Goal: Task Accomplishment & Management: Manage account settings

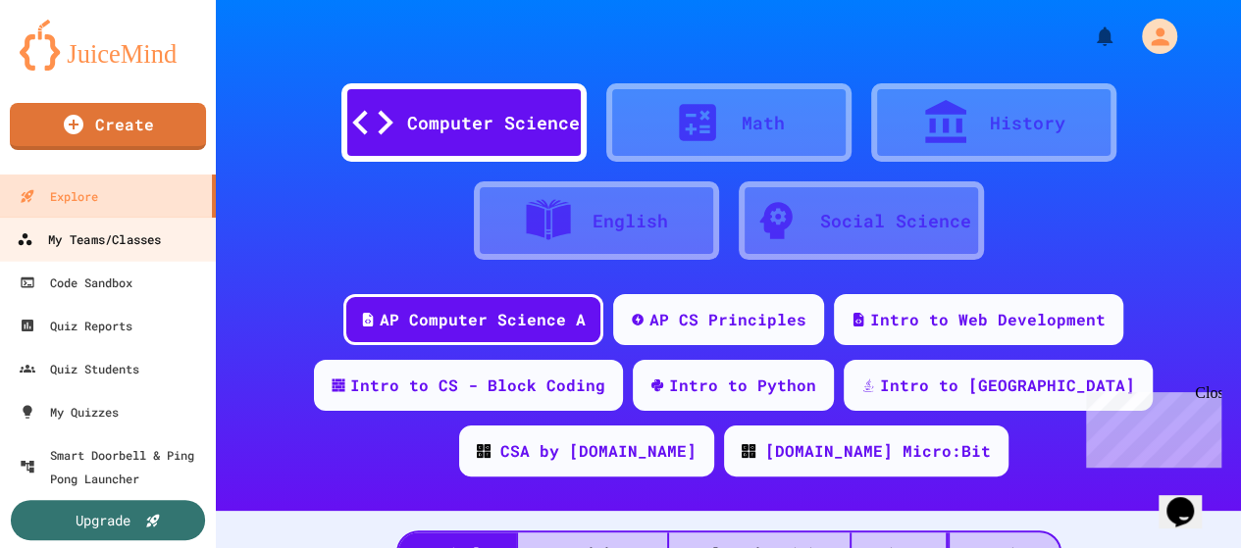
click at [95, 243] on div "My Teams/Classes" at bounding box center [89, 240] width 144 height 25
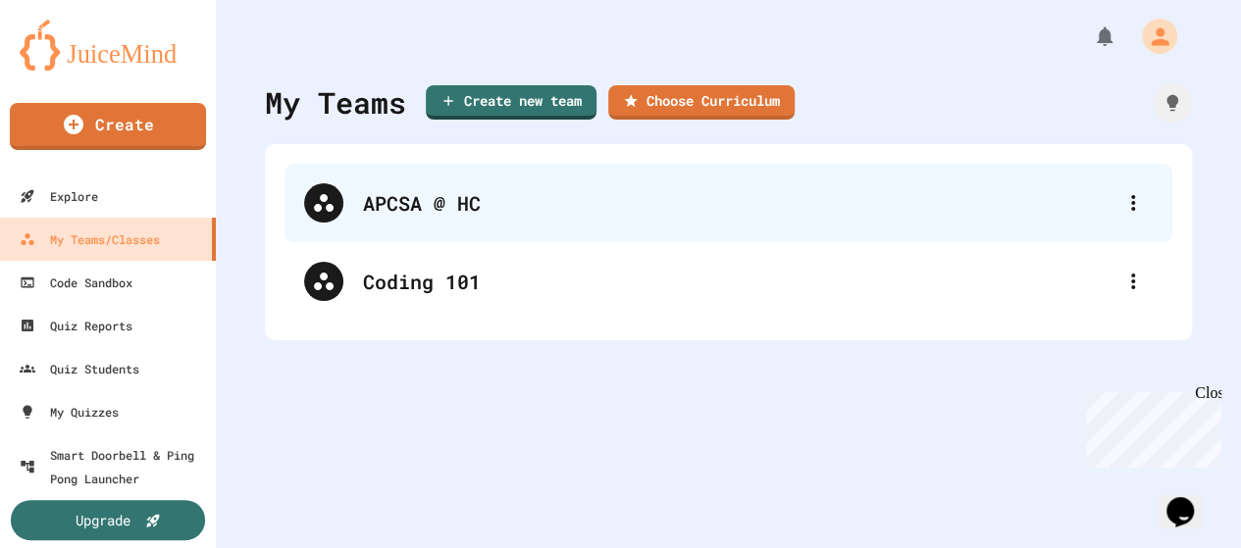
click at [417, 209] on div "APCSA @ HC" at bounding box center [738, 202] width 750 height 29
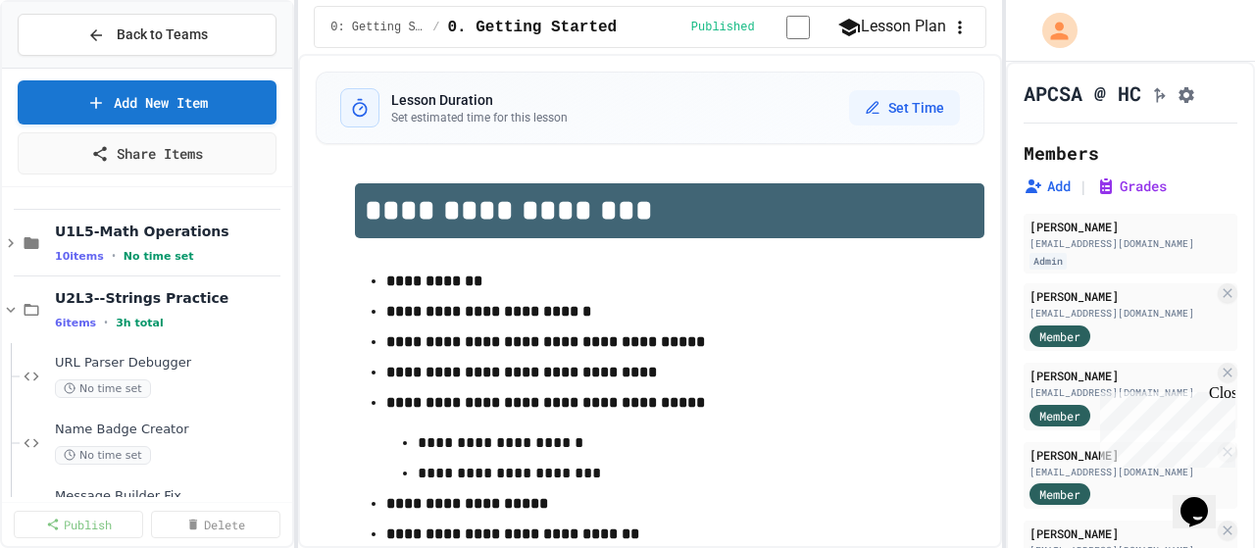
scroll to position [927, 0]
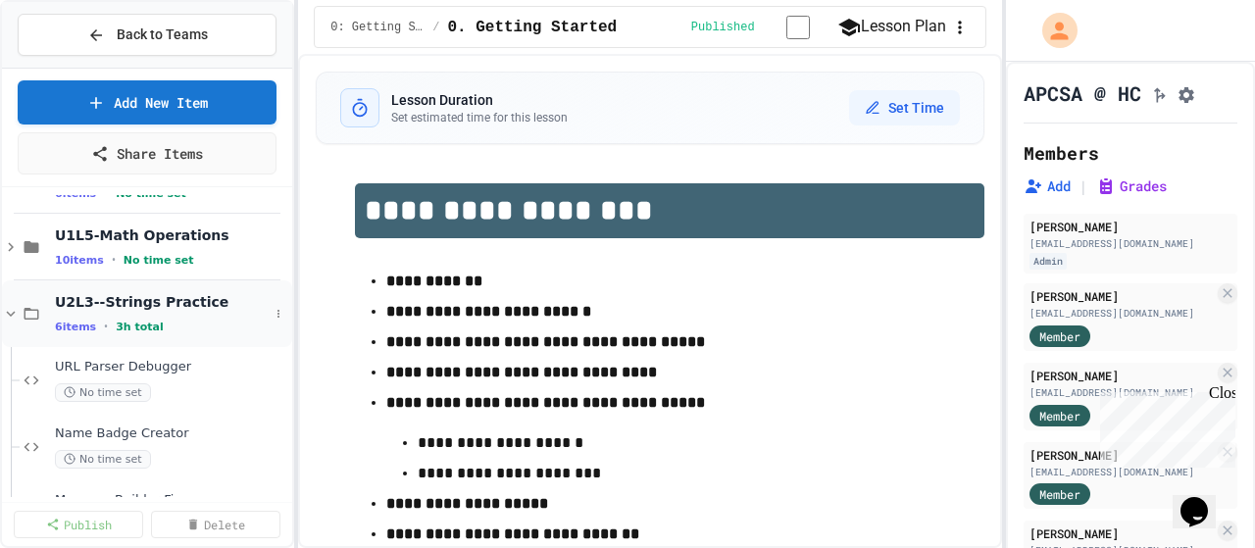
click at [12, 315] on icon at bounding box center [11, 314] width 18 height 18
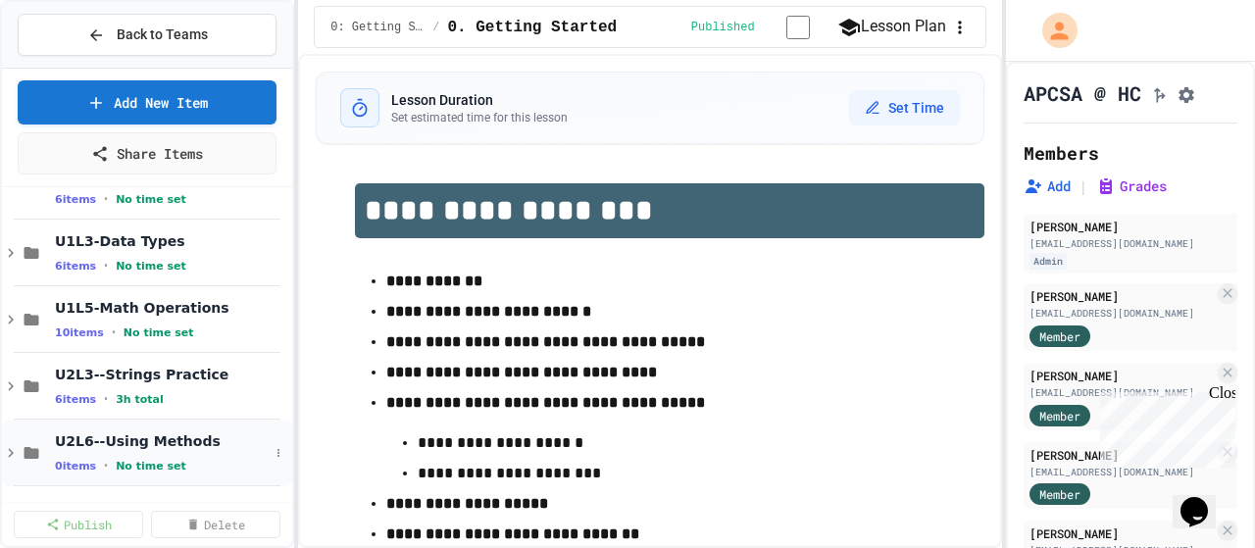
click at [133, 420] on div "U2L6--Using Methods 0 items • No time set" at bounding box center [147, 453] width 290 height 67
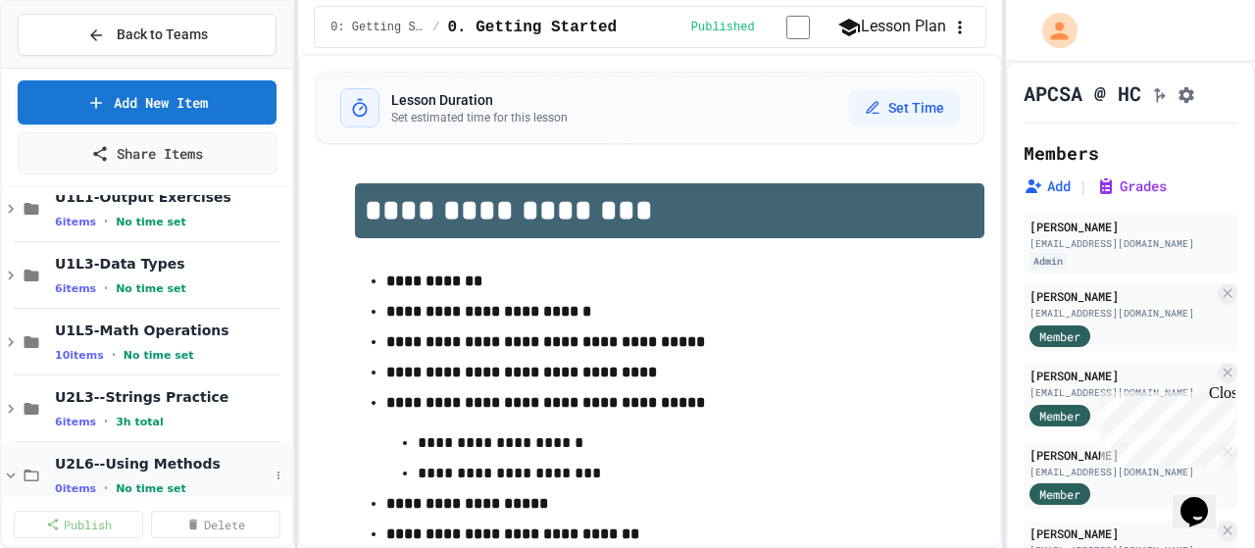
click at [11, 476] on icon at bounding box center [11, 476] width 9 height 6
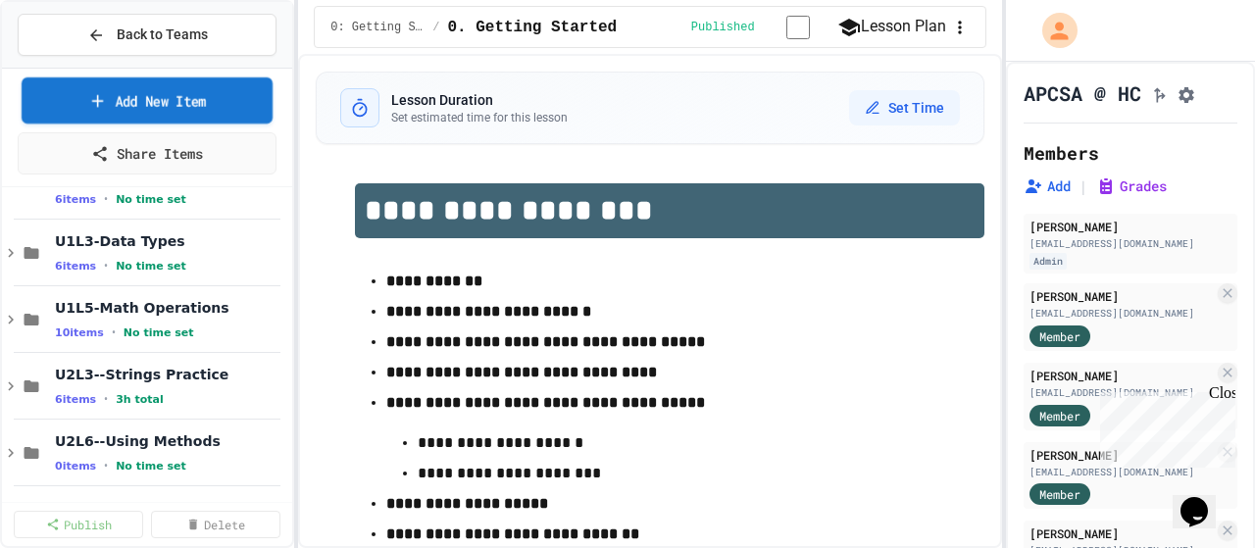
click at [168, 104] on link "Add New Item" at bounding box center [147, 100] width 251 height 46
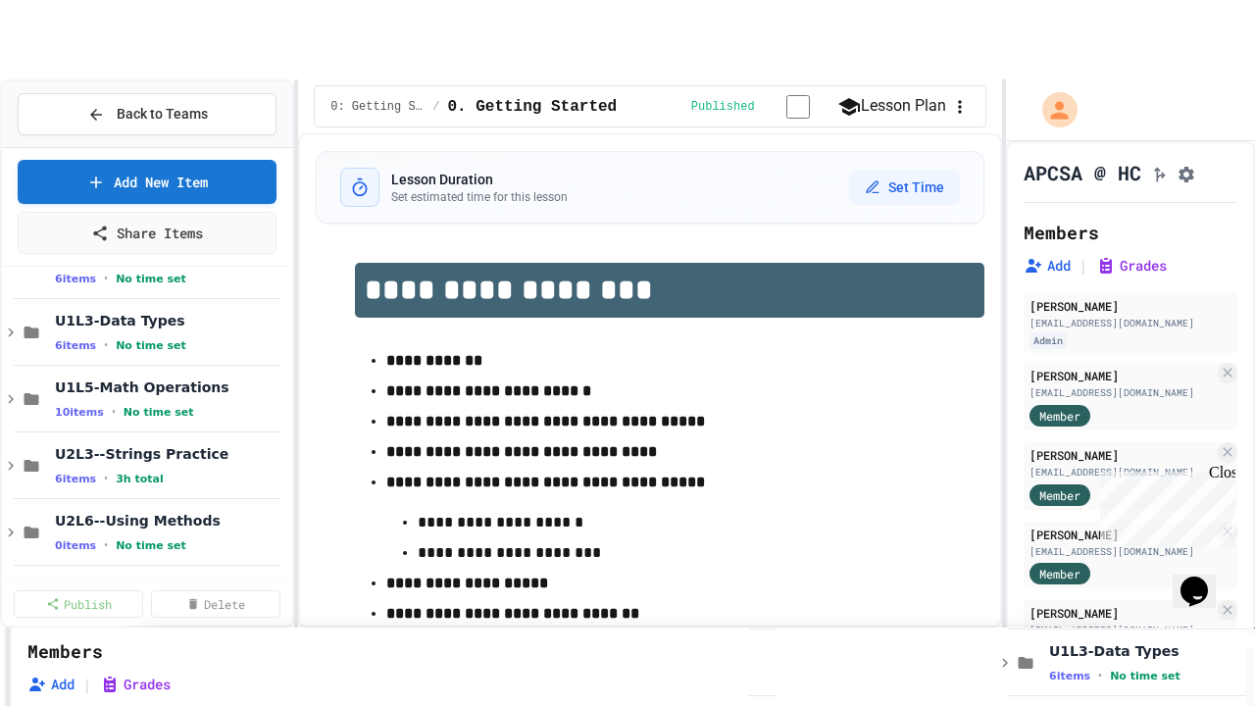
scroll to position [3650, 0]
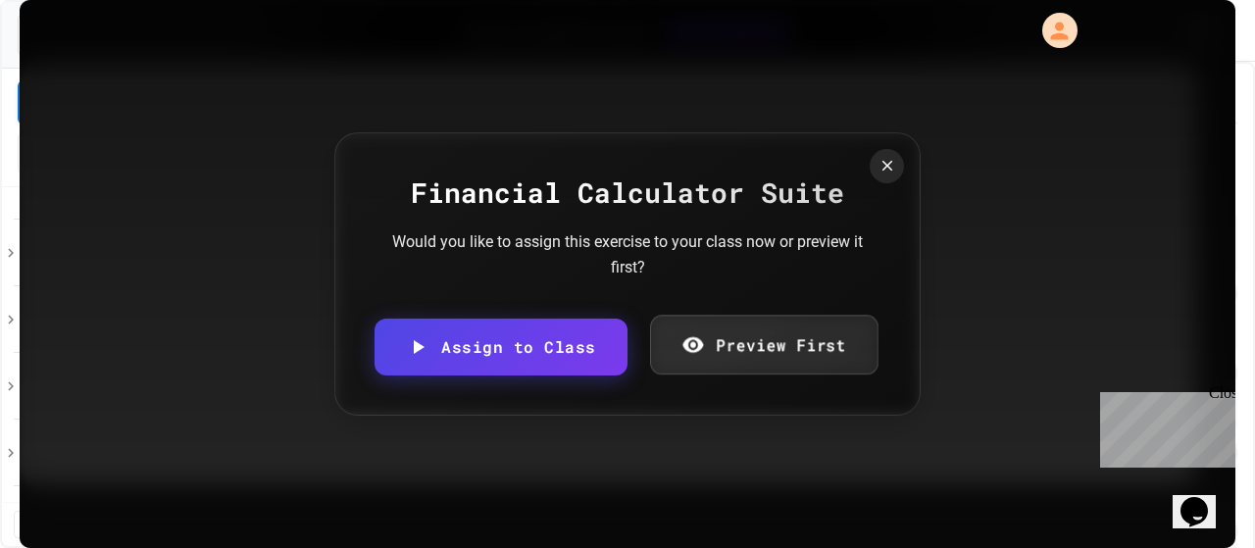
click at [780, 335] on link "Preview First" at bounding box center [764, 345] width 228 height 60
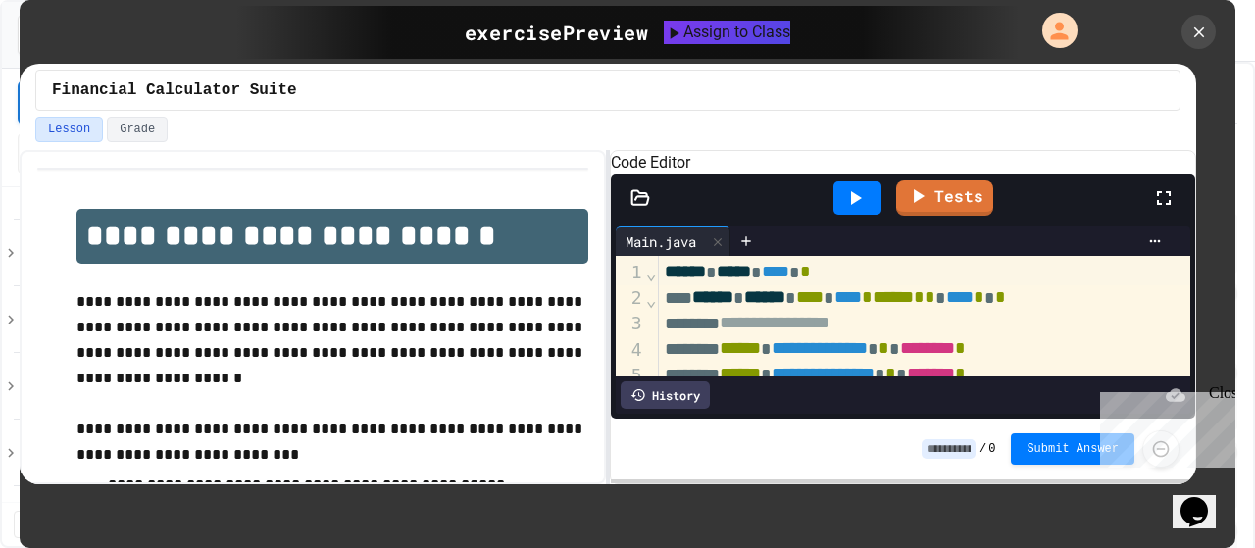
click at [1153, 210] on icon at bounding box center [1164, 198] width 24 height 24
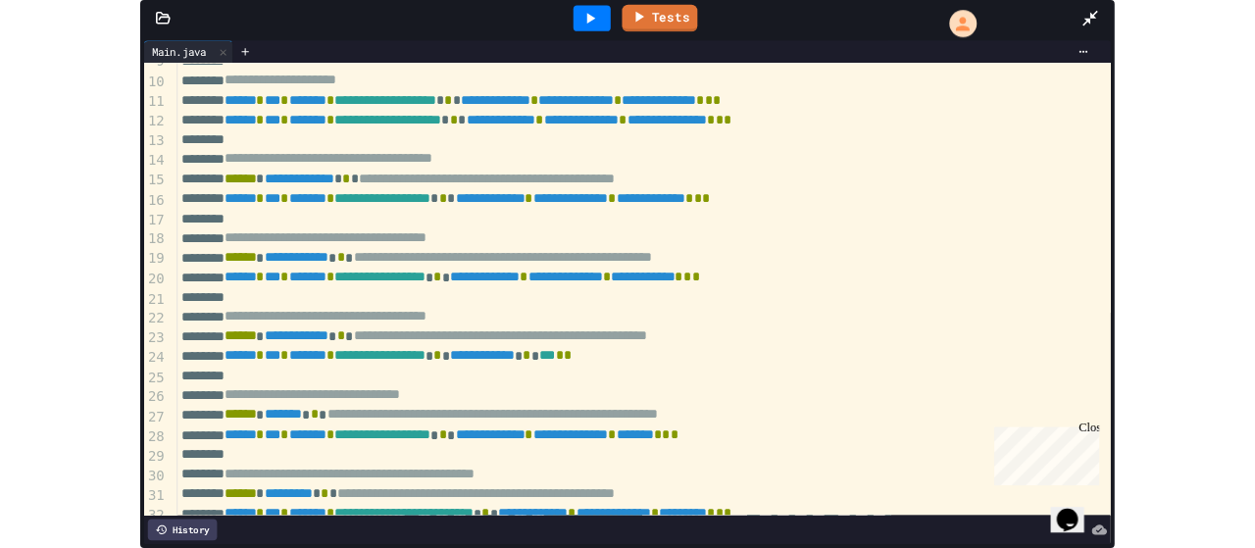
scroll to position [321, 0]
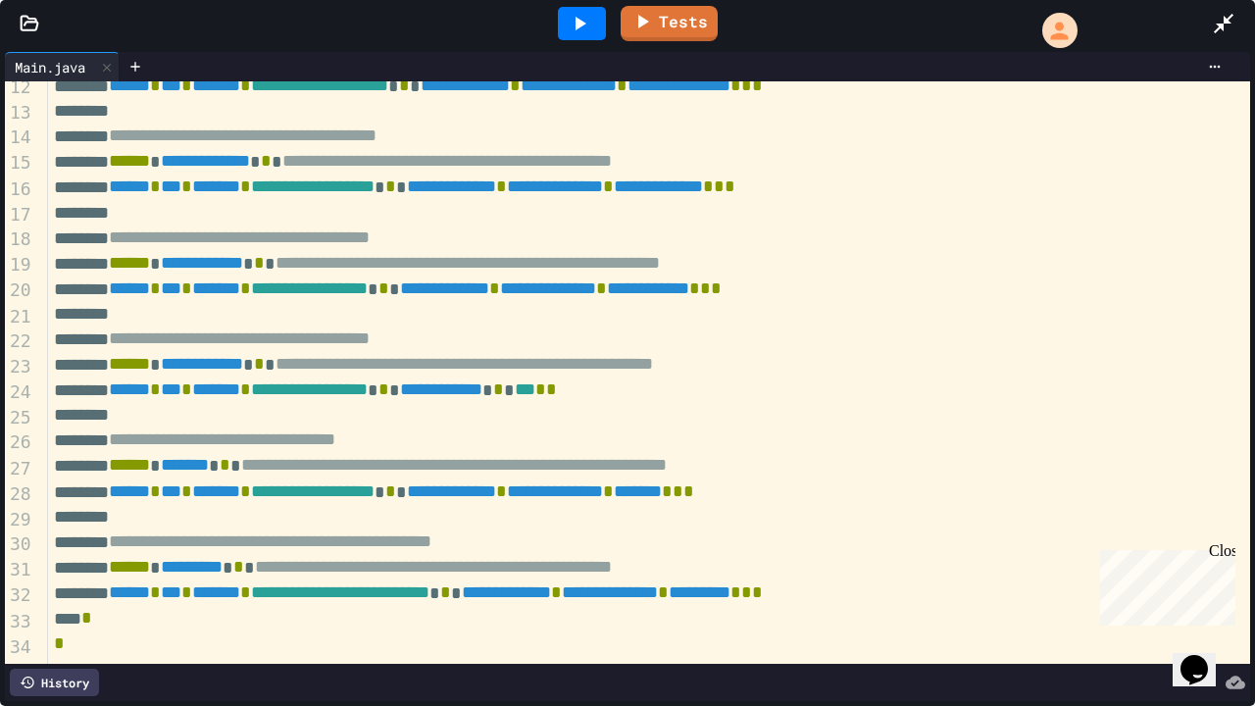
click at [1223, 21] on icon at bounding box center [1224, 24] width 24 height 24
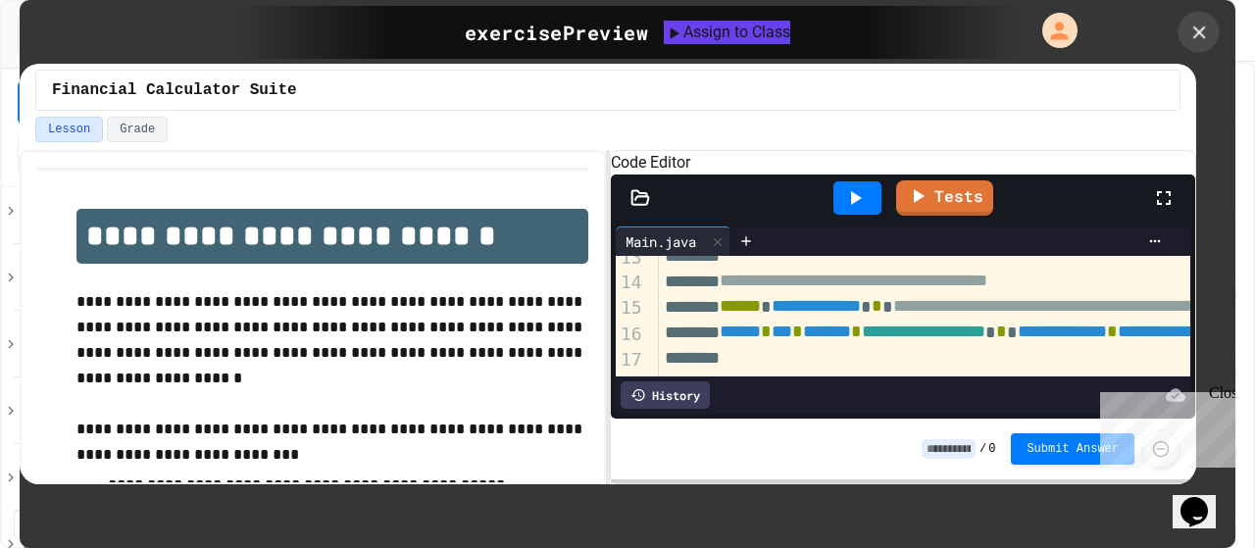
click at [1206, 27] on icon at bounding box center [1200, 33] width 22 height 22
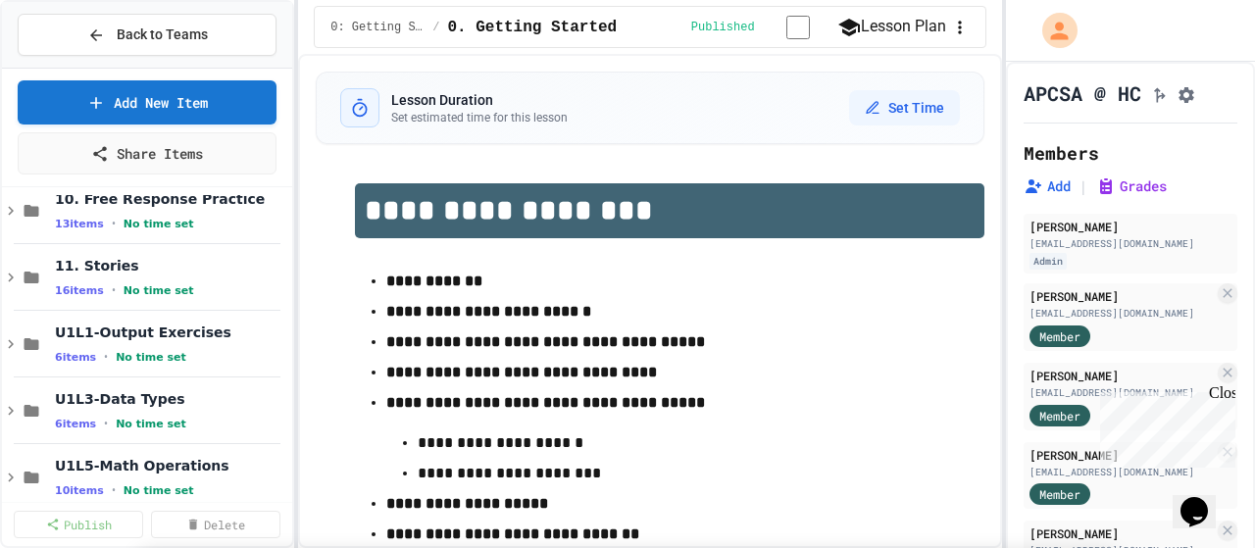
scroll to position [4046, 0]
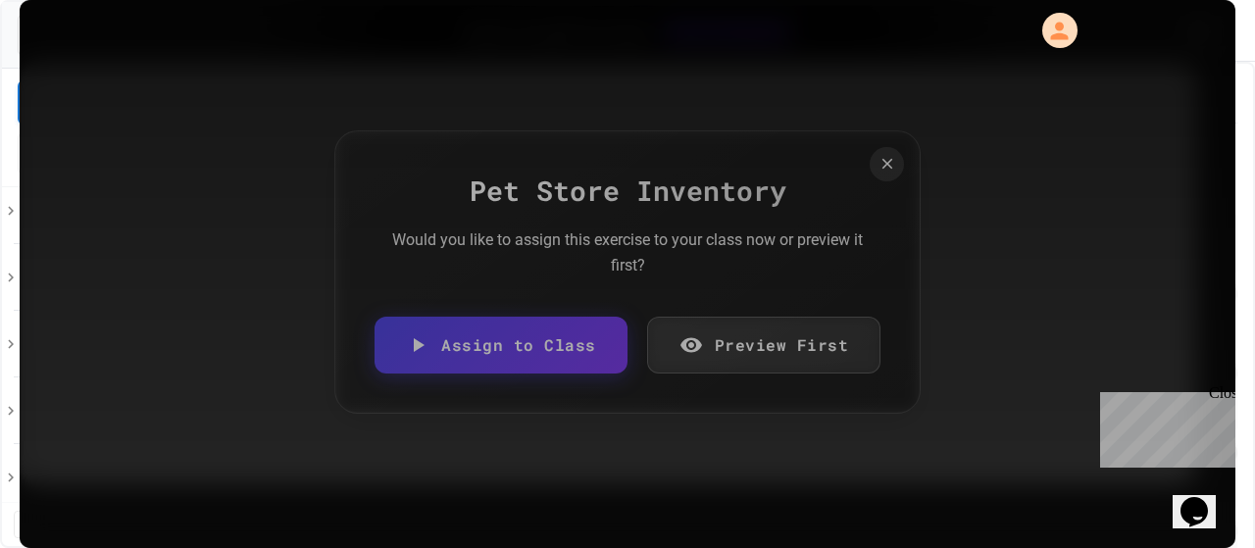
click at [762, 337] on link "Preview First" at bounding box center [764, 345] width 234 height 57
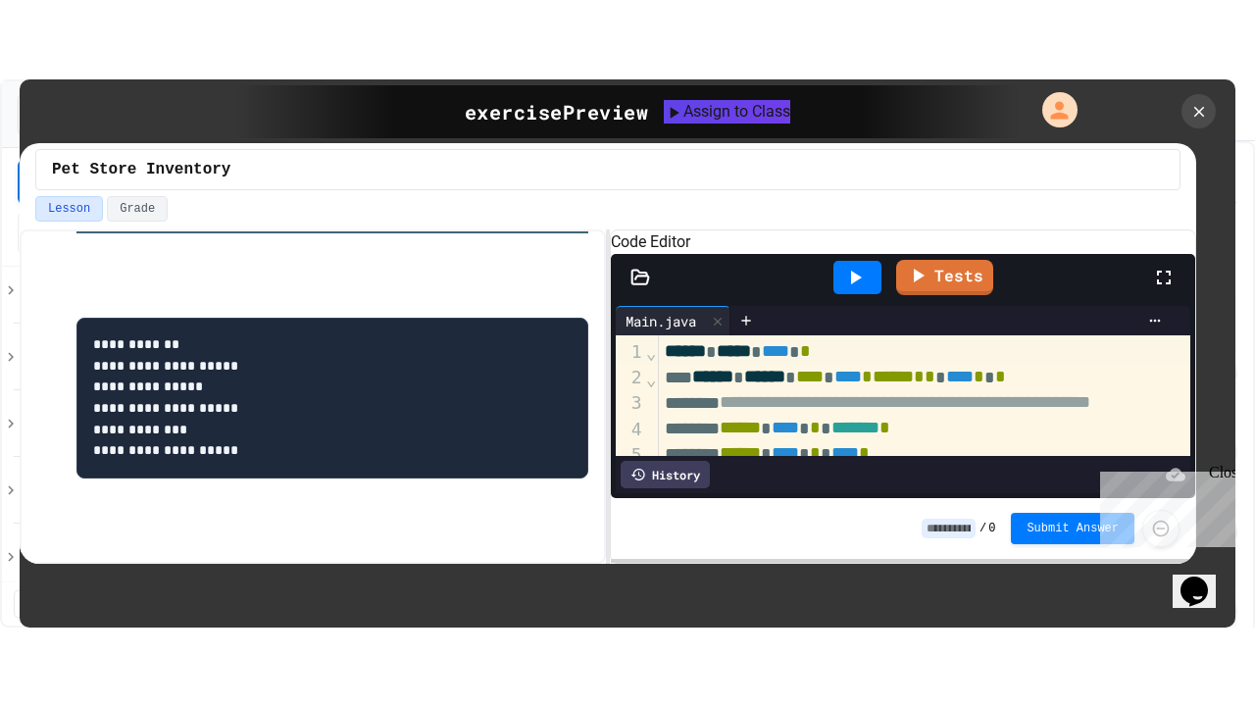
scroll to position [500, 0]
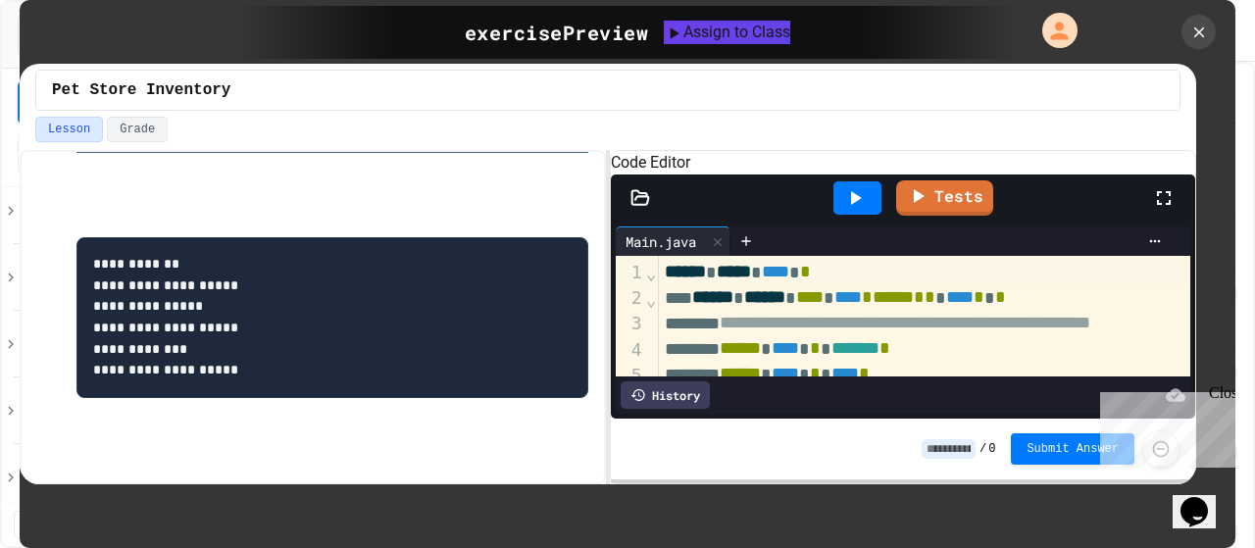
click at [1168, 210] on icon at bounding box center [1164, 198] width 24 height 24
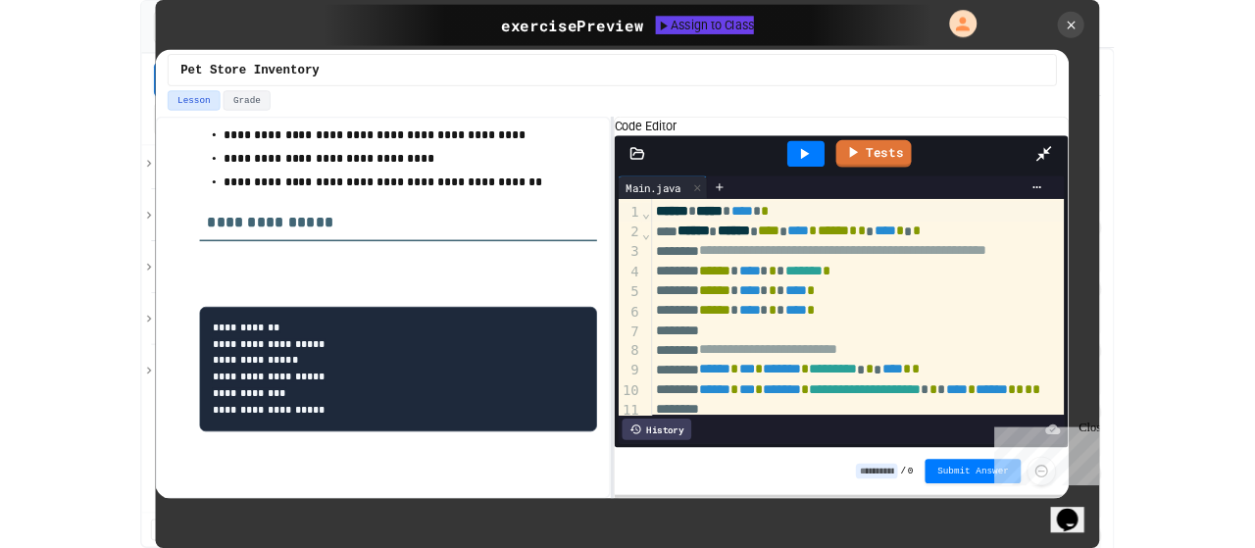
scroll to position [343, 0]
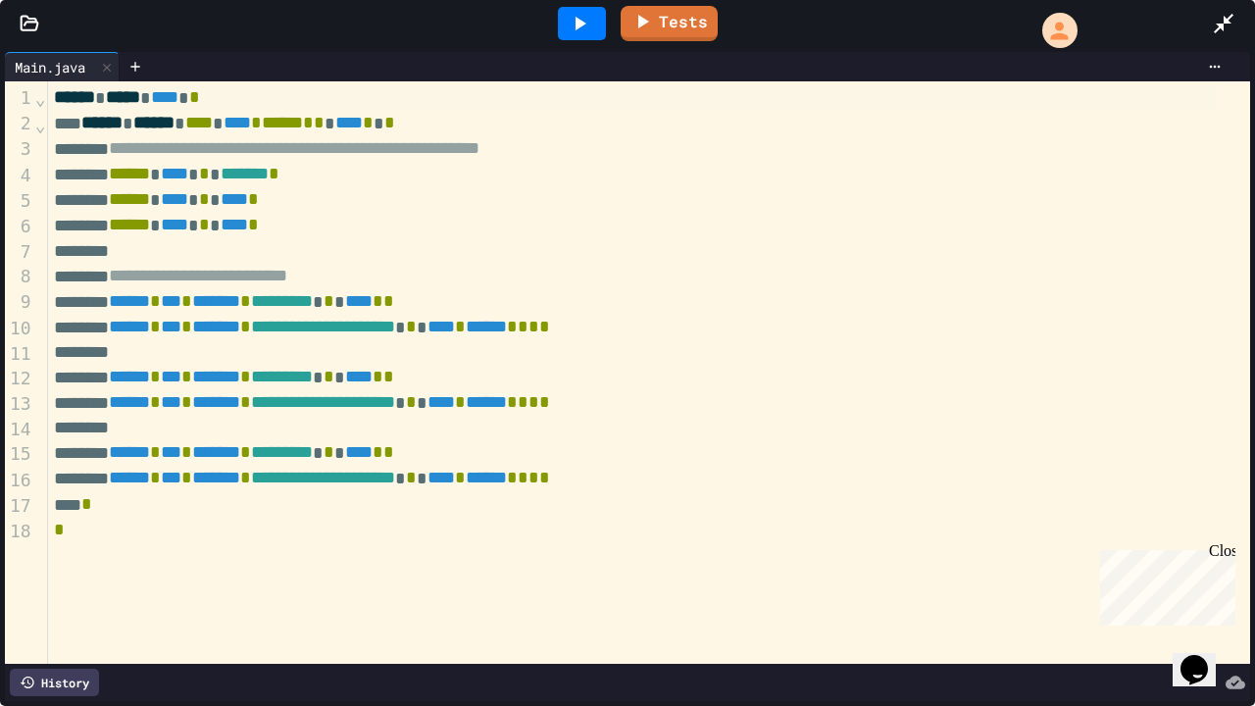
click at [1219, 29] on icon at bounding box center [1224, 24] width 20 height 20
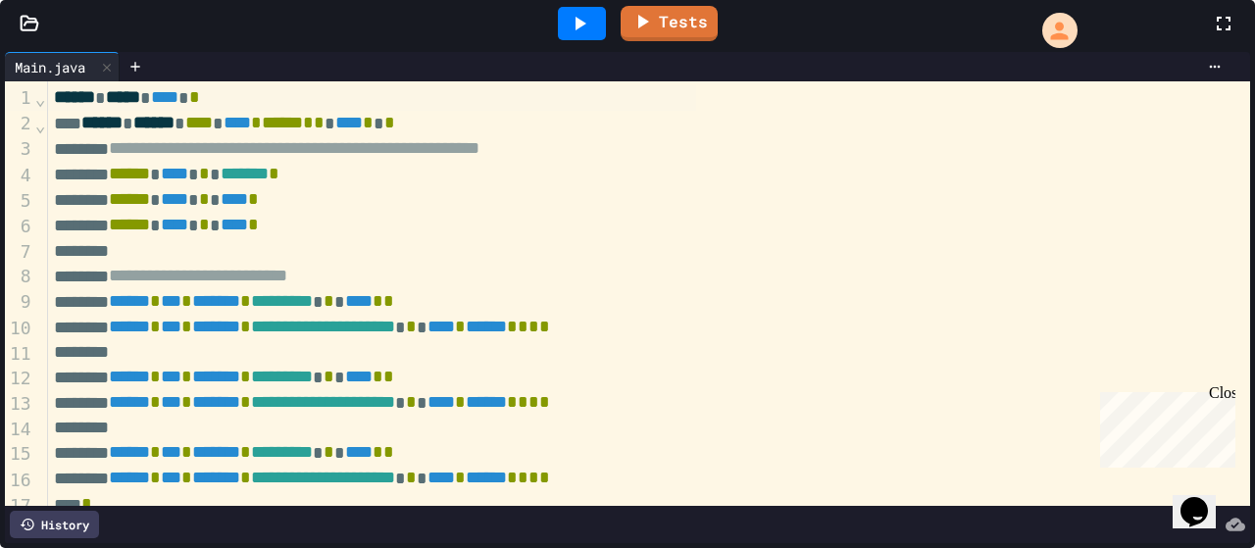
scroll to position [500, 0]
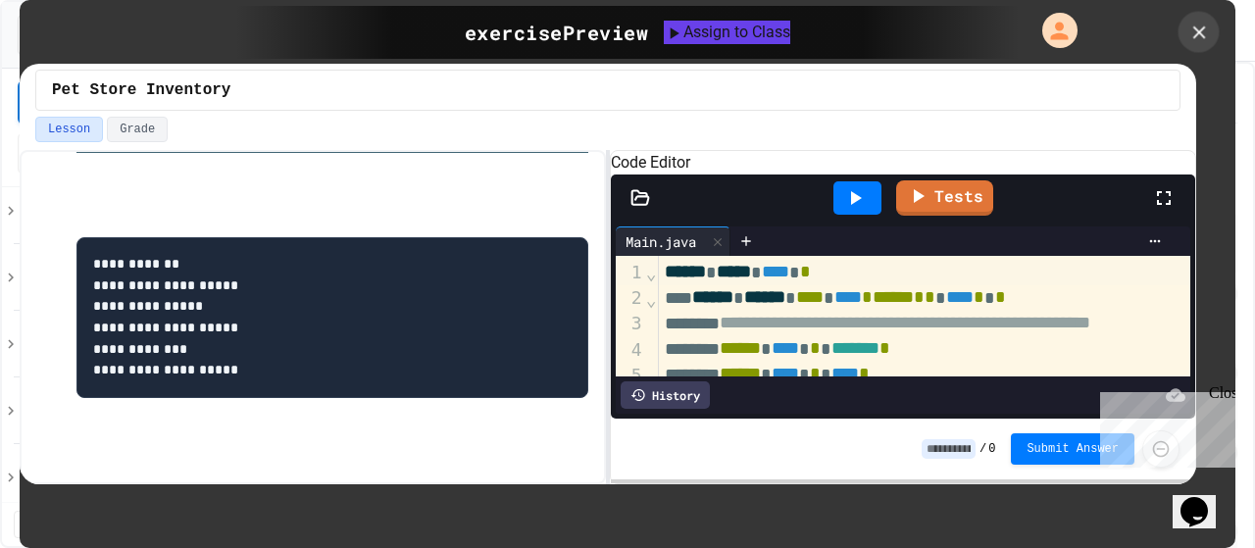
click at [1191, 25] on icon at bounding box center [1200, 33] width 22 height 22
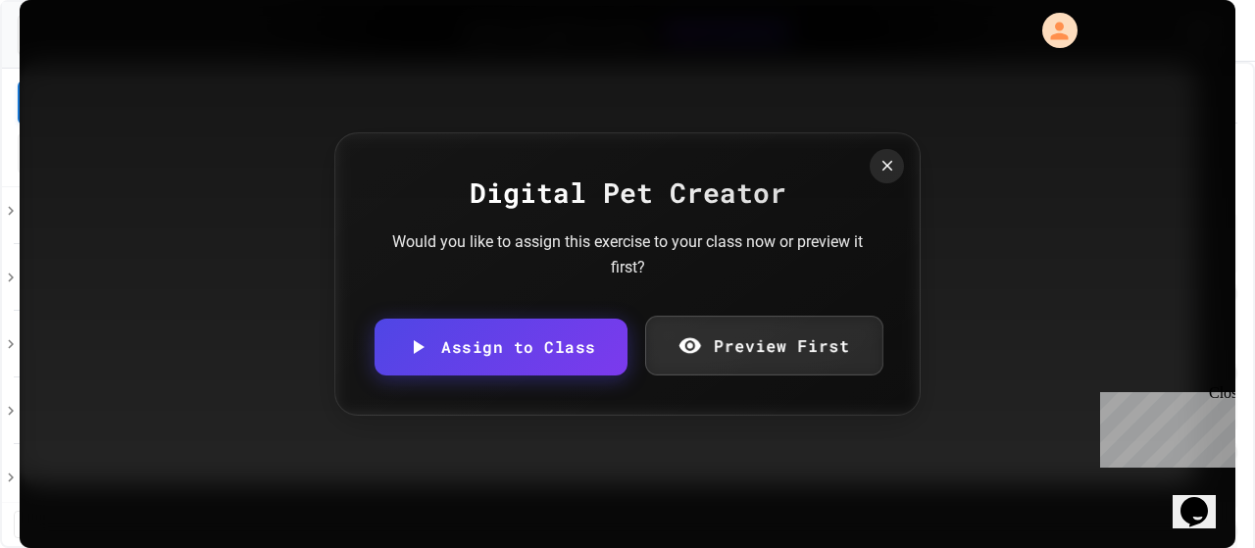
click at [788, 342] on link "Preview First" at bounding box center [763, 346] width 237 height 60
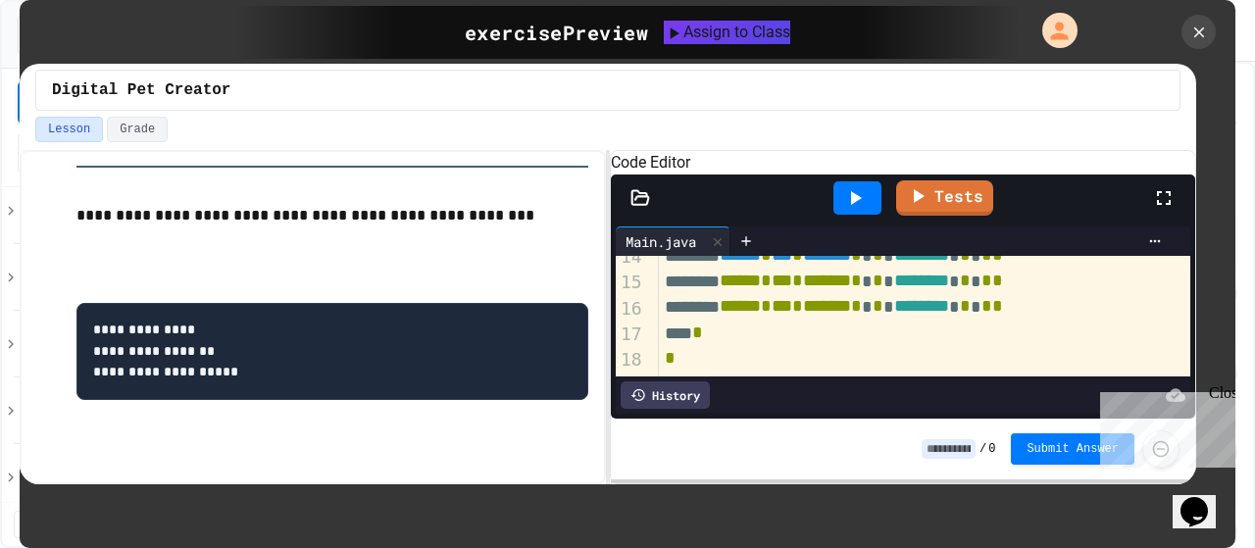
scroll to position [399, 0]
click at [1196, 25] on icon at bounding box center [1200, 33] width 22 height 22
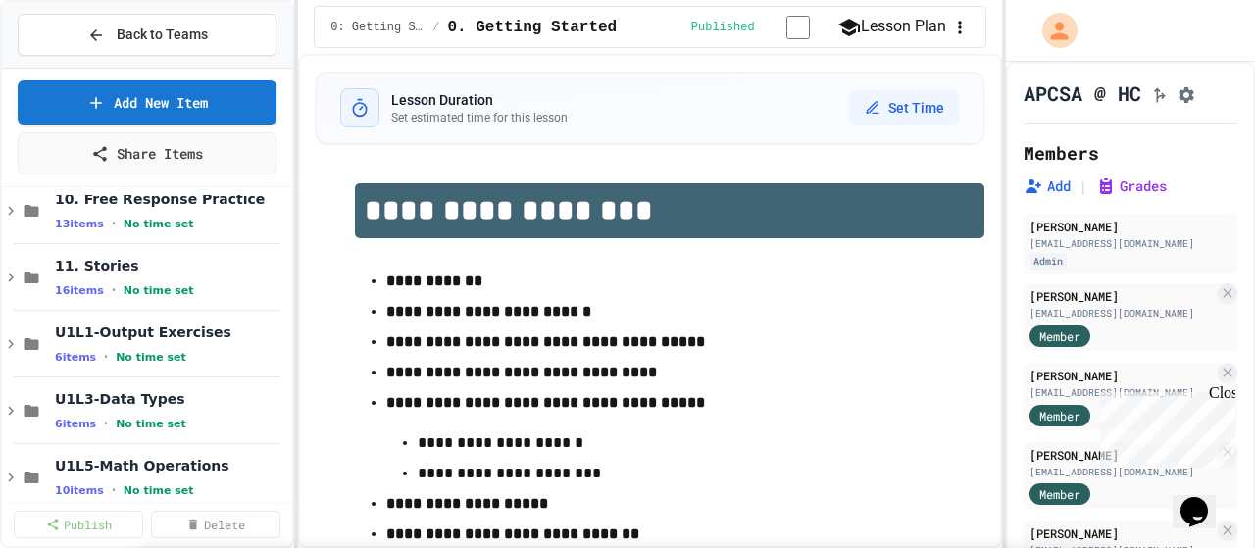
scroll to position [4170, 0]
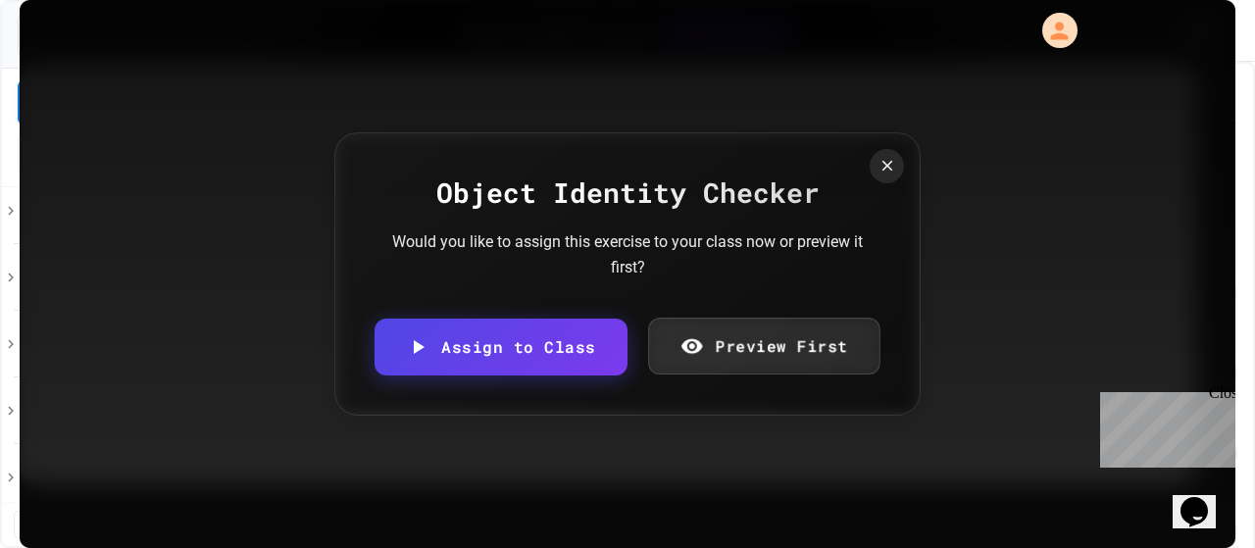
click at [836, 375] on div "Object Identity Checker Would you like to assign this exercise to your class no…" at bounding box center [627, 273] width 586 height 283
click at [836, 375] on div "Assign to Class Preview First" at bounding box center [628, 347] width 506 height 57
click at [818, 358] on link "Preview First" at bounding box center [763, 346] width 230 height 60
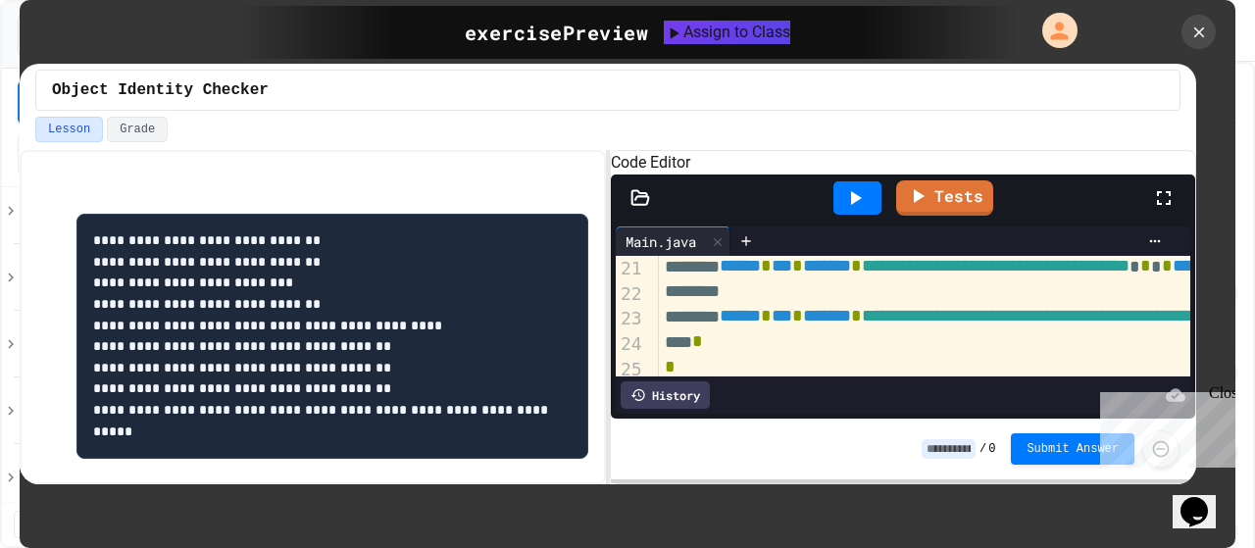
scroll to position [590, 0]
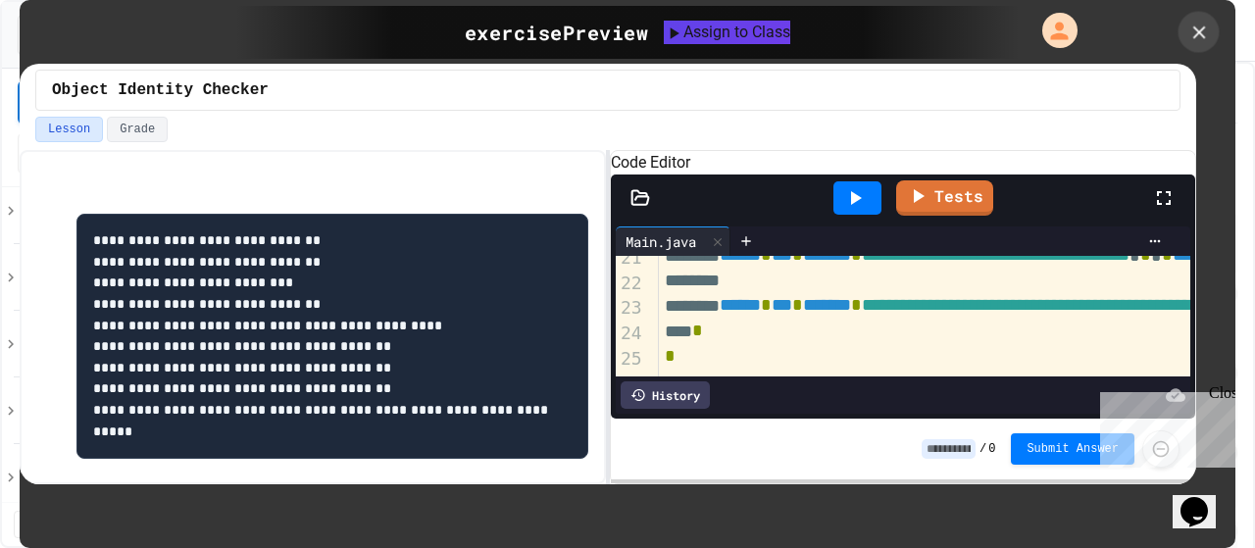
click at [1201, 30] on icon at bounding box center [1198, 31] width 13 height 13
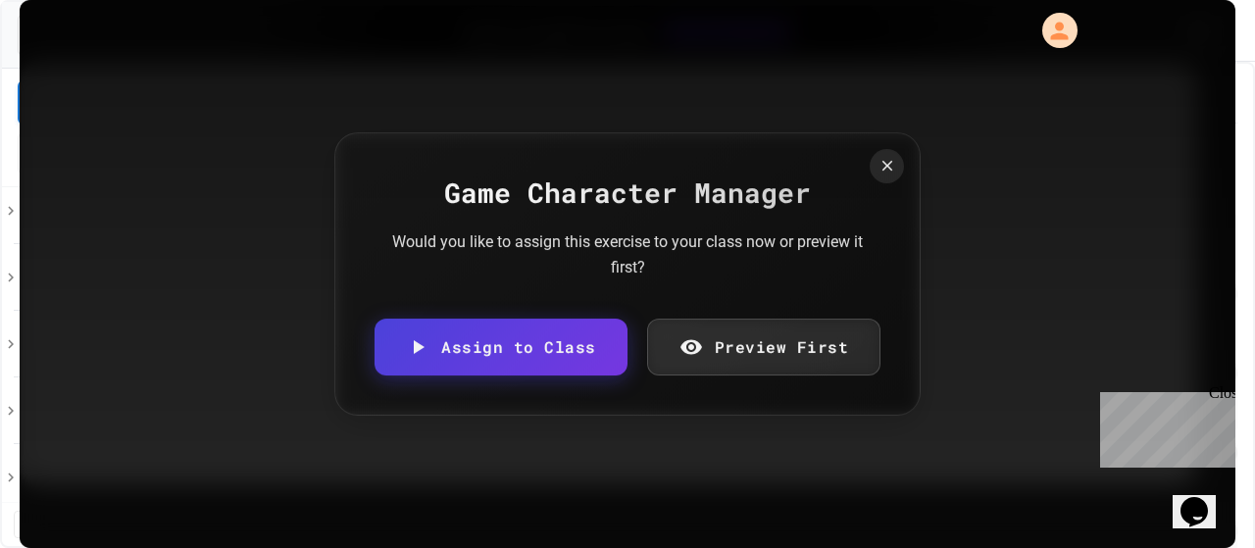
click at [802, 348] on link "Preview First" at bounding box center [764, 347] width 234 height 57
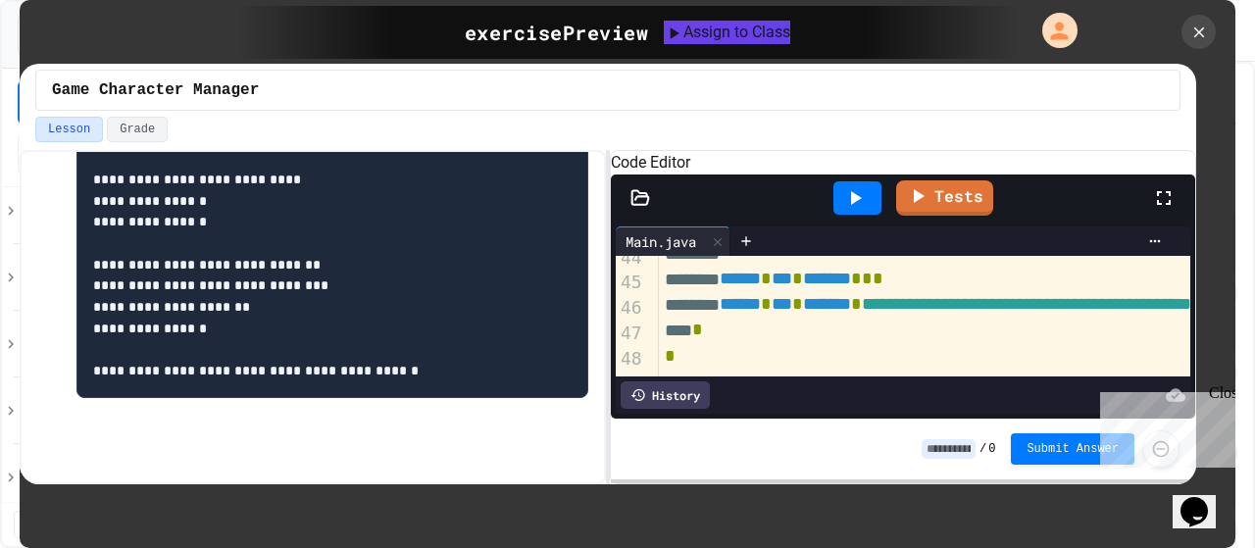
scroll to position [1173, 0]
click at [1205, 34] on icon at bounding box center [1200, 33] width 22 height 22
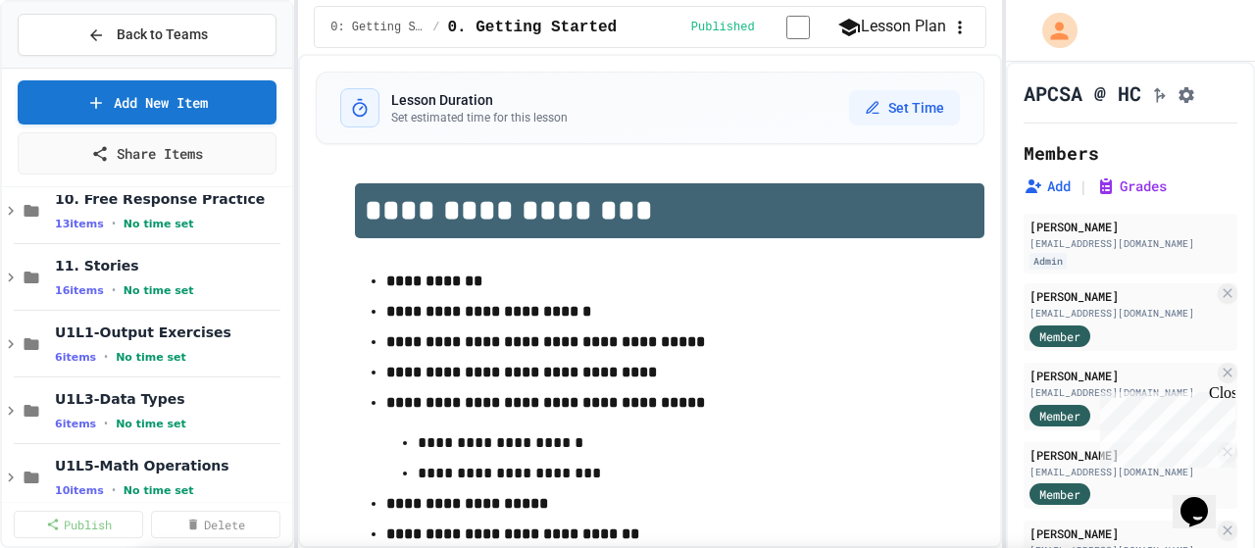
scroll to position [4637, 0]
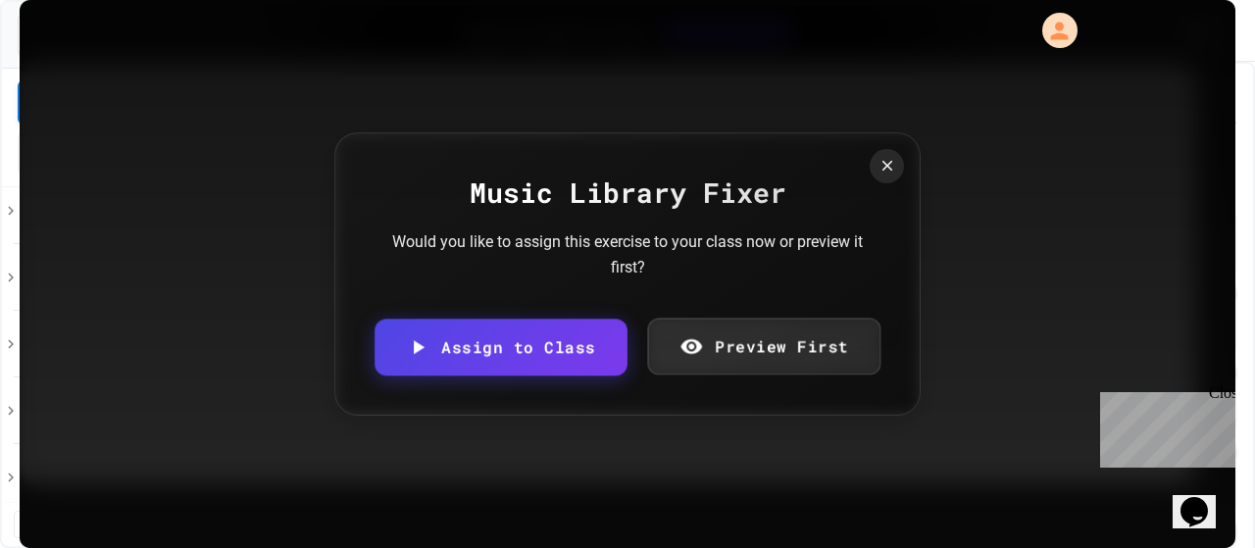
click at [826, 317] on div "Music Library Fixer Would you like to assign this exercise to your class now or…" at bounding box center [627, 273] width 586 height 283
click at [830, 340] on link "Preview First" at bounding box center [763, 345] width 227 height 60
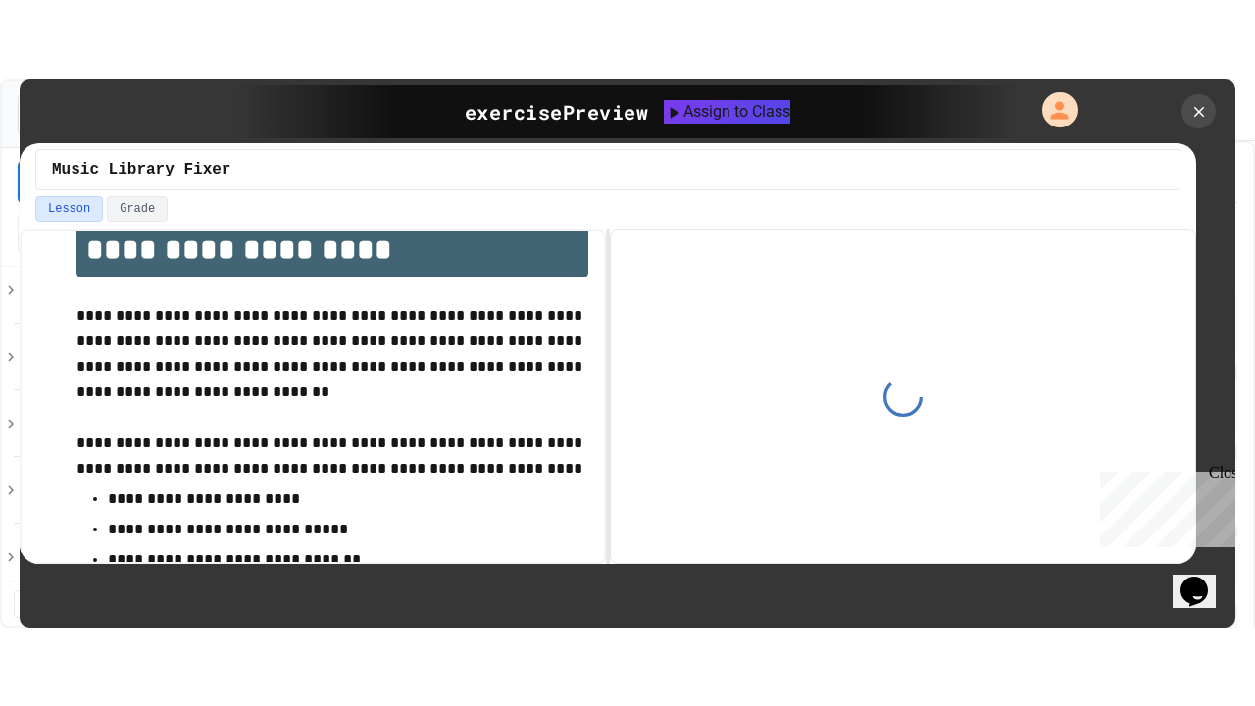
scroll to position [56, 0]
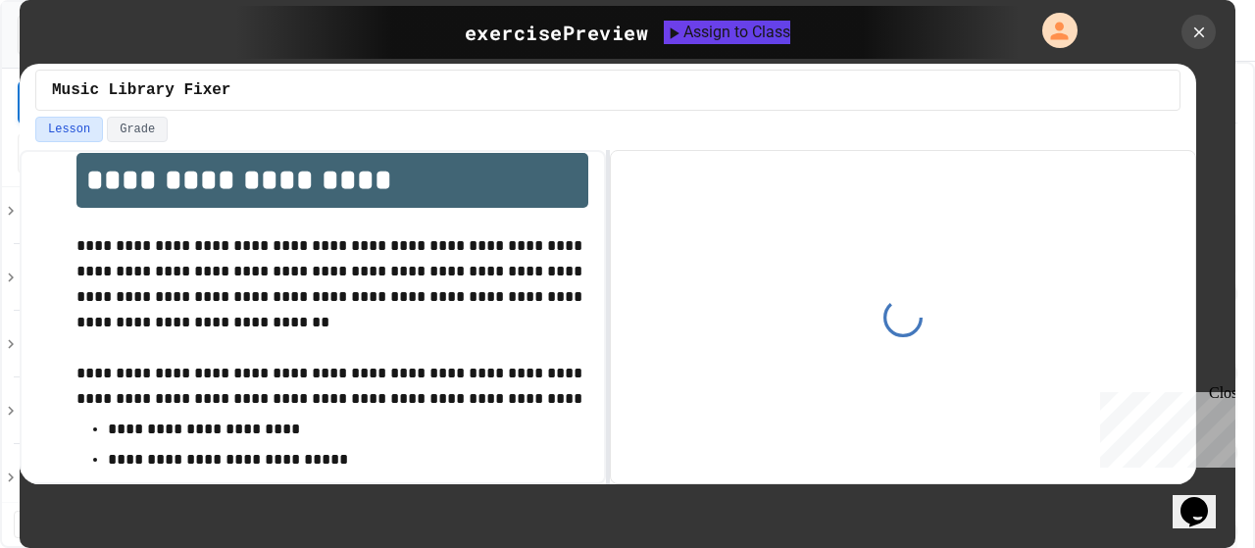
click at [1227, 390] on div "Close" at bounding box center [1221, 396] width 25 height 25
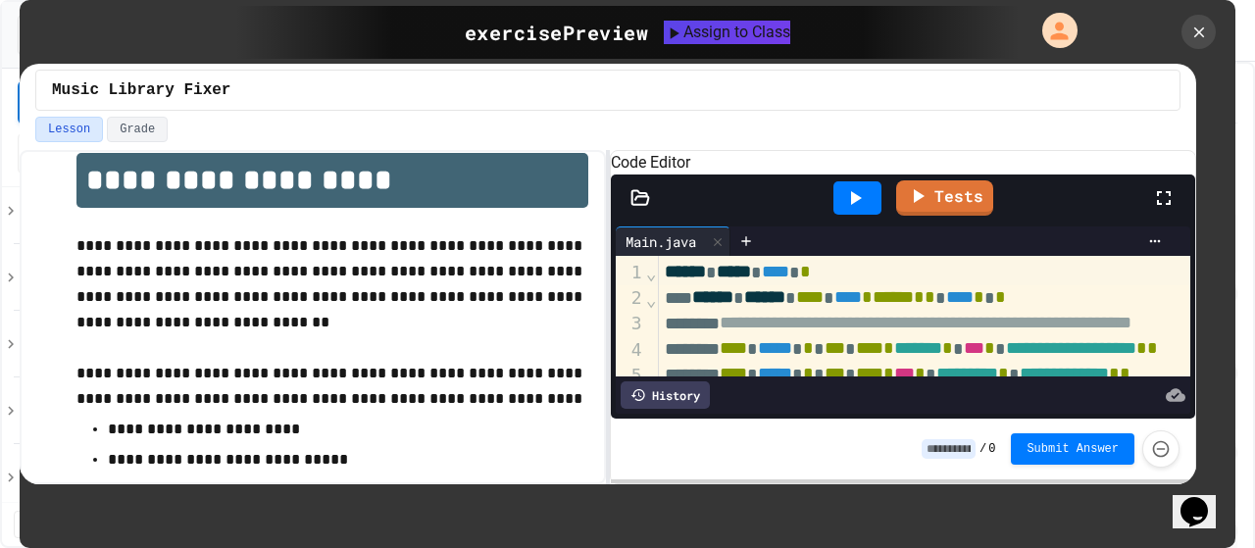
click at [1155, 210] on icon at bounding box center [1164, 198] width 24 height 24
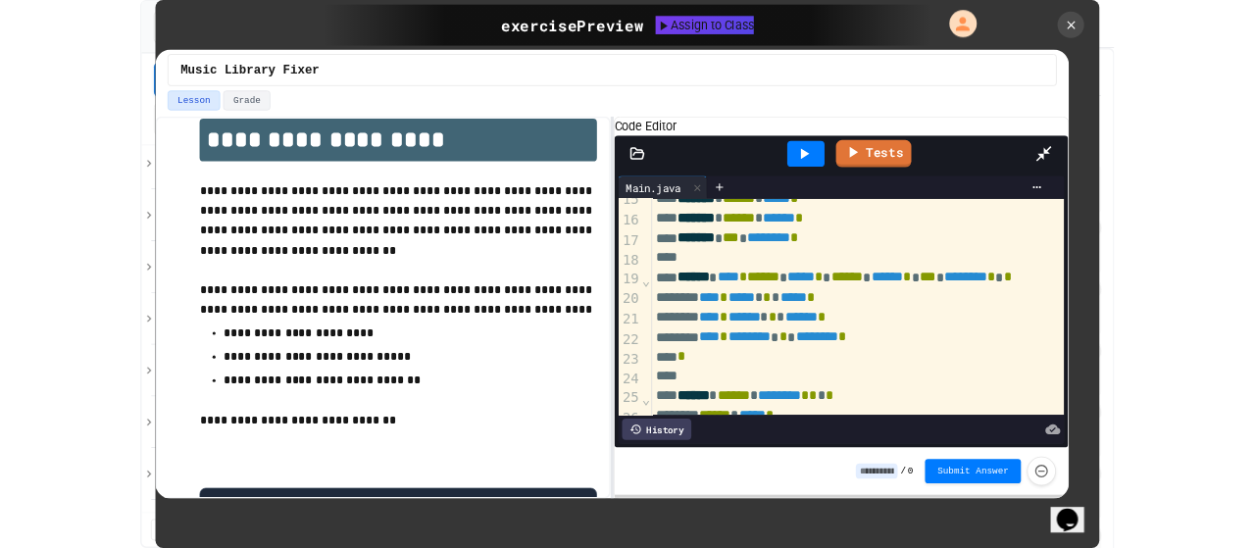
scroll to position [0, 0]
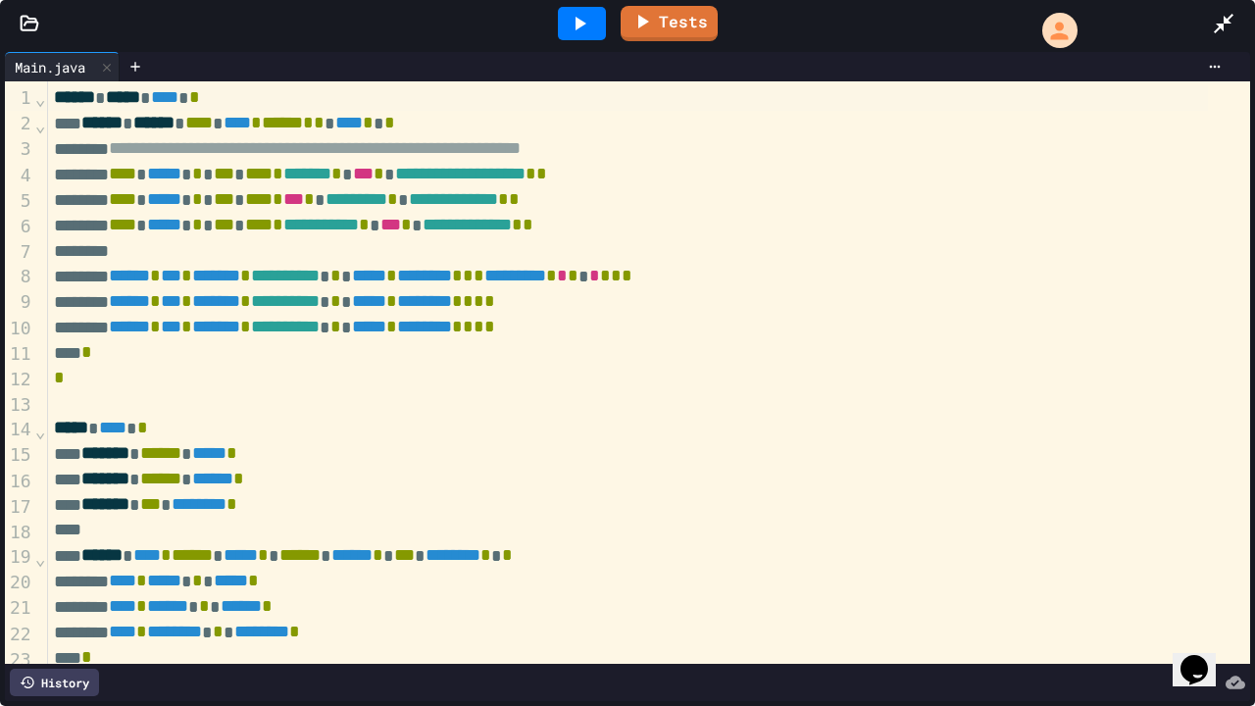
click at [1228, 14] on icon at bounding box center [1224, 24] width 24 height 24
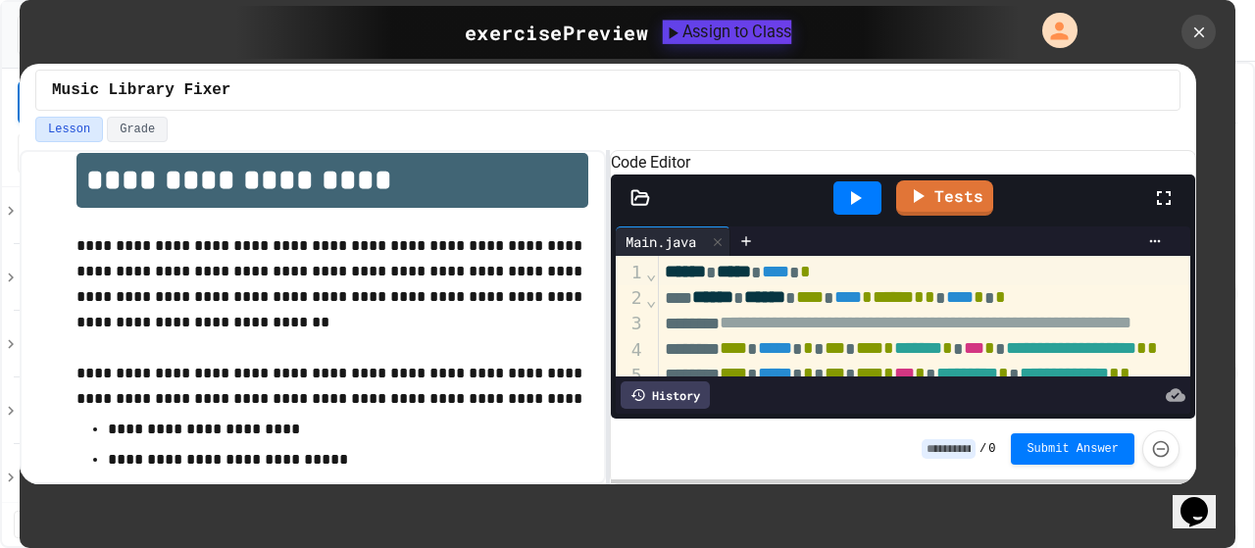
click at [775, 34] on div "Assign to Class" at bounding box center [727, 32] width 129 height 24
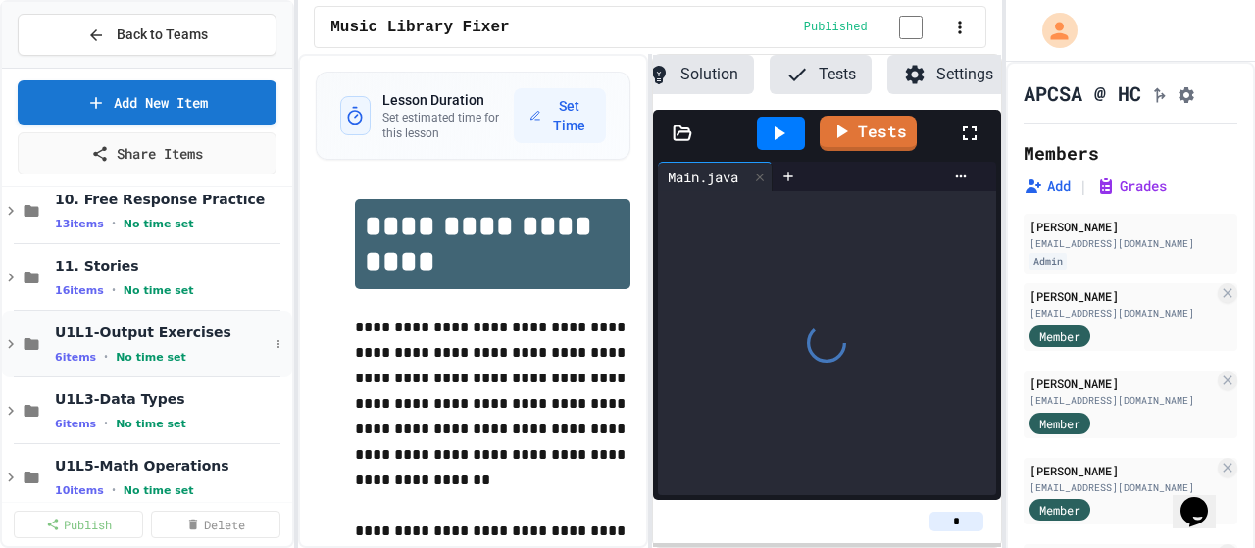
scroll to position [921, 0]
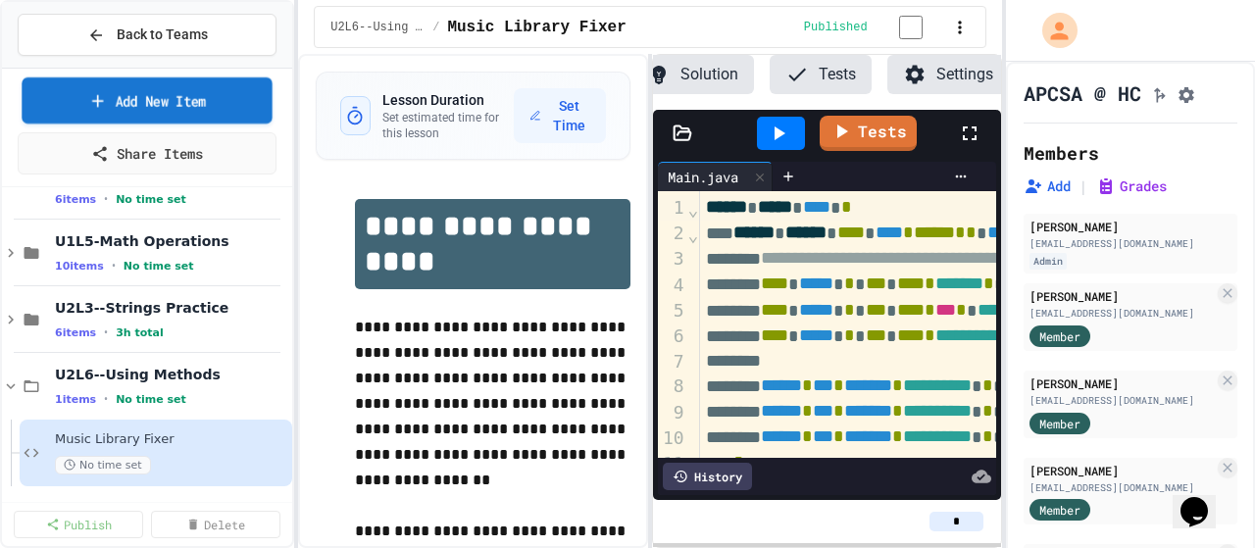
click at [179, 105] on link "Add New Item" at bounding box center [147, 100] width 251 height 46
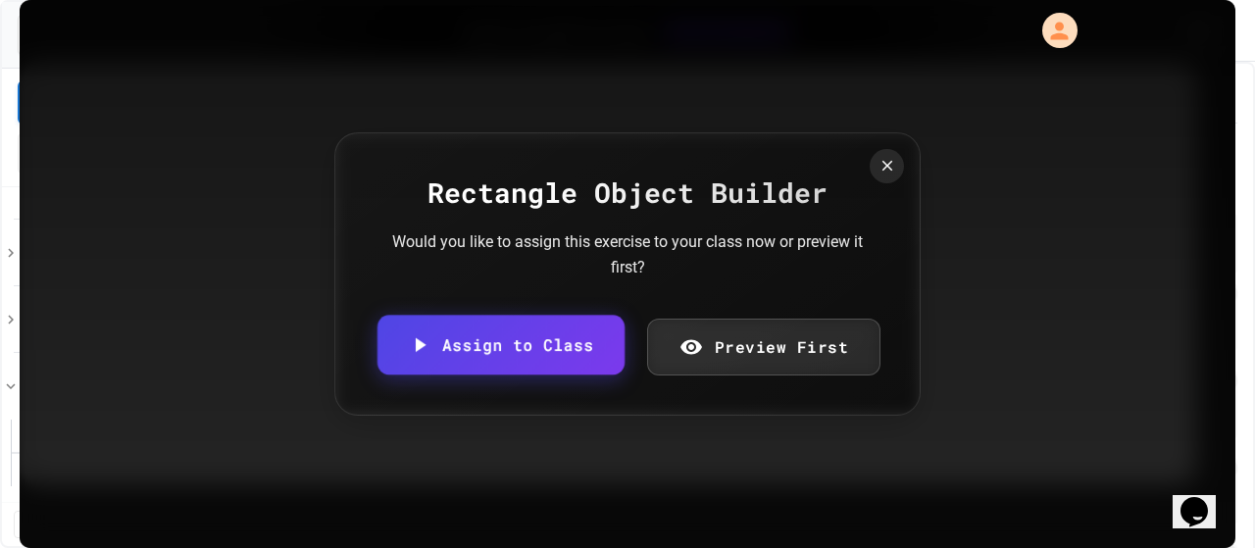
click at [734, 343] on link "Preview First" at bounding box center [764, 347] width 234 height 57
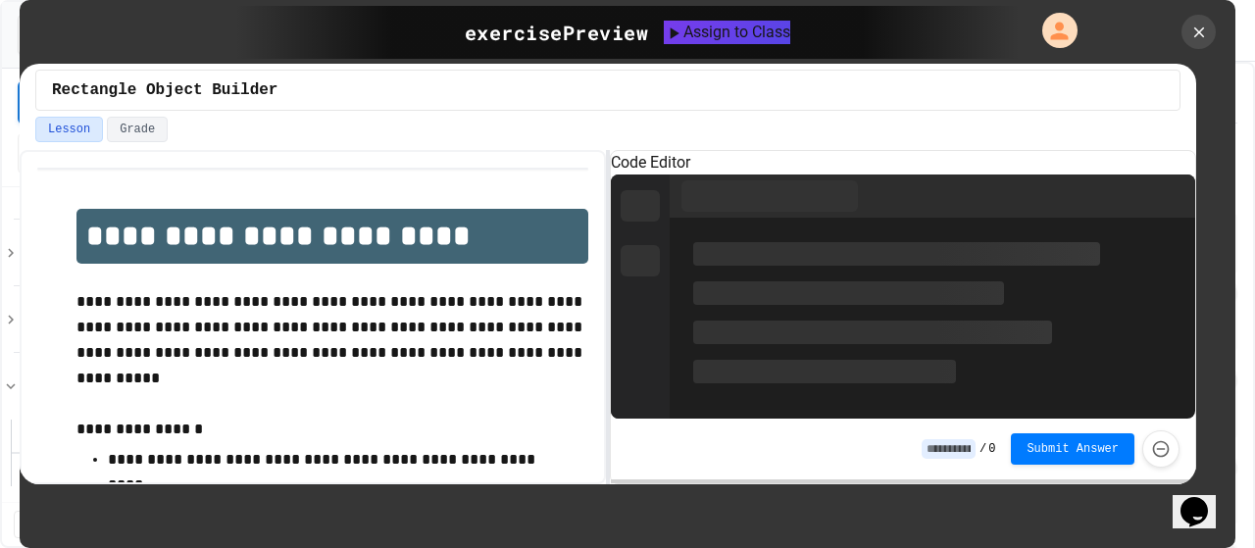
click at [740, 352] on div "Code Editor / 0 Submit Answer" at bounding box center [903, 317] width 584 height 332
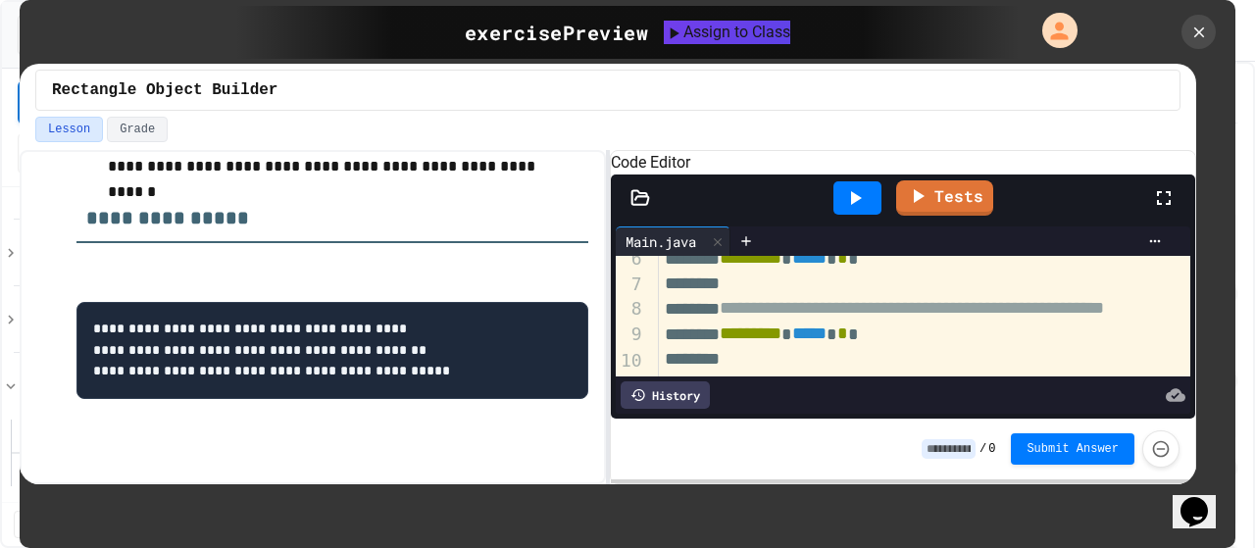
scroll to position [146, 0]
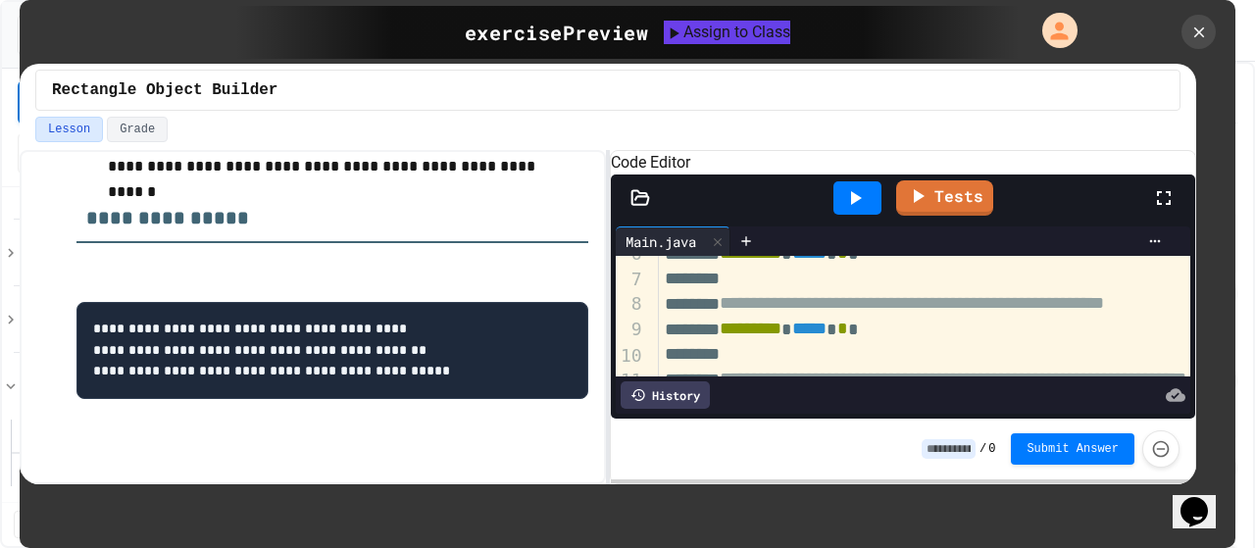
click at [855, 215] on div at bounding box center [858, 197] width 48 height 33
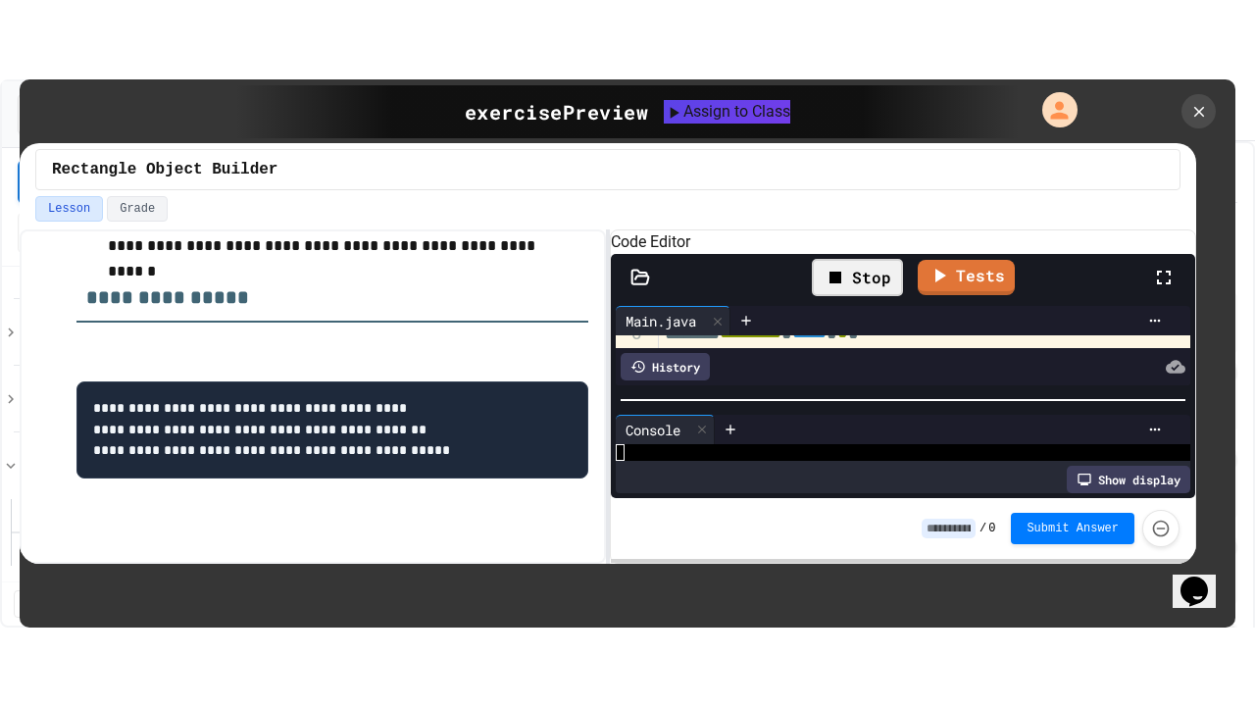
scroll to position [119, 0]
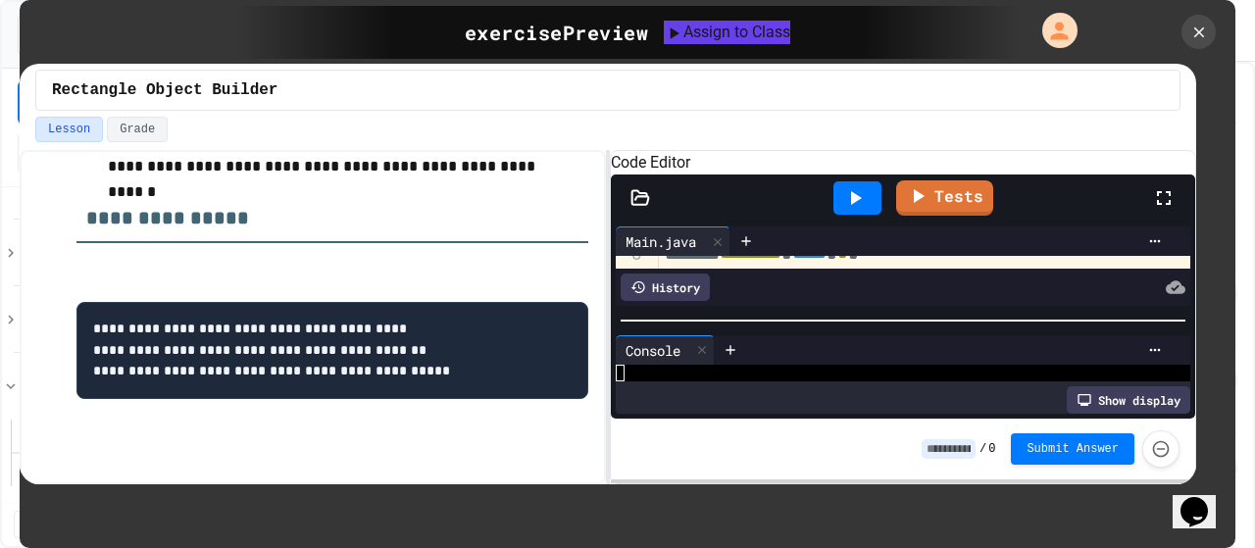
click at [1167, 210] on icon at bounding box center [1164, 198] width 24 height 24
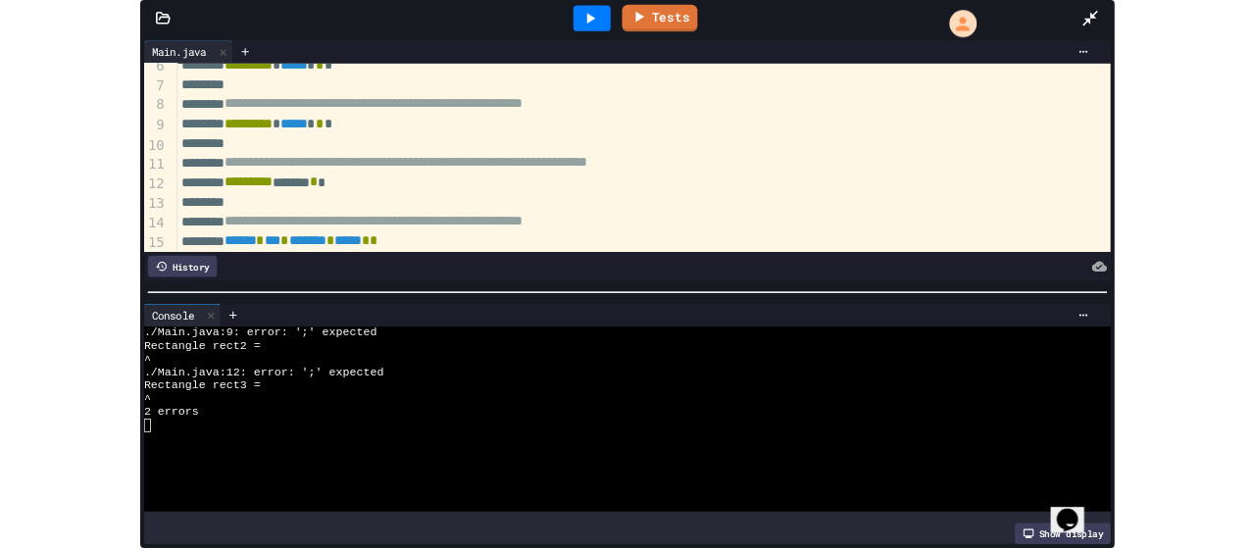
scroll to position [271, 0]
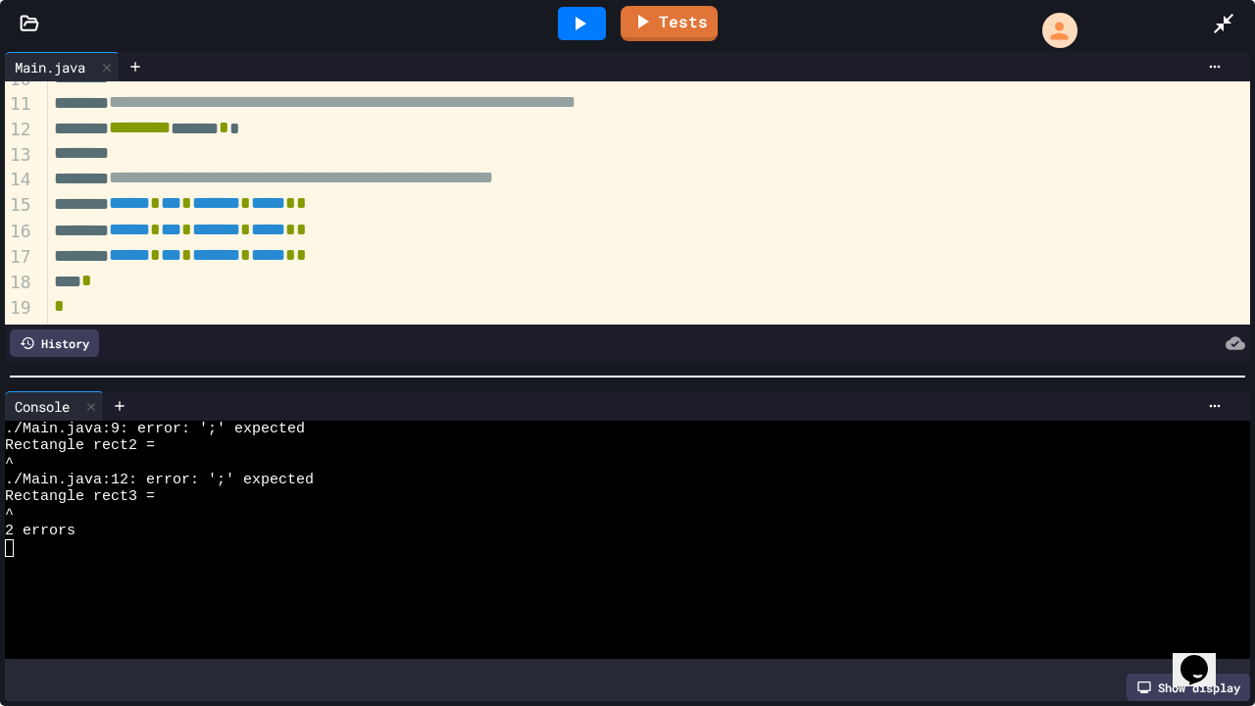
click at [1220, 21] on icon at bounding box center [1224, 24] width 24 height 24
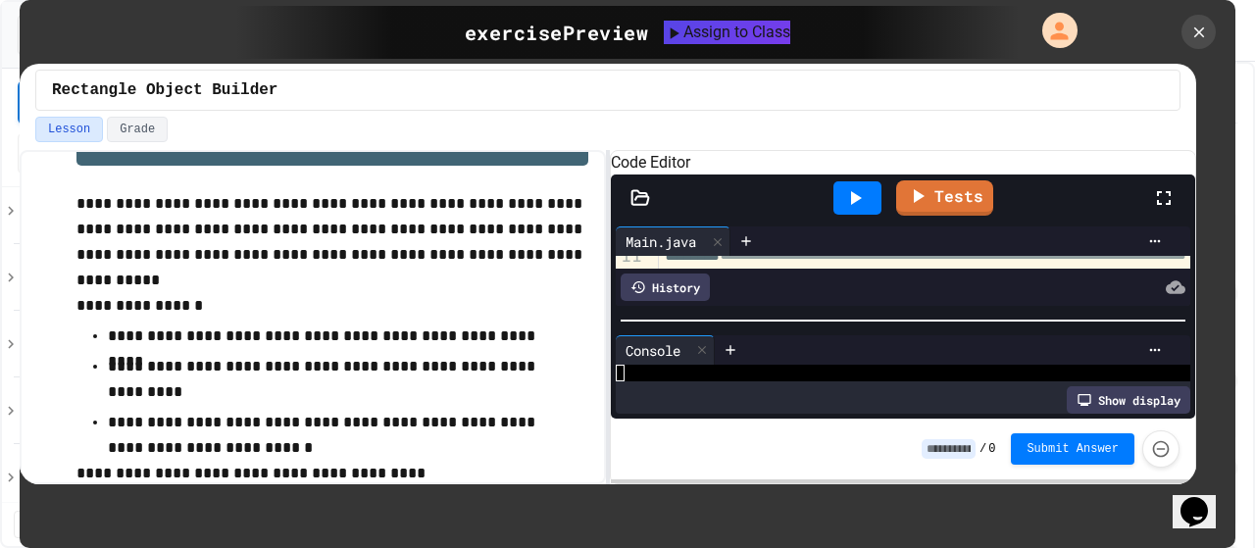
scroll to position [0, 0]
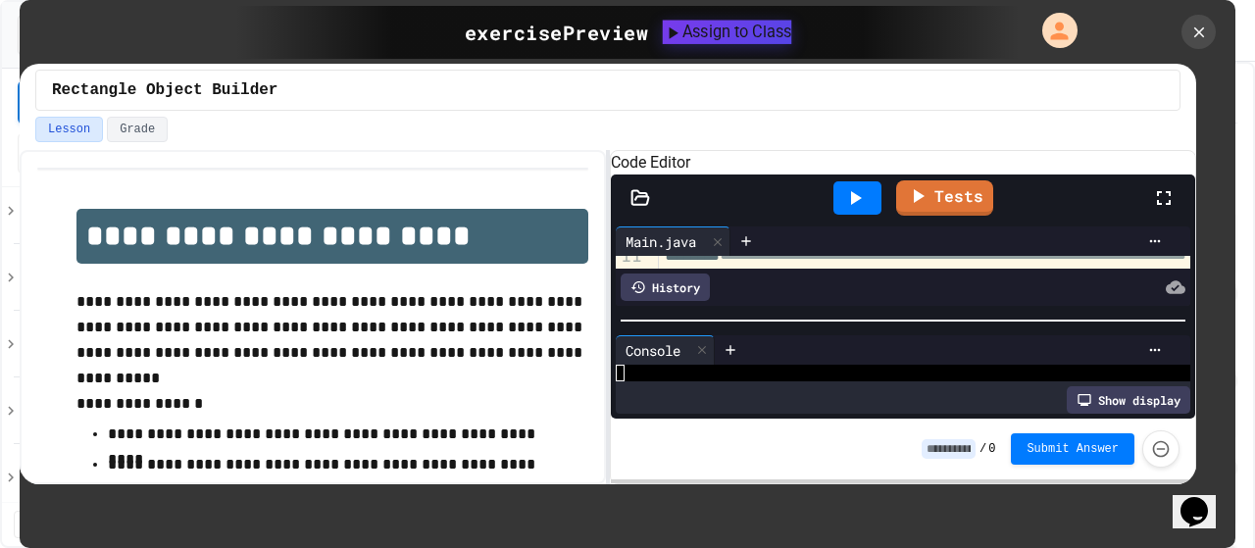
click at [735, 20] on button "Assign to Class" at bounding box center [727, 32] width 129 height 24
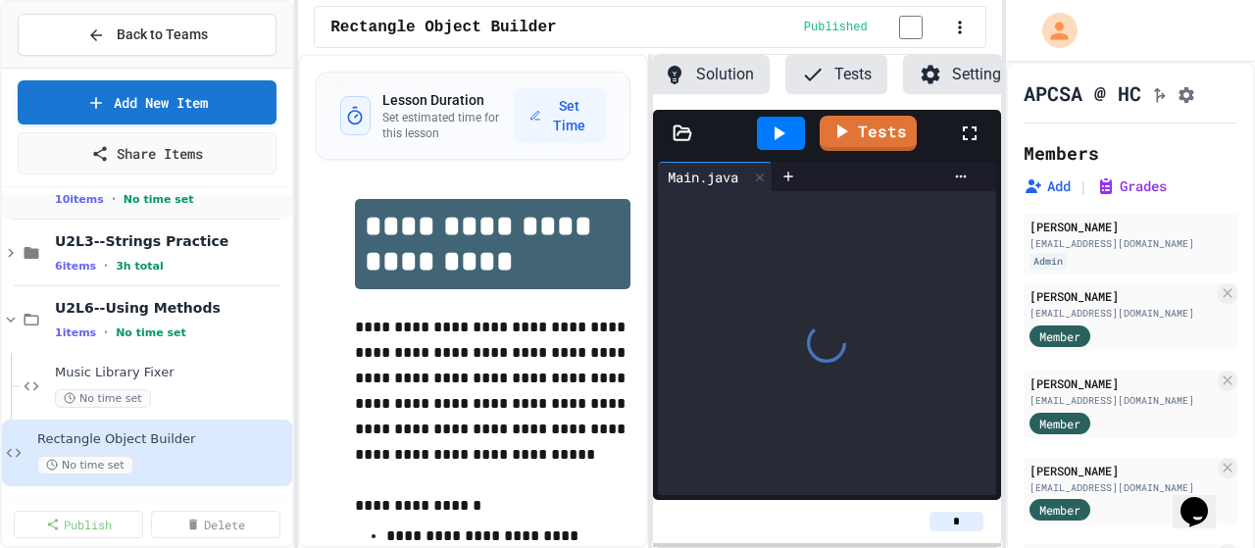
scroll to position [0, 141]
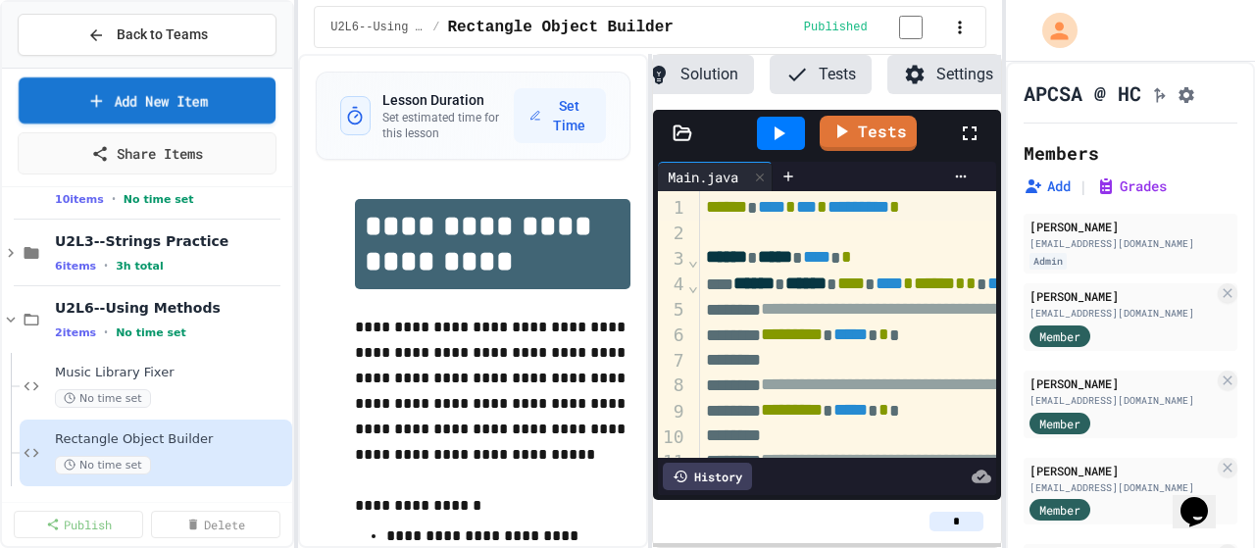
click at [212, 99] on link "Add New Item" at bounding box center [147, 100] width 257 height 46
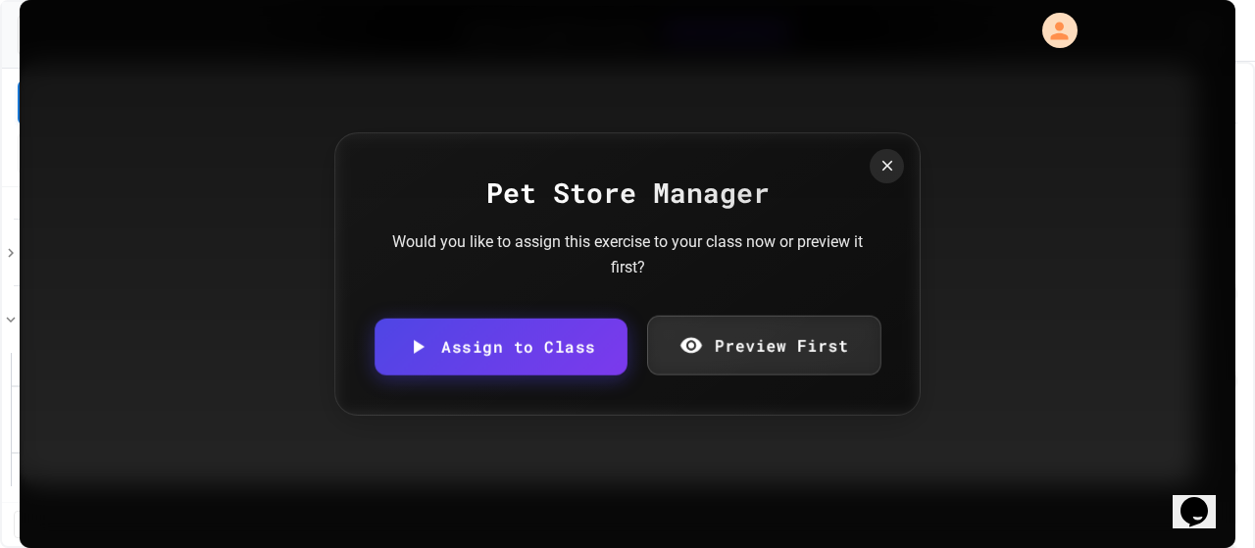
click at [734, 350] on link "Preview First" at bounding box center [763, 346] width 234 height 60
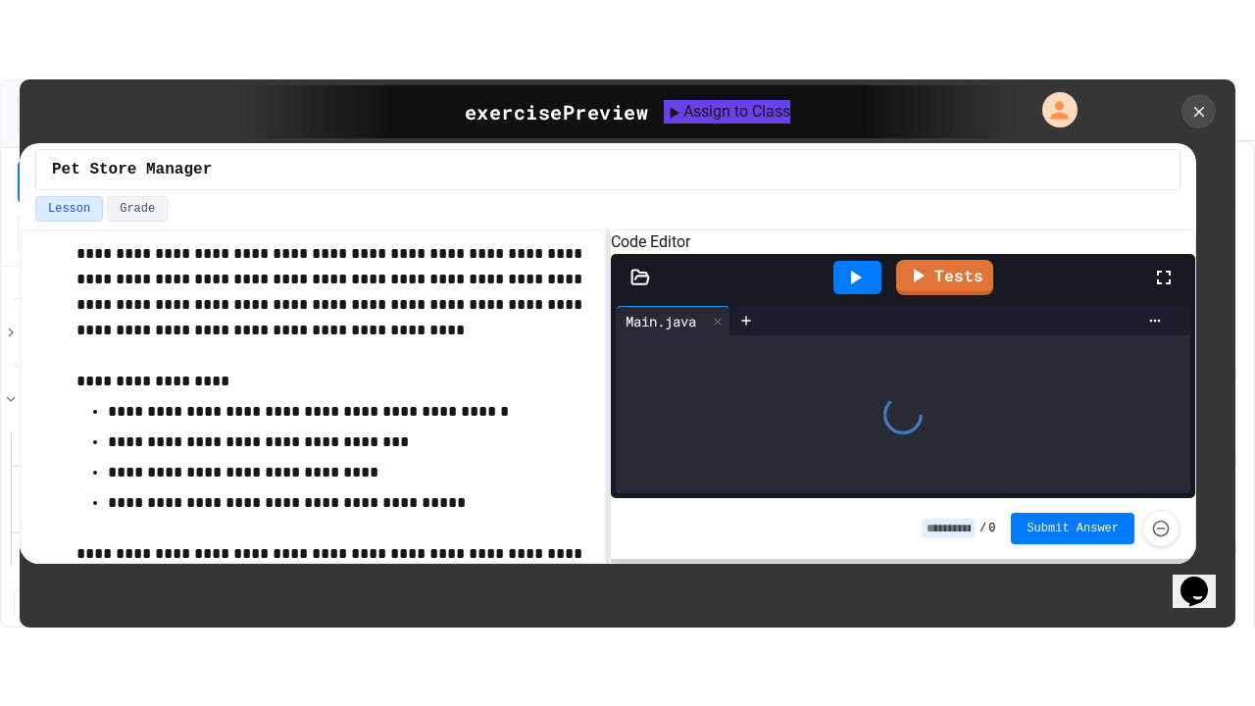
scroll to position [129, 0]
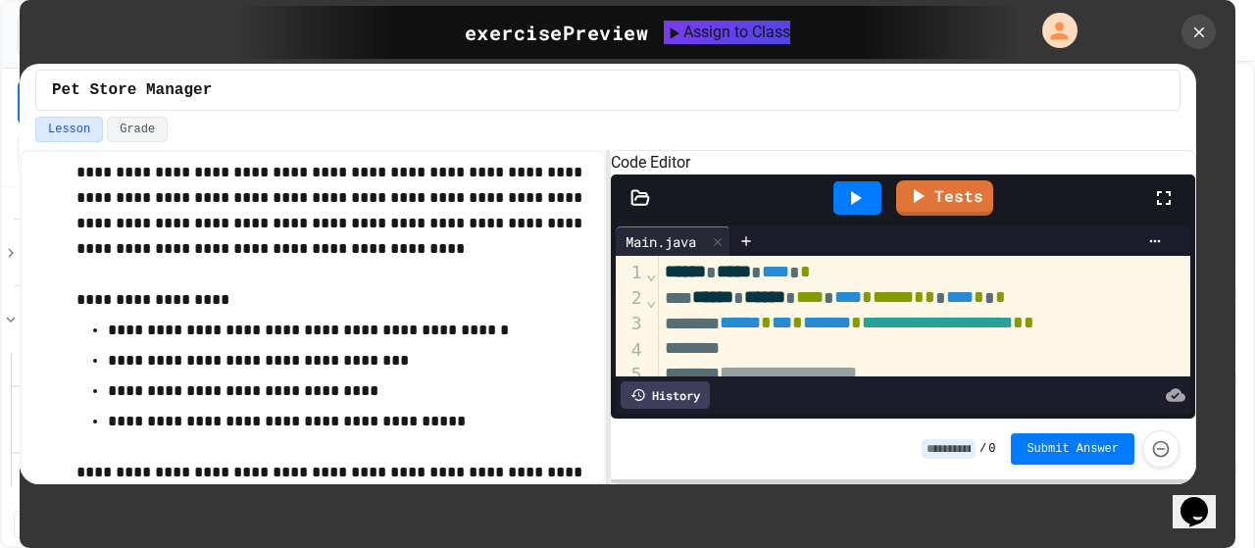
click at [1167, 210] on icon at bounding box center [1164, 198] width 24 height 24
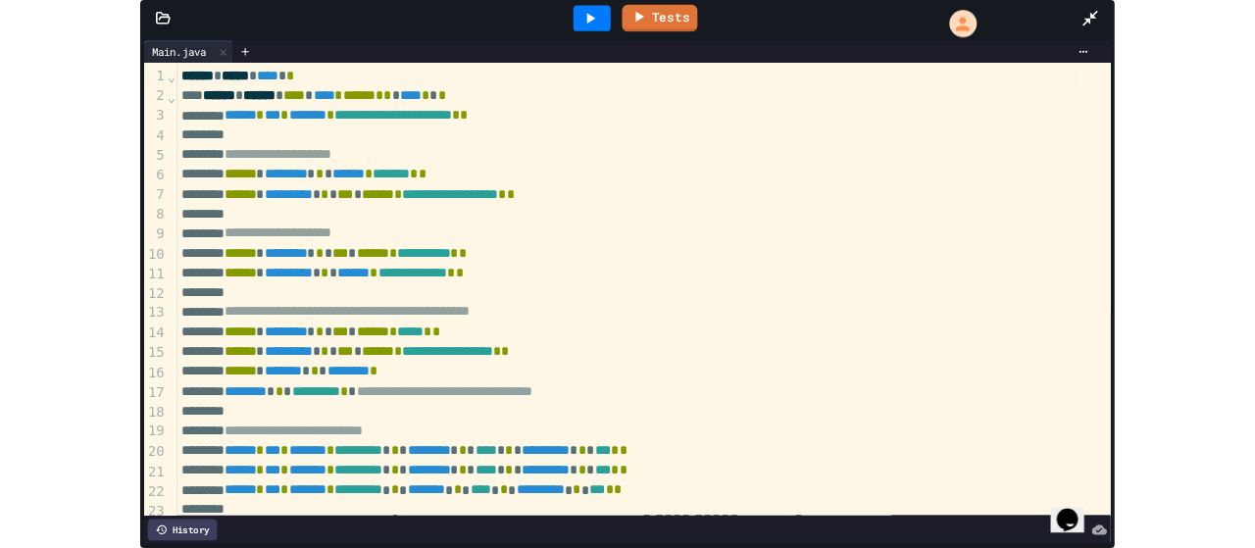
scroll to position [169, 0]
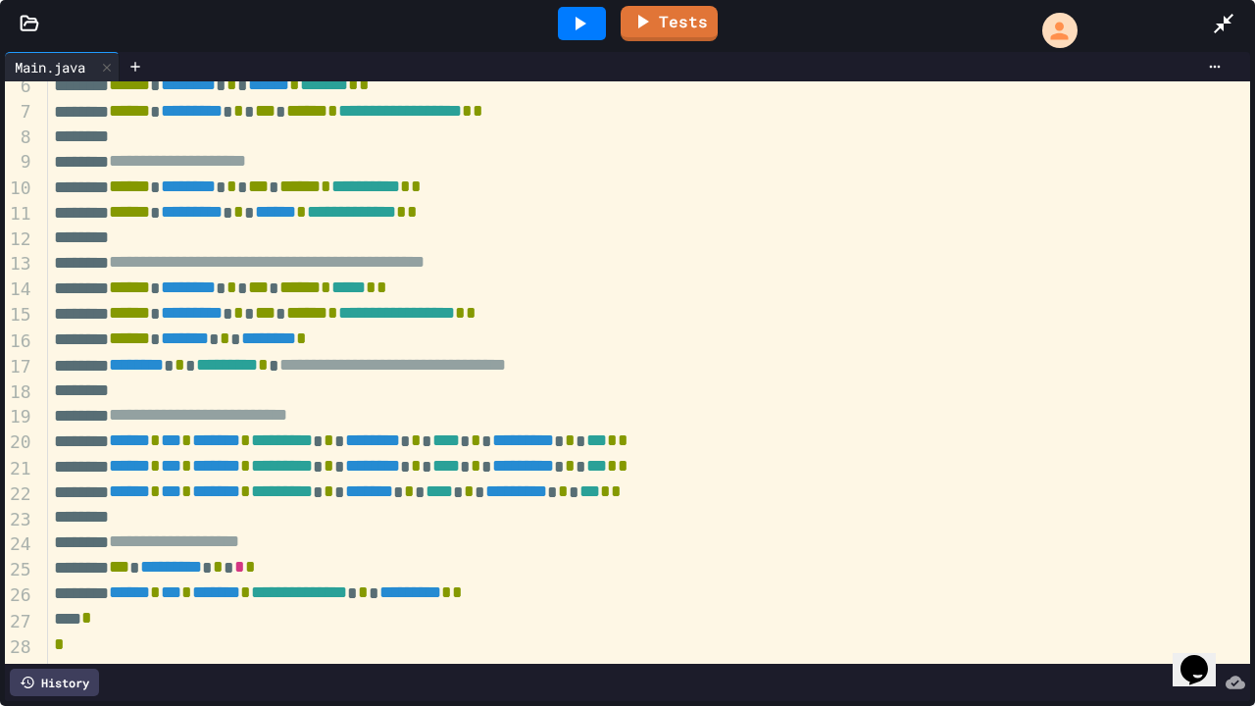
click at [1226, 37] on div at bounding box center [1233, 23] width 43 height 53
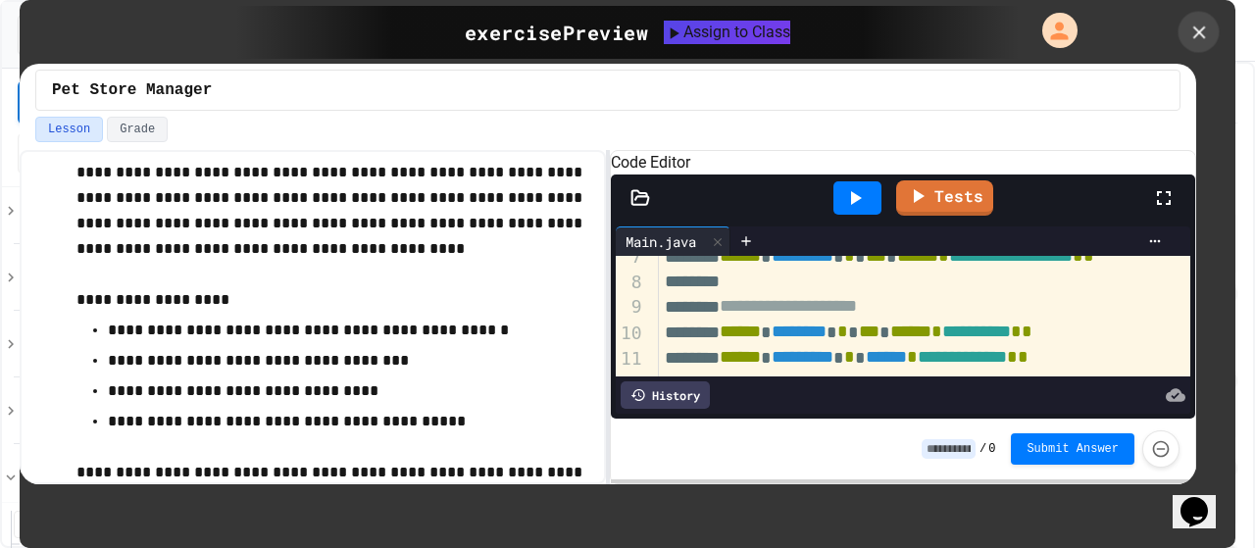
click at [1189, 37] on icon at bounding box center [1200, 33] width 22 height 22
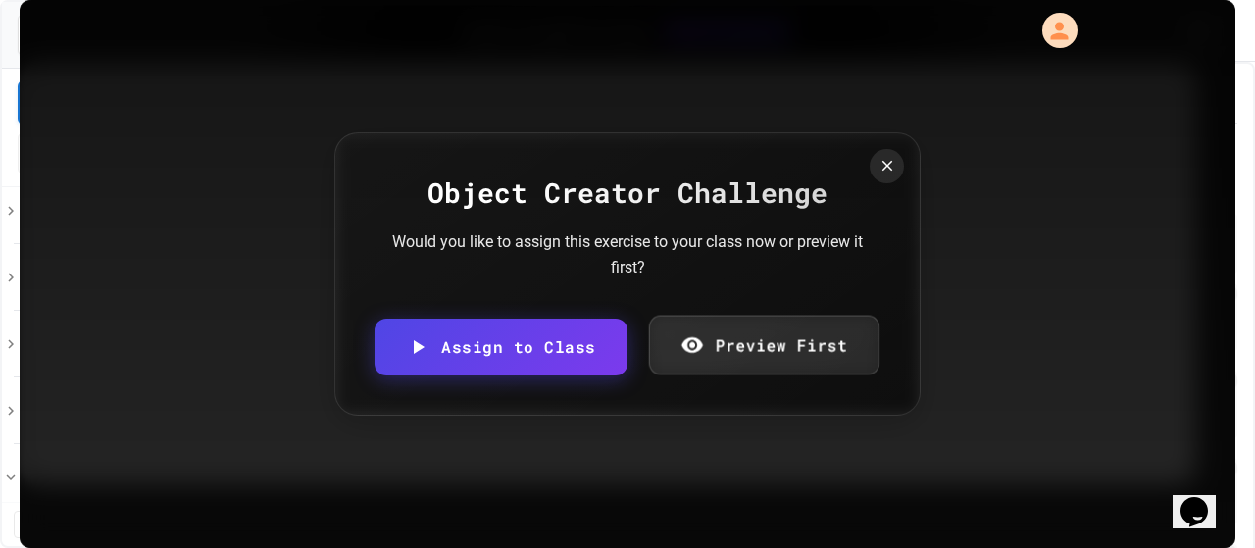
click at [802, 322] on link "Preview First" at bounding box center [763, 346] width 230 height 60
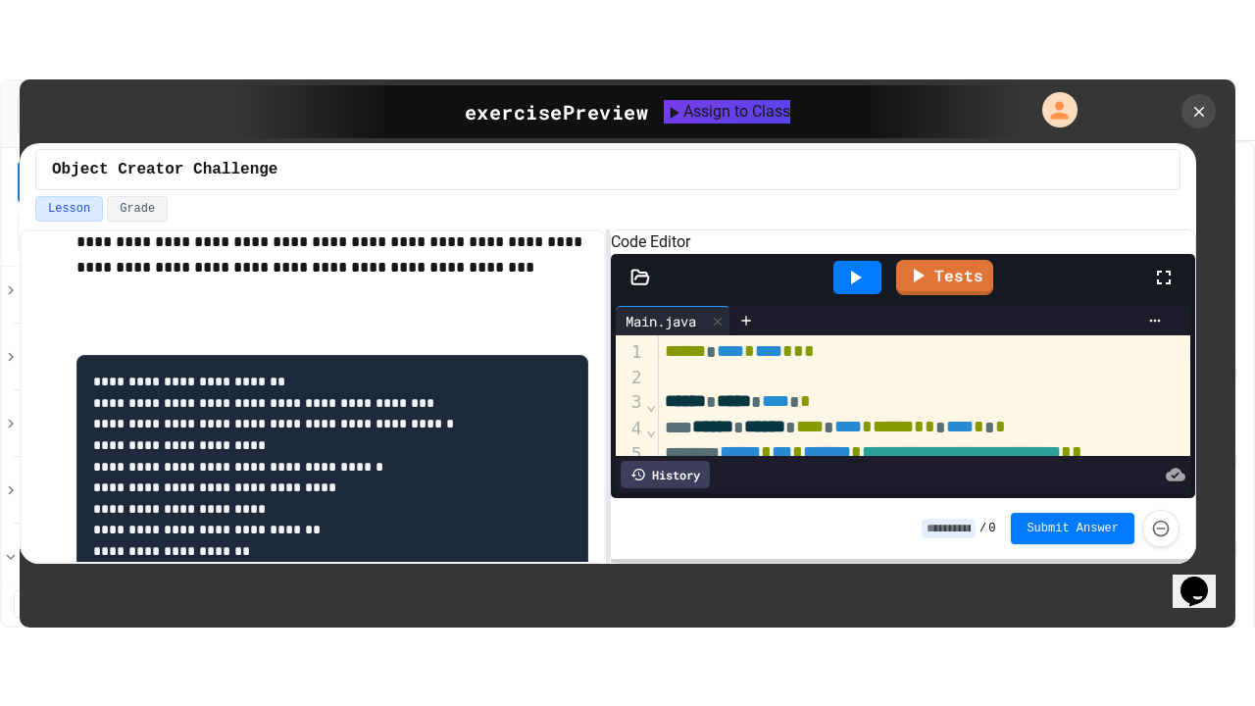
scroll to position [830, 0]
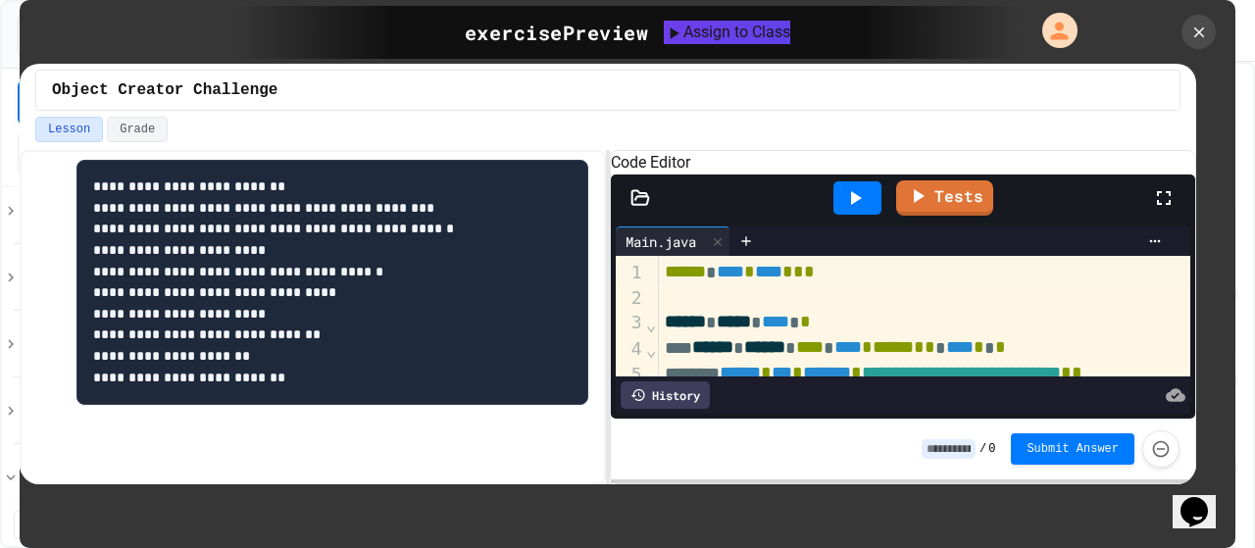
click at [1165, 210] on icon at bounding box center [1164, 198] width 24 height 24
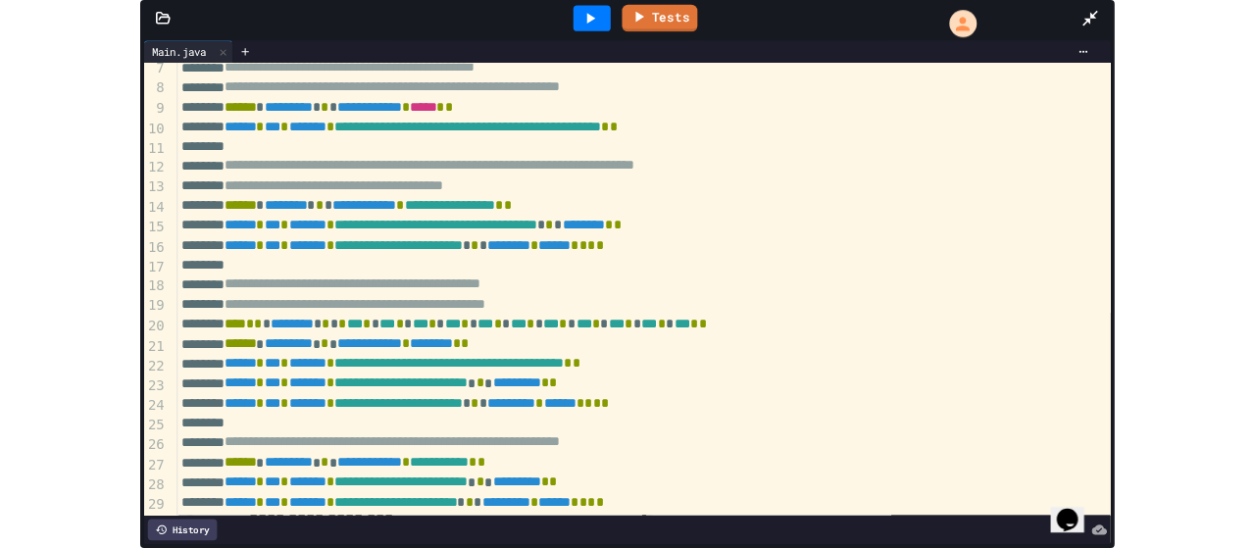
scroll to position [167, 0]
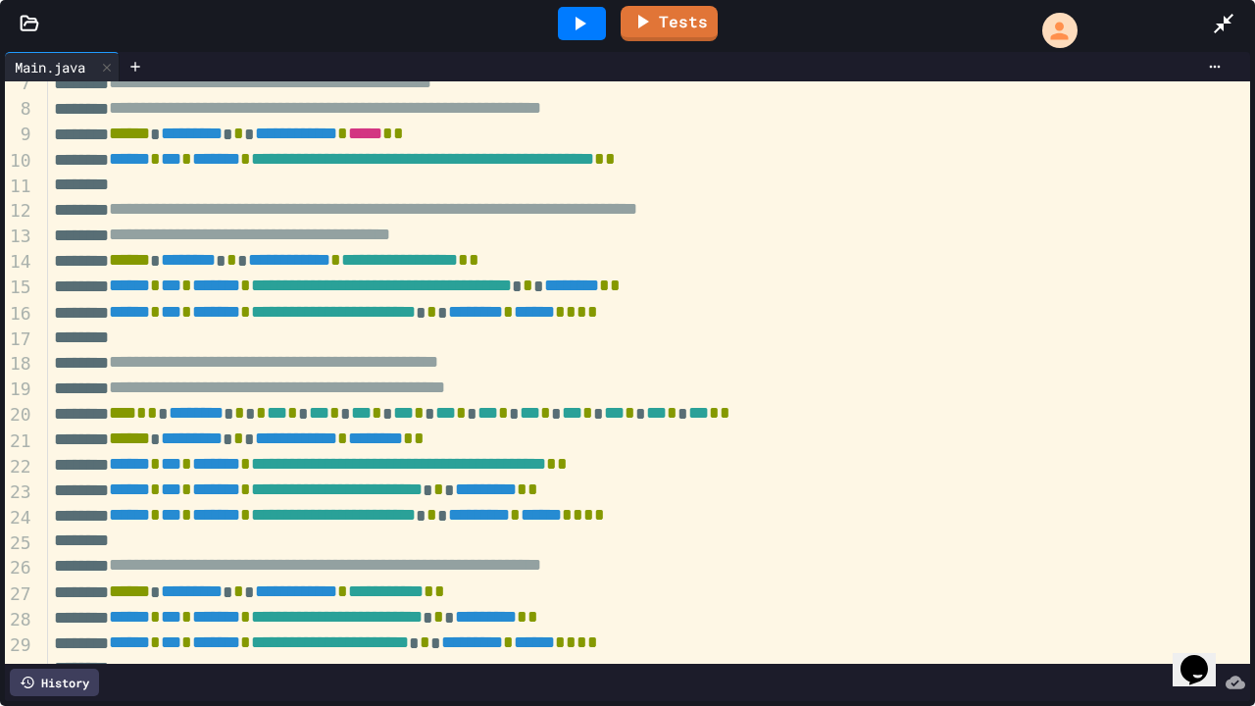
click at [1224, 23] on icon at bounding box center [1224, 24] width 20 height 20
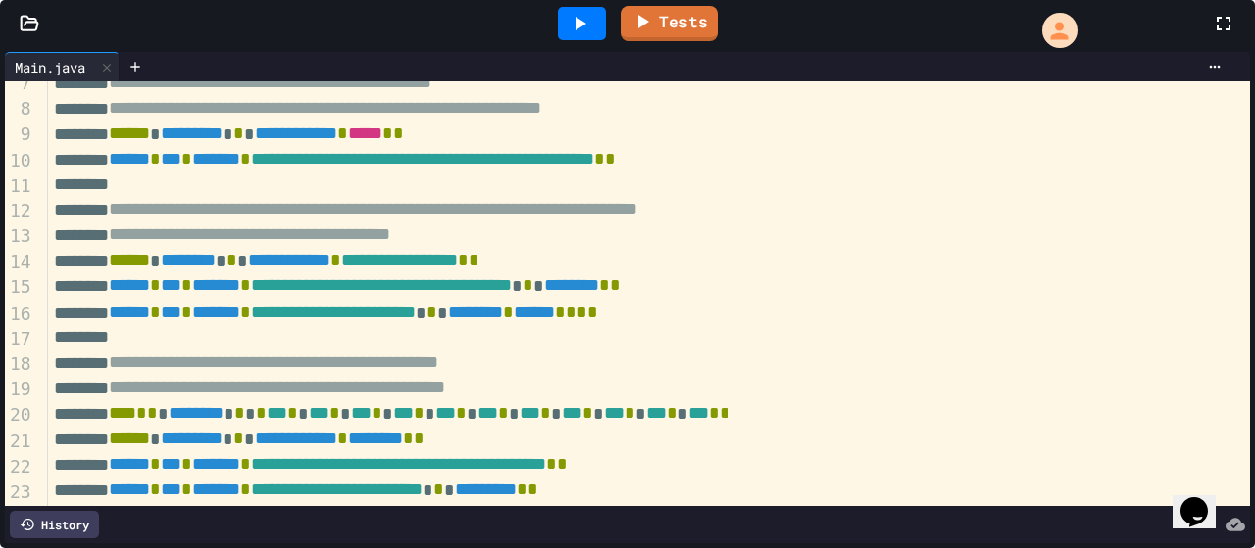
scroll to position [830, 0]
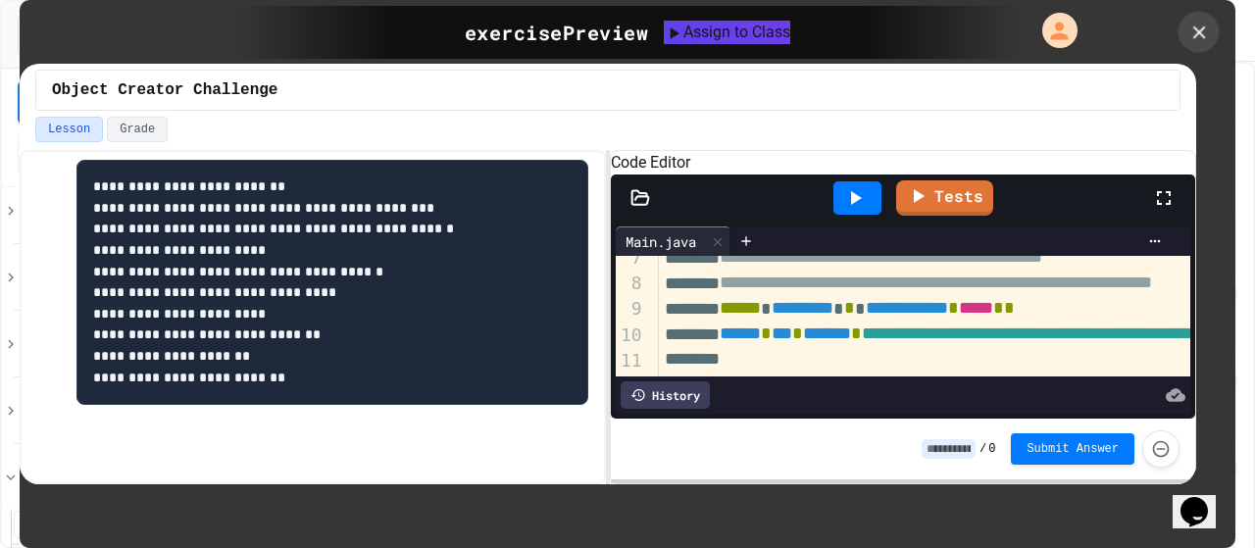
click at [1200, 20] on div at bounding box center [1199, 32] width 41 height 41
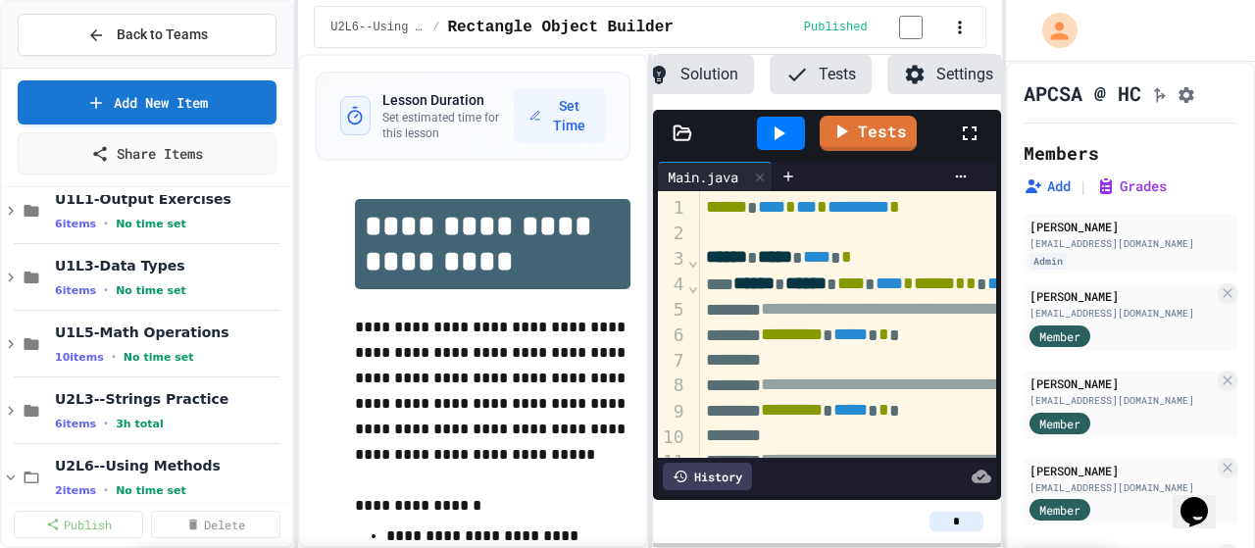
scroll to position [4825, 0]
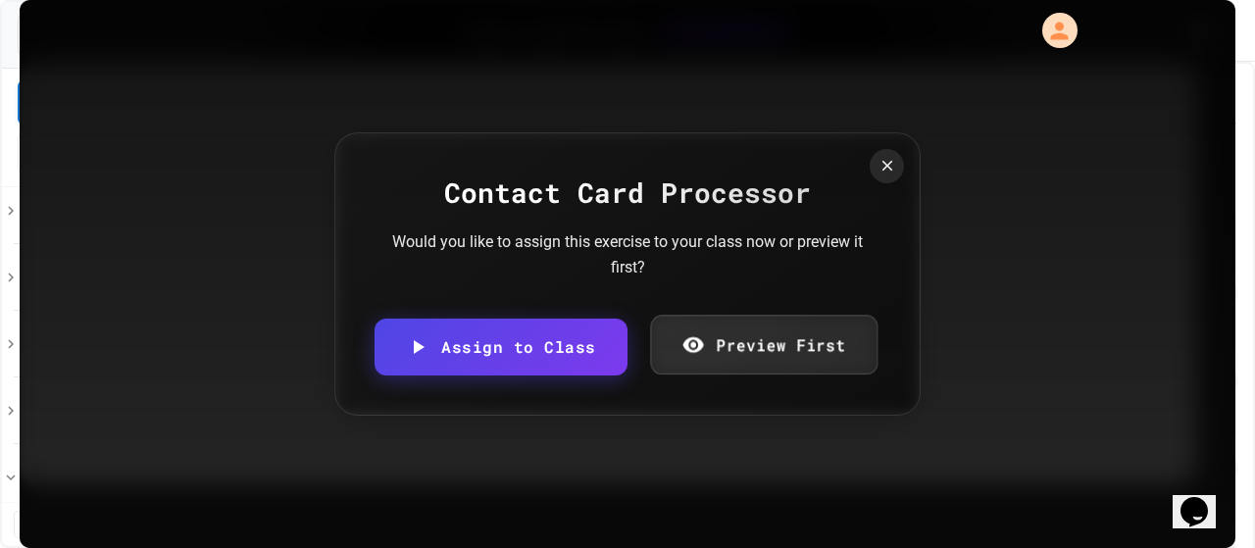
click at [796, 367] on link "Preview First" at bounding box center [764, 345] width 228 height 60
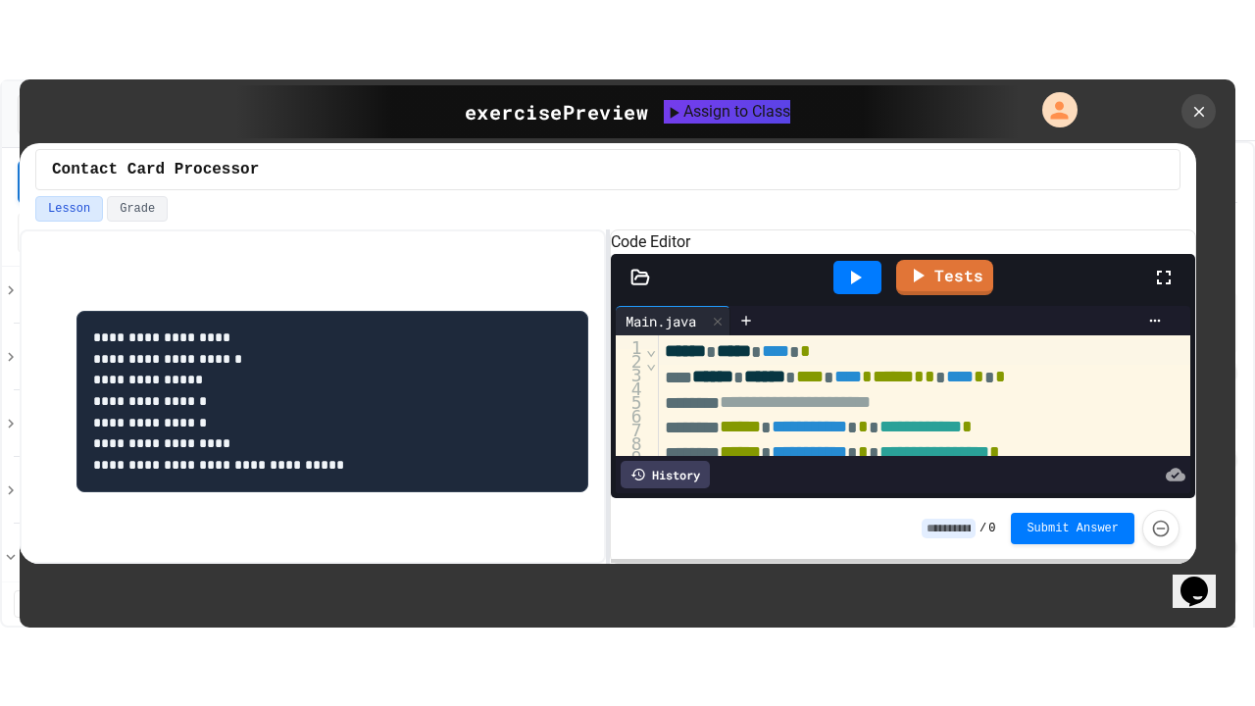
scroll to position [490, 0]
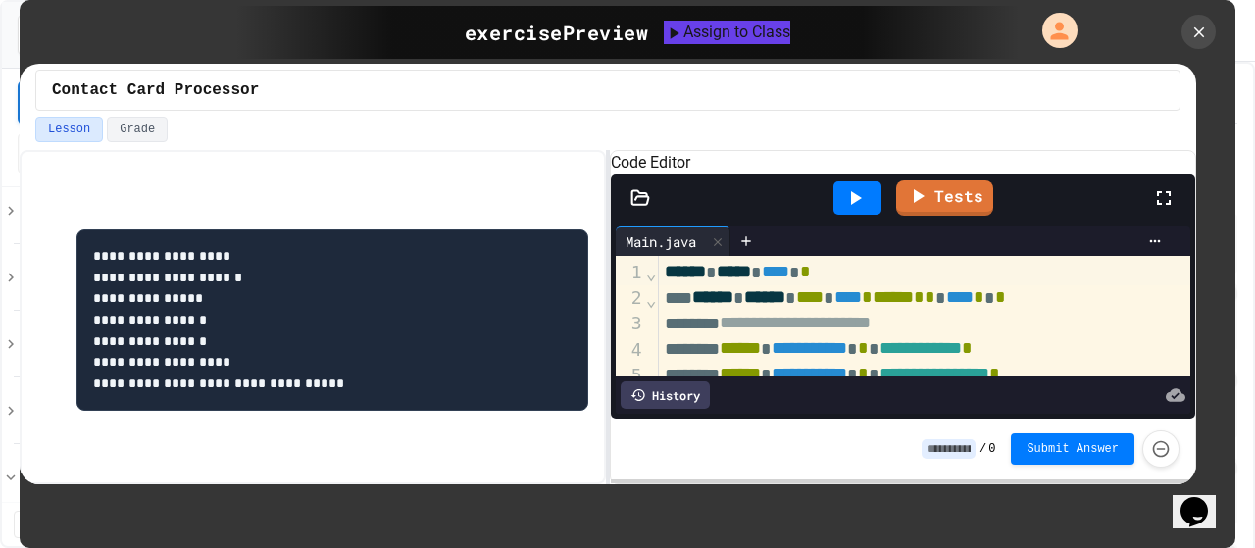
click at [1164, 210] on icon at bounding box center [1164, 198] width 24 height 24
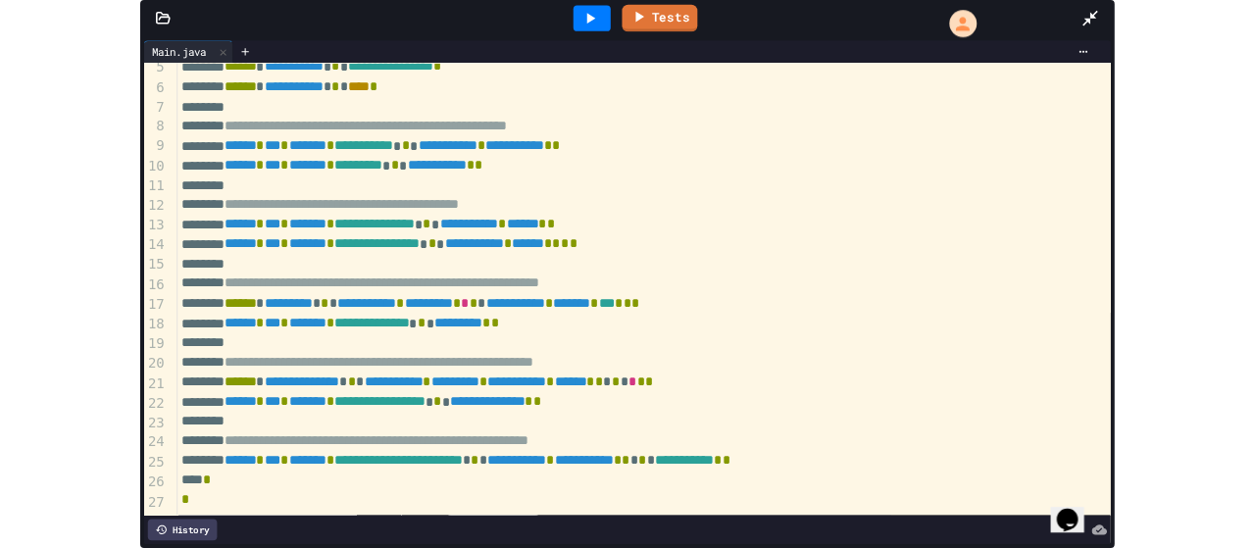
scroll to position [143, 0]
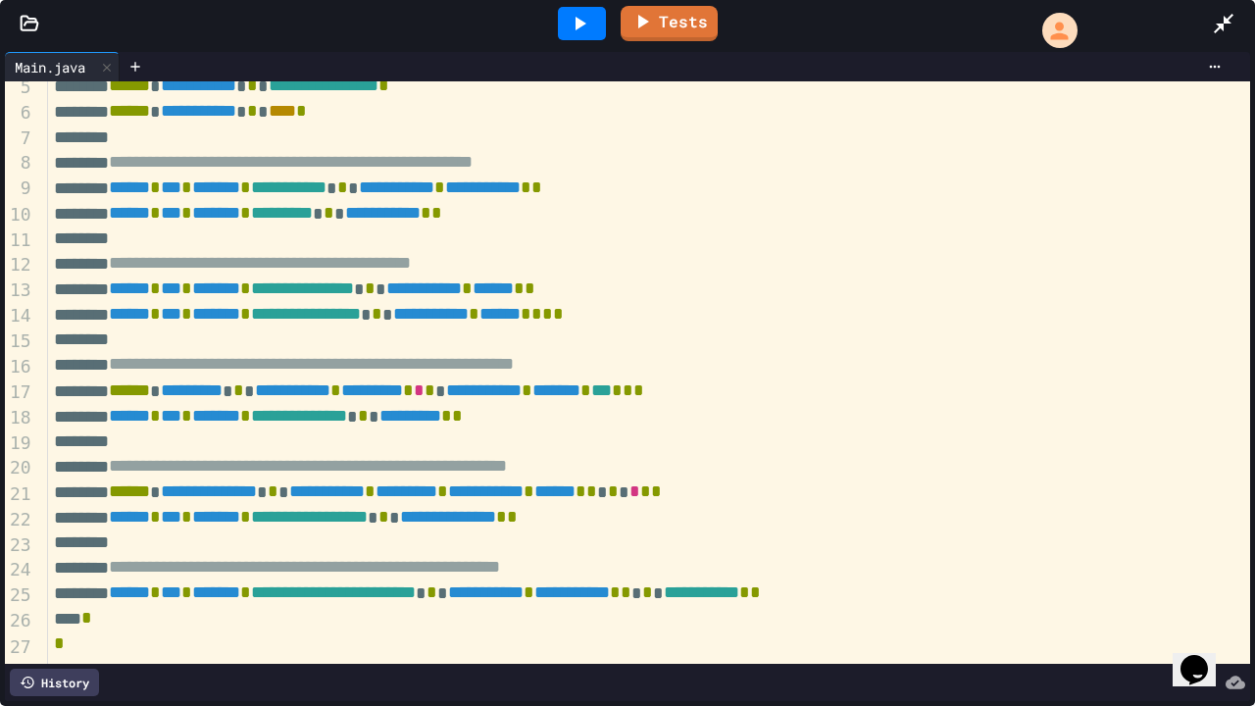
click at [1210, 25] on div "Tests" at bounding box center [635, 23] width 1153 height 53
click at [1220, 24] on icon at bounding box center [1224, 24] width 20 height 20
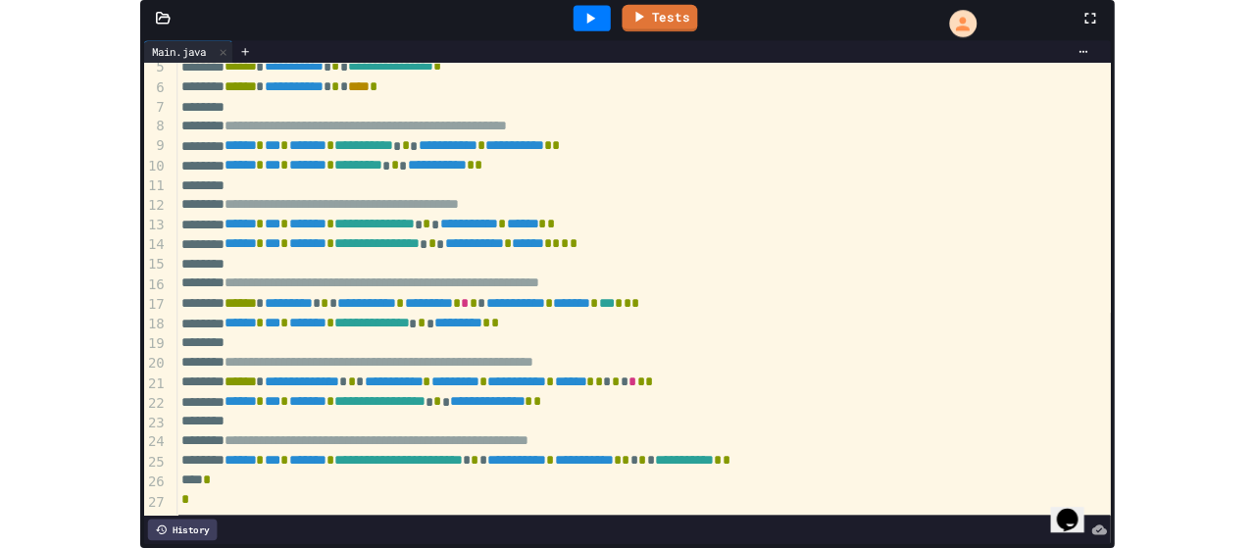
scroll to position [490, 0]
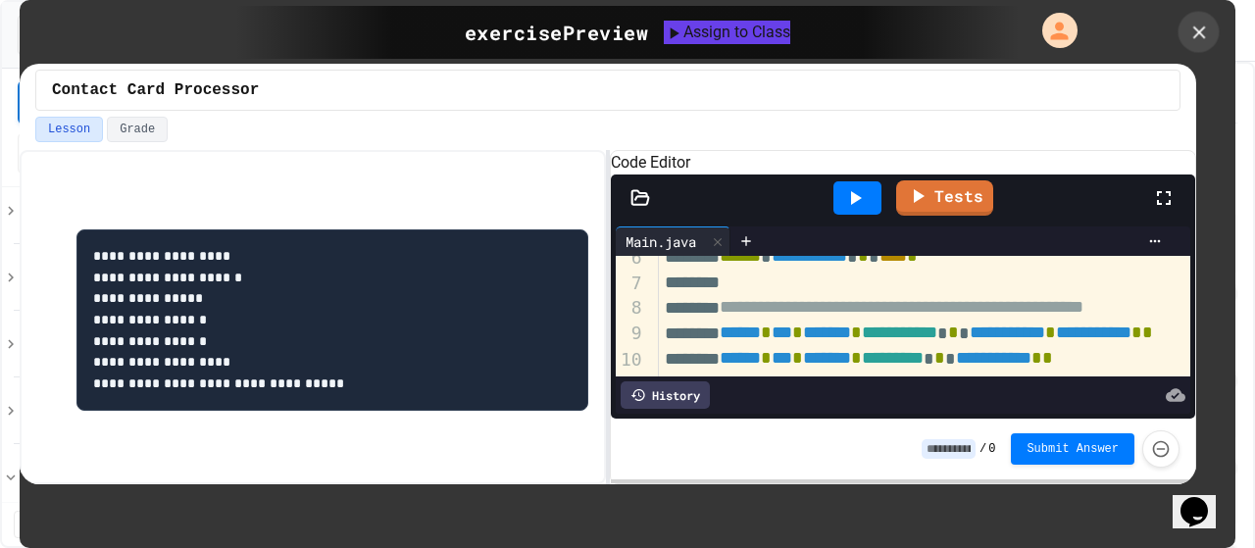
click at [1215, 30] on div at bounding box center [1199, 32] width 41 height 41
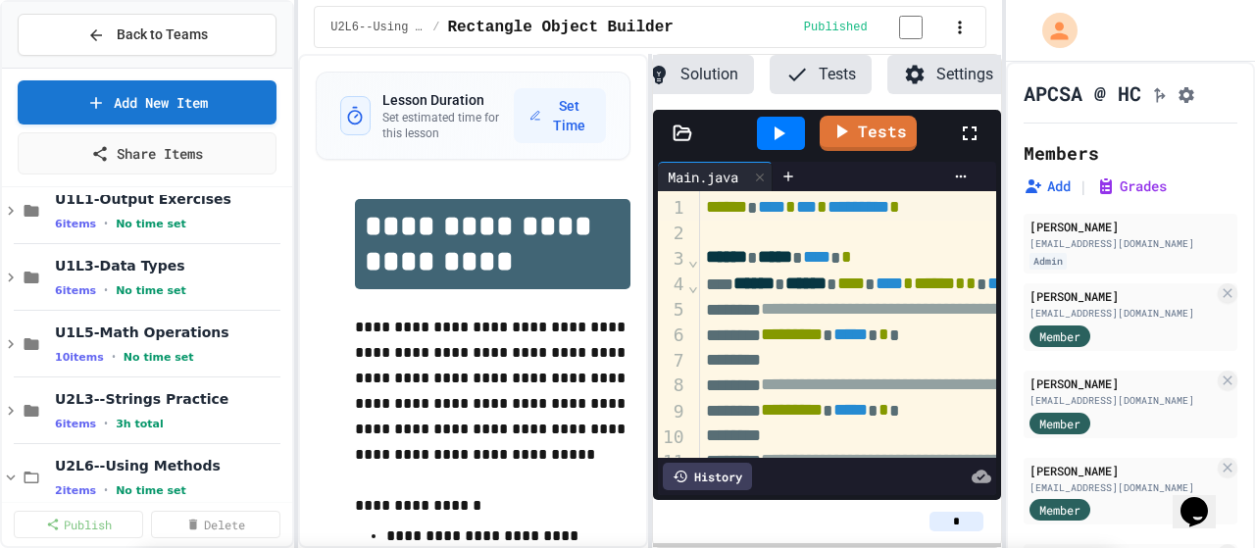
scroll to position [4716, 0]
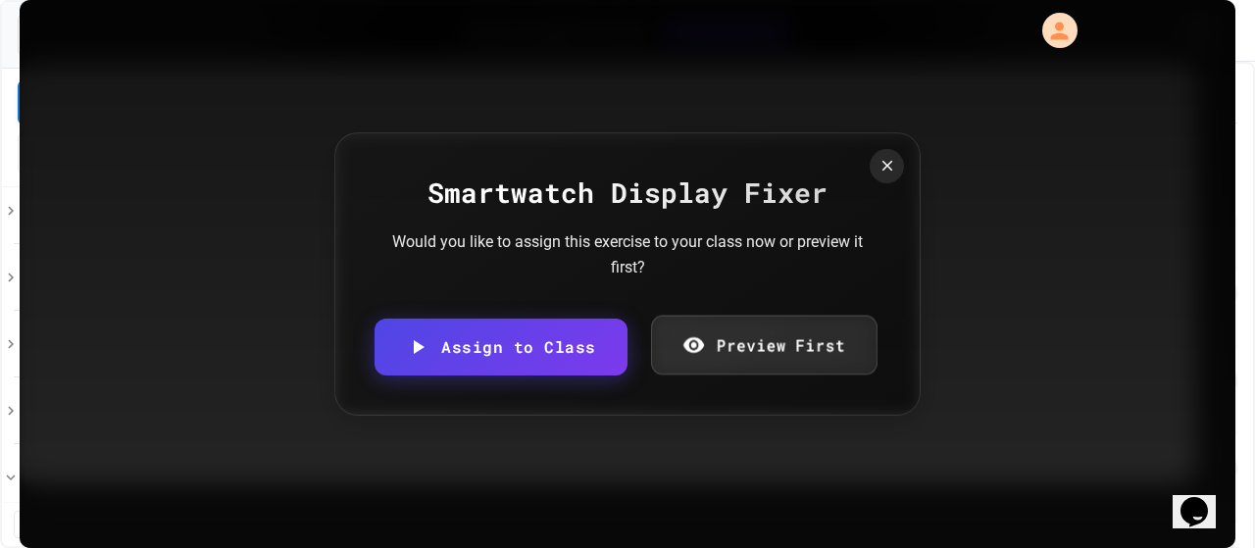
click at [777, 340] on link "Preview First" at bounding box center [764, 346] width 226 height 60
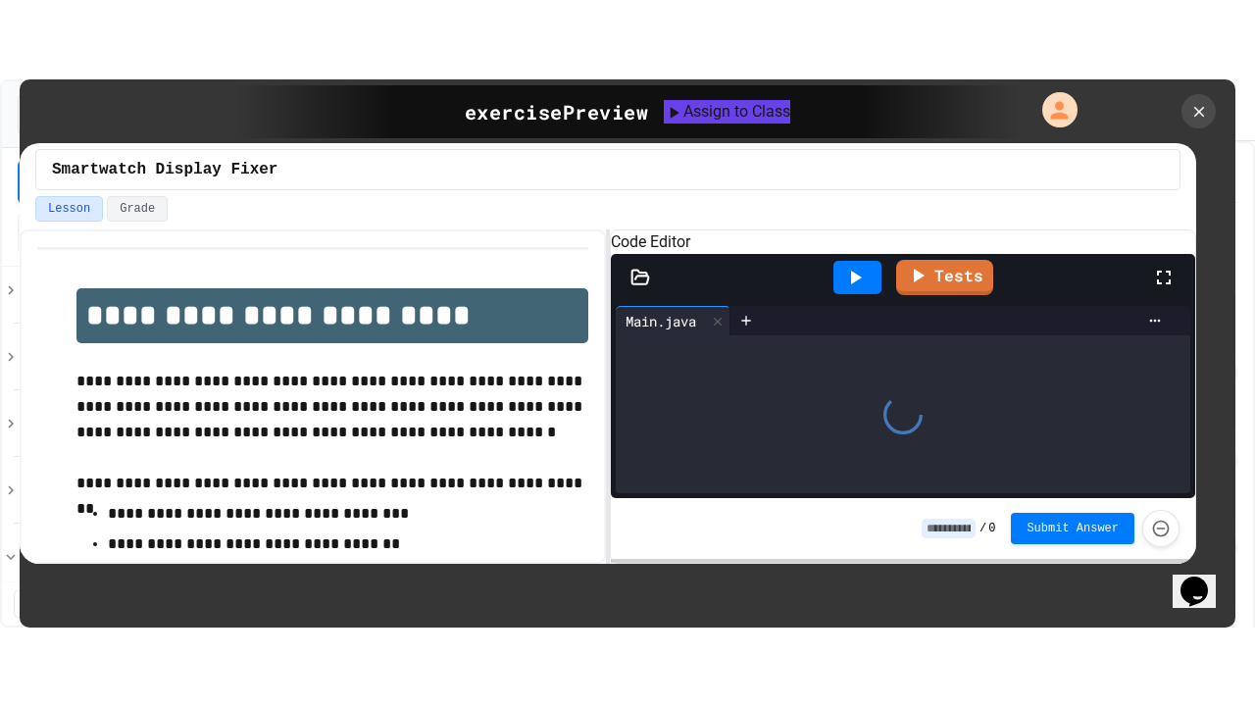
scroll to position [221, 0]
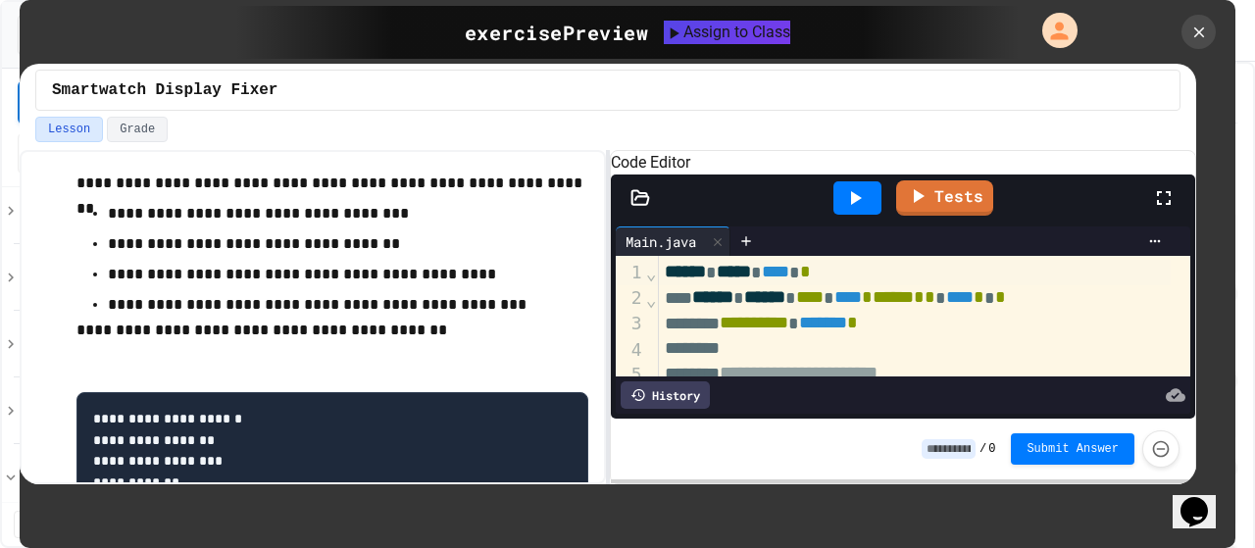
click at [1175, 210] on icon at bounding box center [1164, 198] width 24 height 24
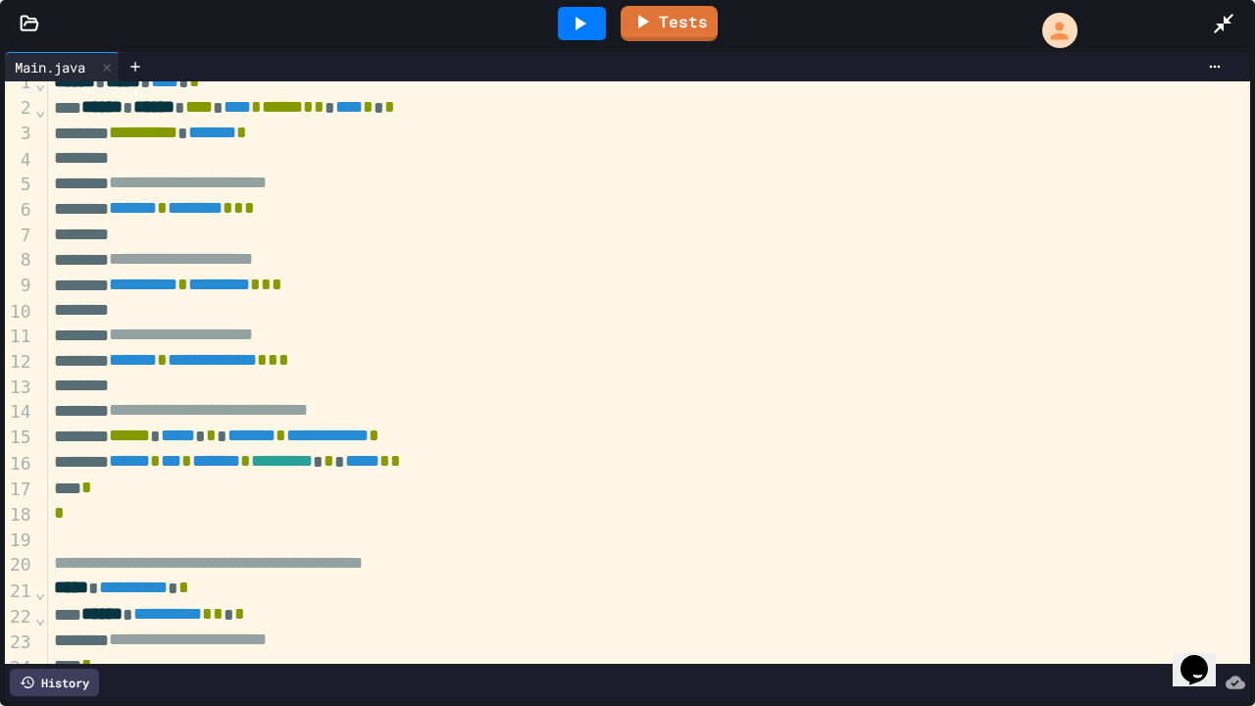
scroll to position [0, 0]
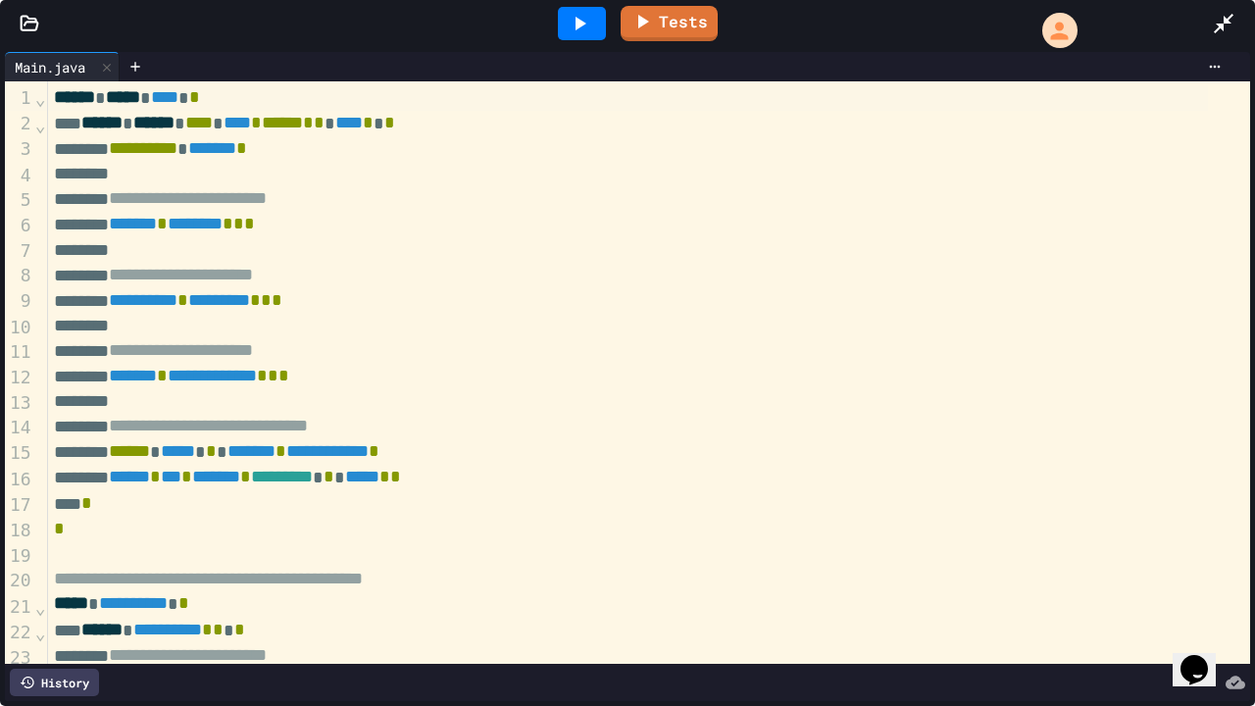
click at [580, 23] on icon at bounding box center [581, 24] width 11 height 14
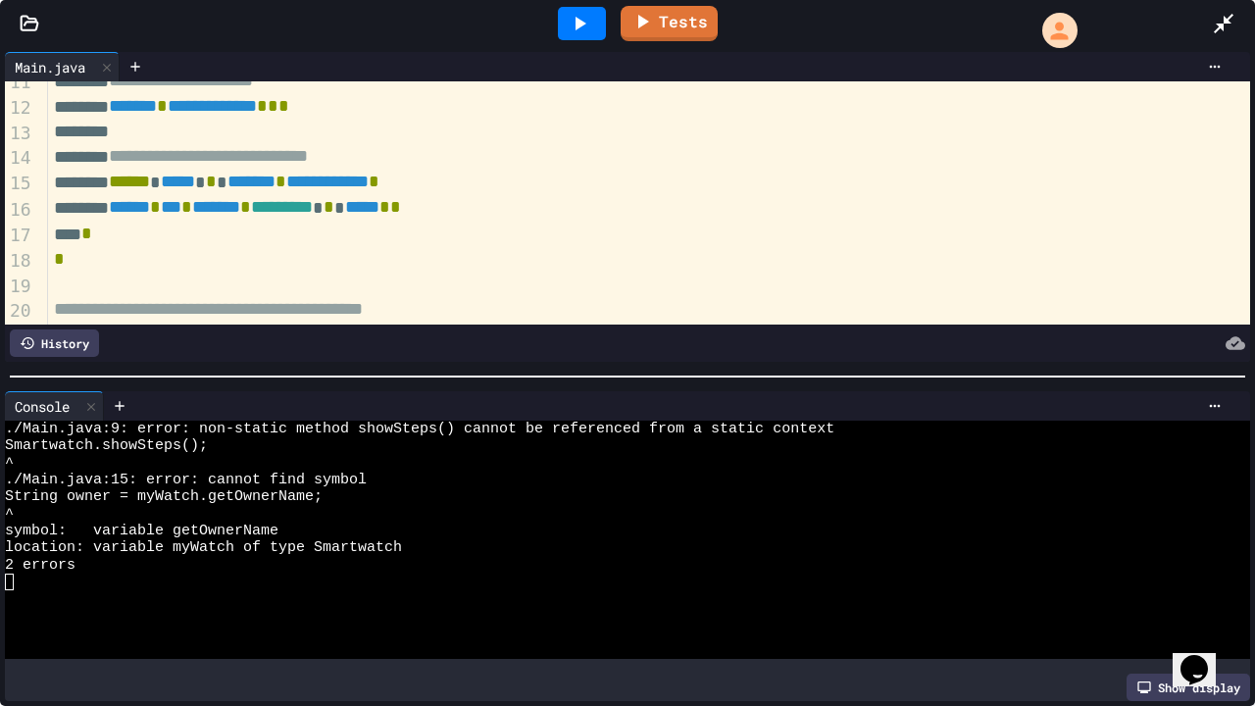
scroll to position [271, 0]
click at [369, 177] on span "**********" at bounding box center [327, 181] width 82 height 18
click at [574, 14] on icon at bounding box center [580, 24] width 24 height 24
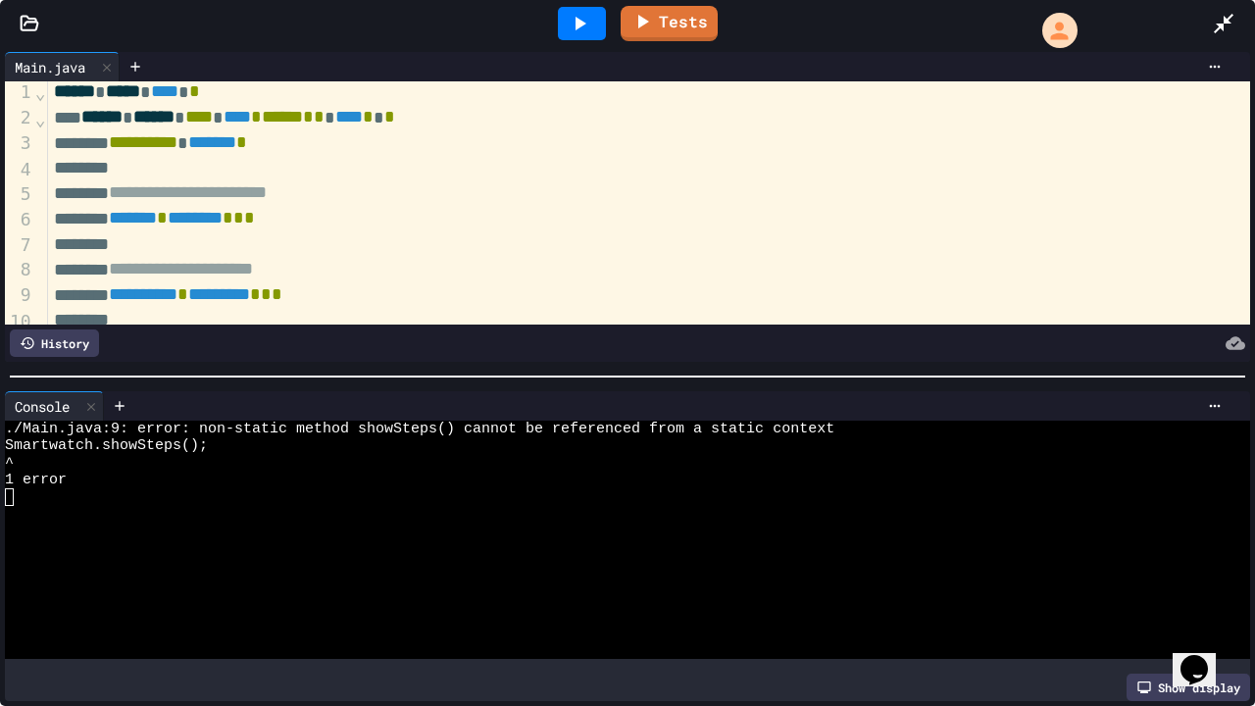
scroll to position [83, 0]
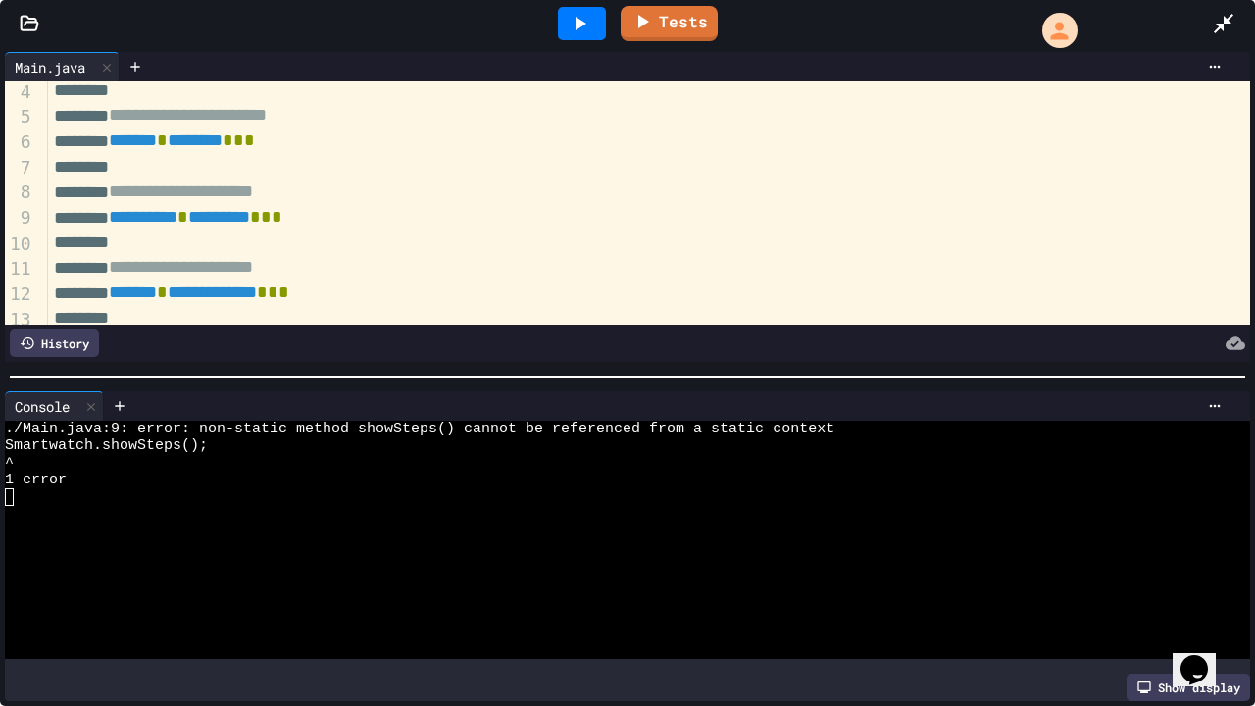
click at [177, 221] on span "**********" at bounding box center [143, 217] width 69 height 18
click at [581, 12] on icon at bounding box center [580, 24] width 24 height 24
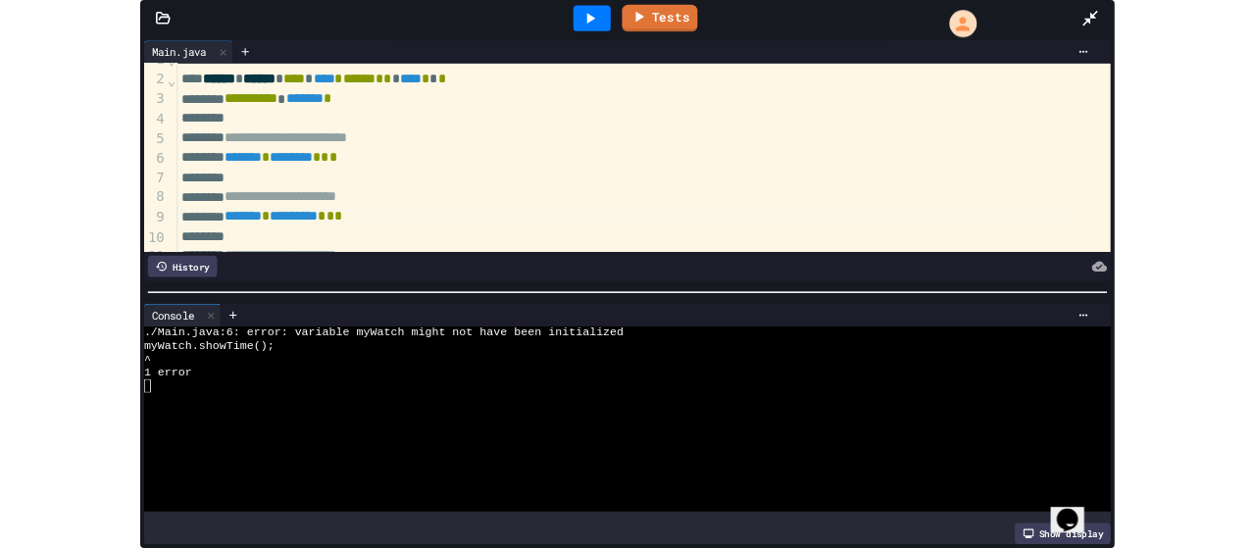
scroll to position [0, 0]
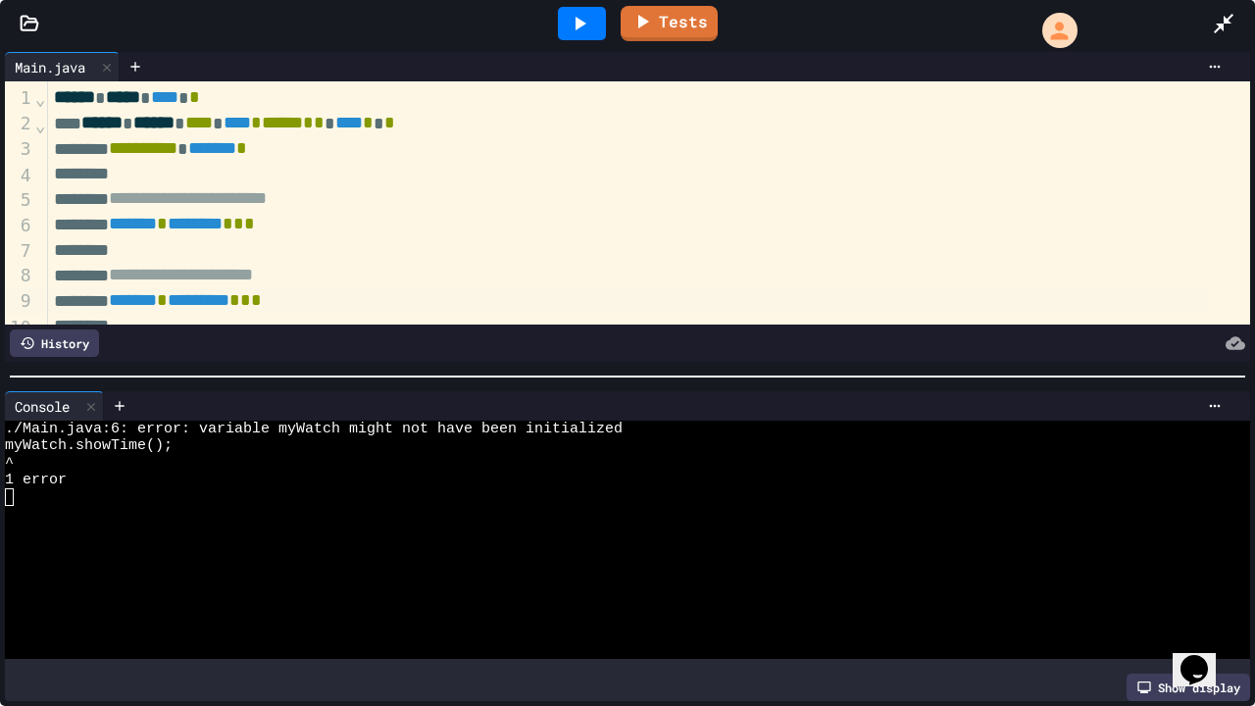
click at [1222, 14] on icon at bounding box center [1224, 24] width 24 height 24
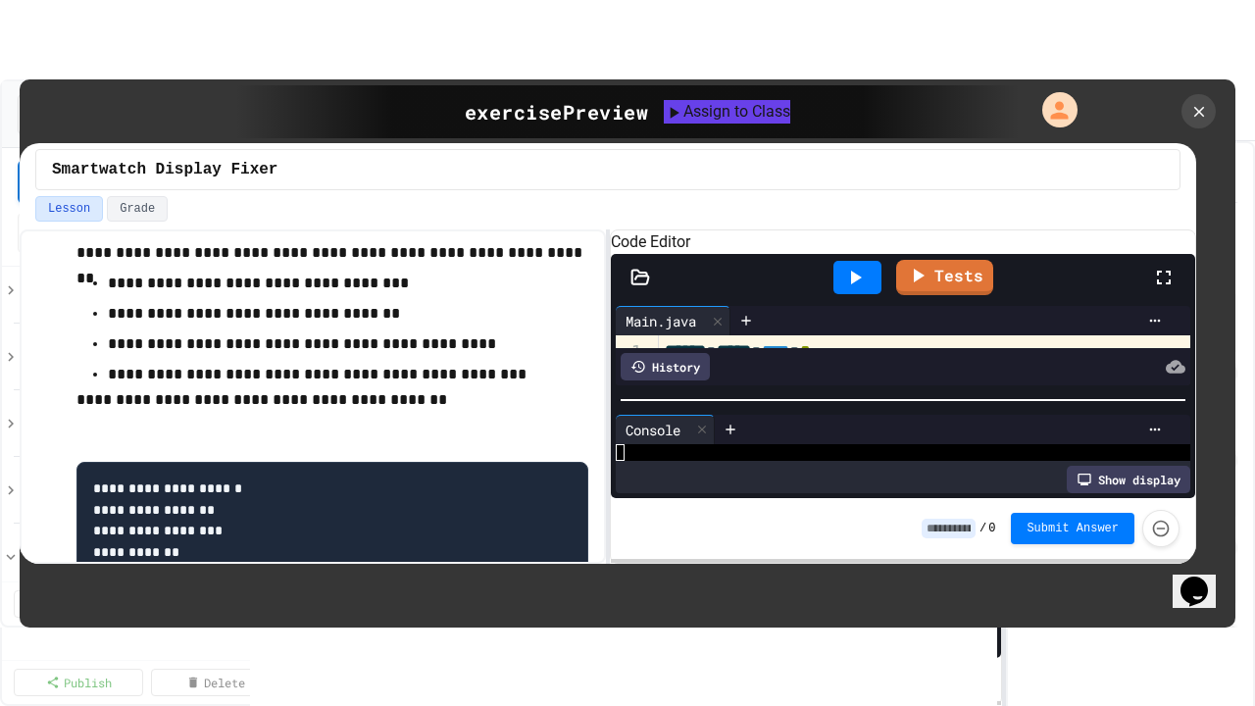
scroll to position [332, 0]
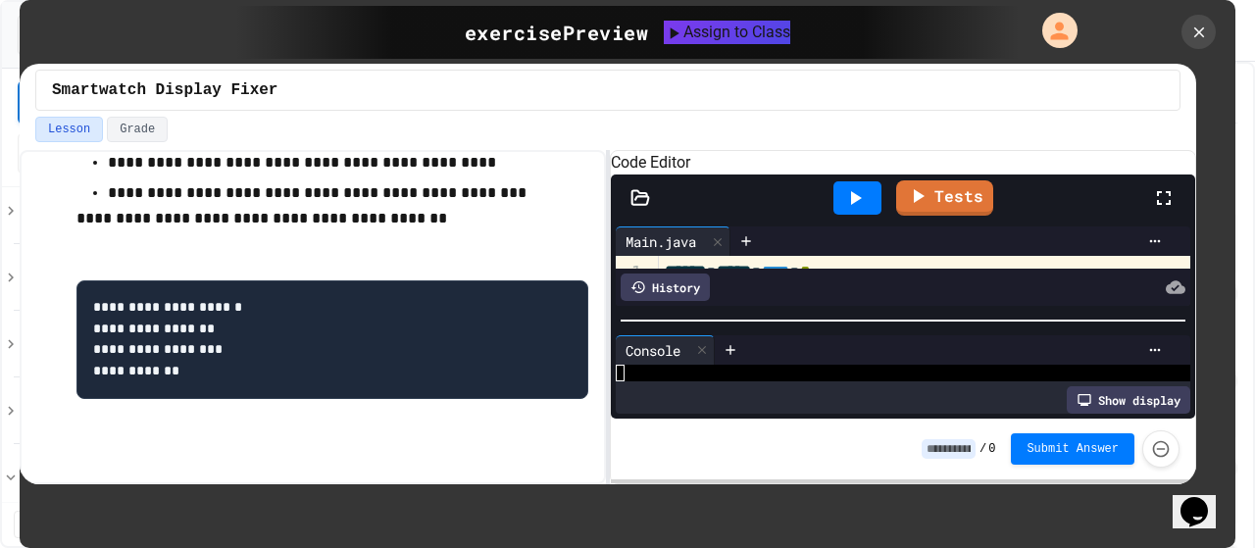
click at [1166, 210] on icon at bounding box center [1164, 198] width 24 height 24
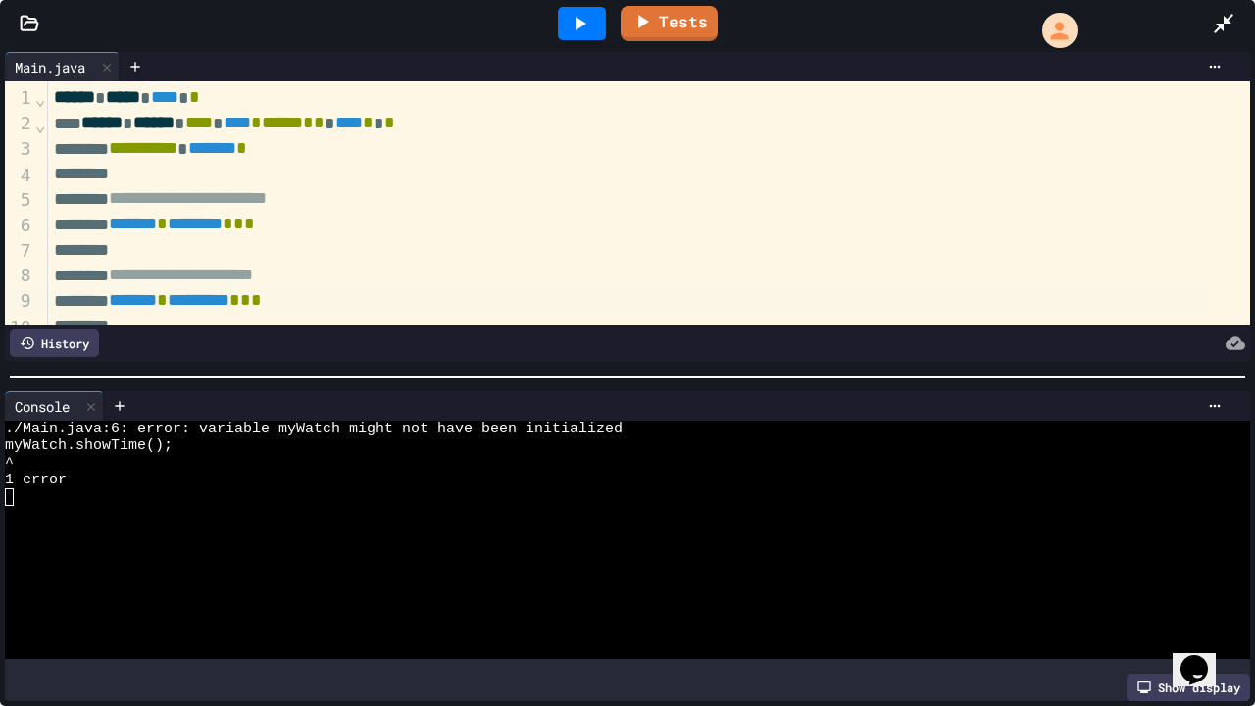
scroll to position [0, 0]
click at [1207, 404] on icon at bounding box center [1215, 406] width 16 height 16
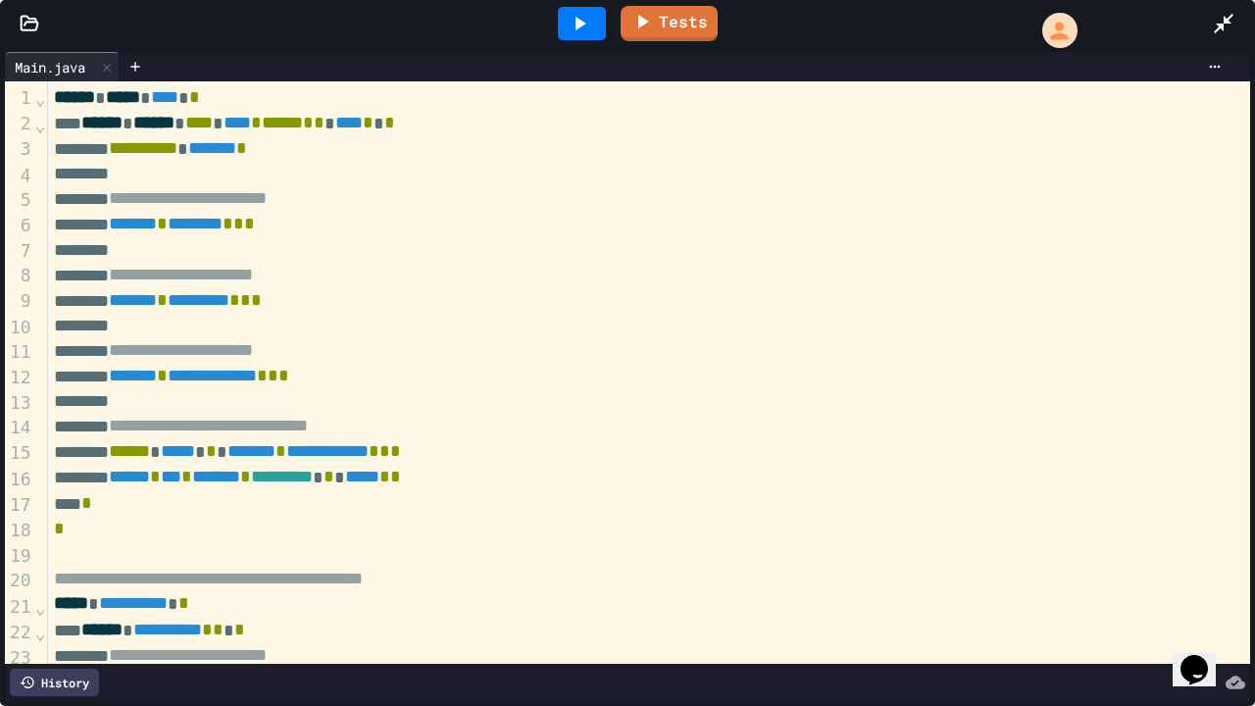
click at [236, 155] on span "*******" at bounding box center [212, 148] width 48 height 18
click at [571, 25] on icon at bounding box center [580, 24] width 24 height 24
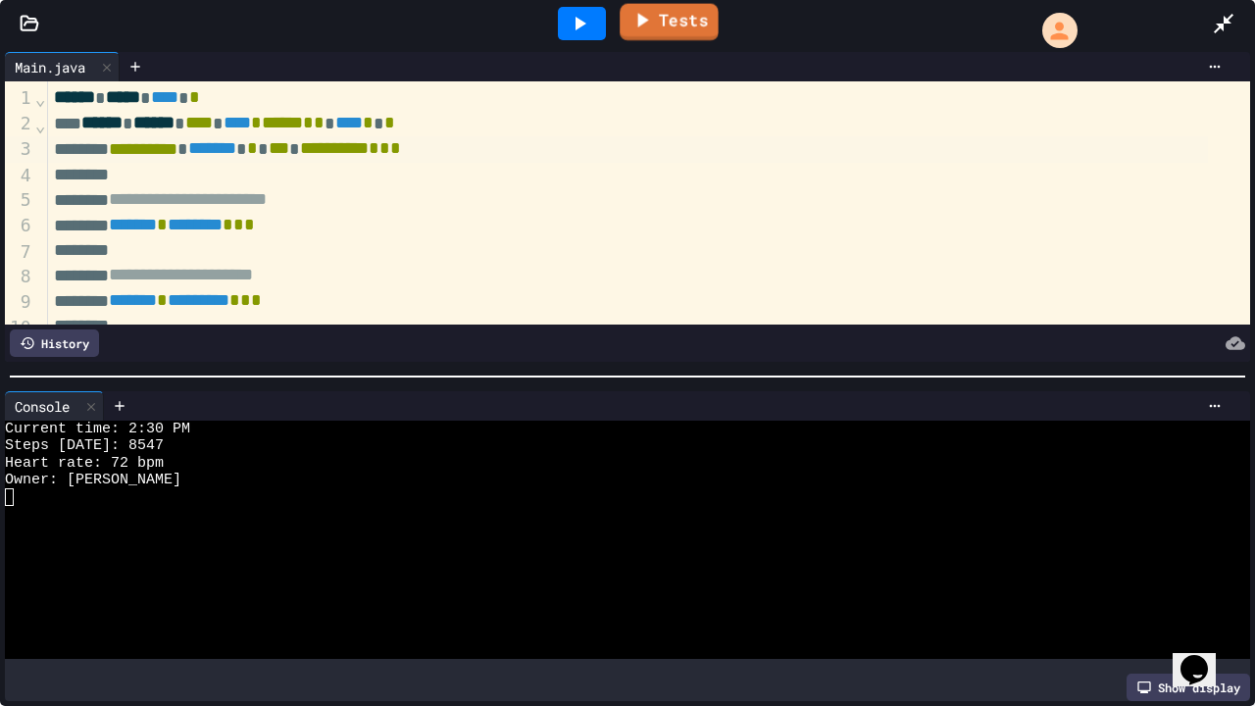
click at [705, 24] on link "Tests" at bounding box center [669, 22] width 99 height 37
click at [705, 24] on link "Tests" at bounding box center [670, 21] width 96 height 37
click at [643, 25] on icon at bounding box center [643, 19] width 24 height 25
click at [1222, 15] on icon at bounding box center [1224, 24] width 24 height 24
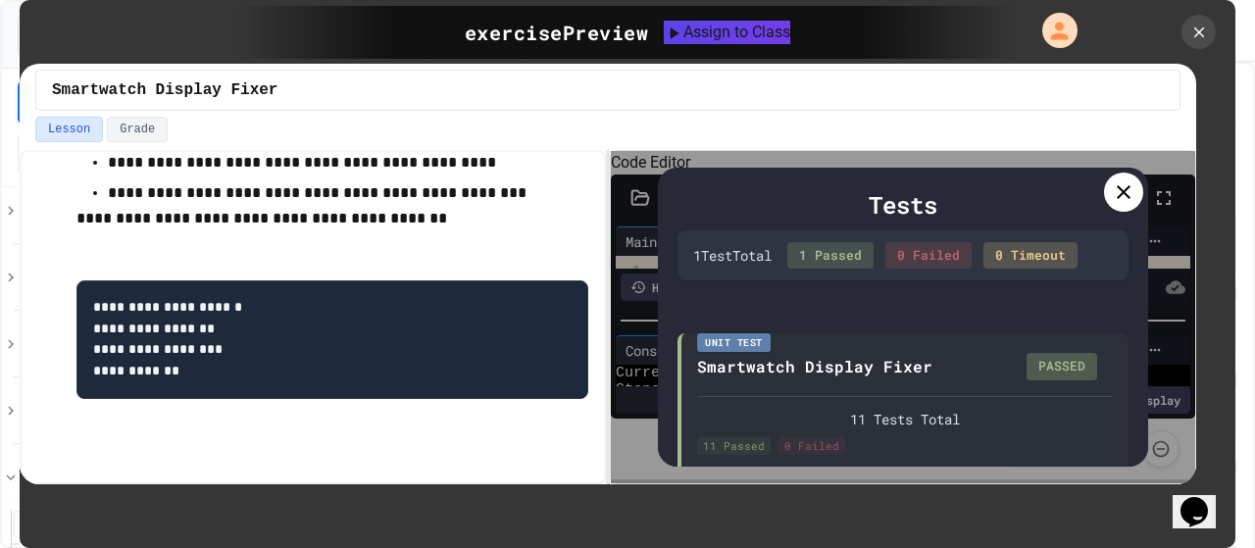
scroll to position [68, 0]
click at [1129, 189] on icon at bounding box center [1124, 192] width 24 height 24
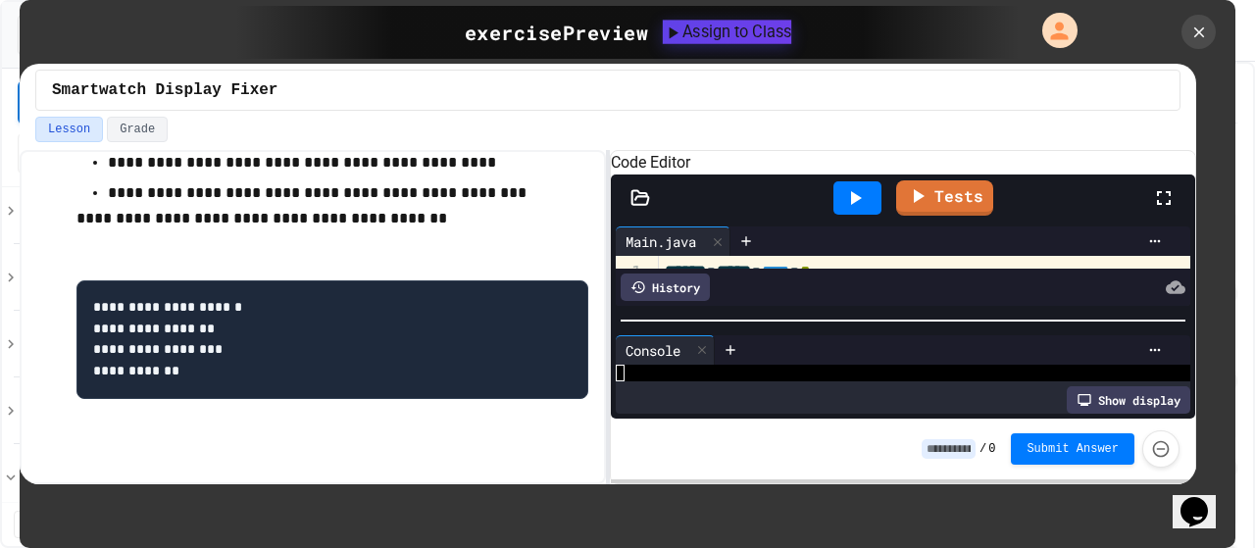
click at [791, 31] on div "Assign to Class" at bounding box center [727, 32] width 128 height 24
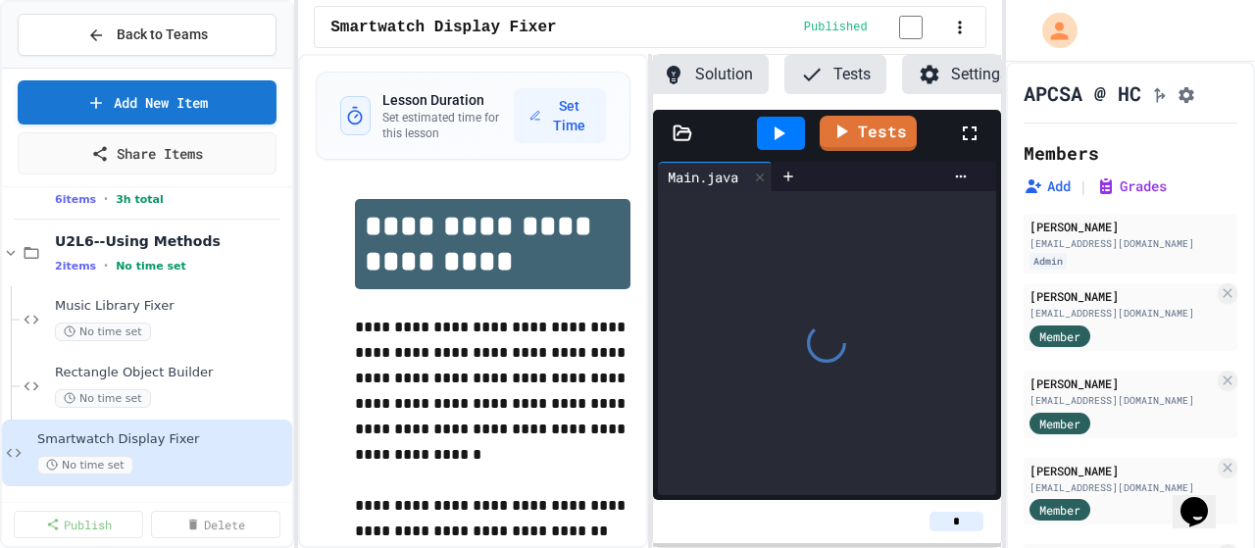
scroll to position [0, 141]
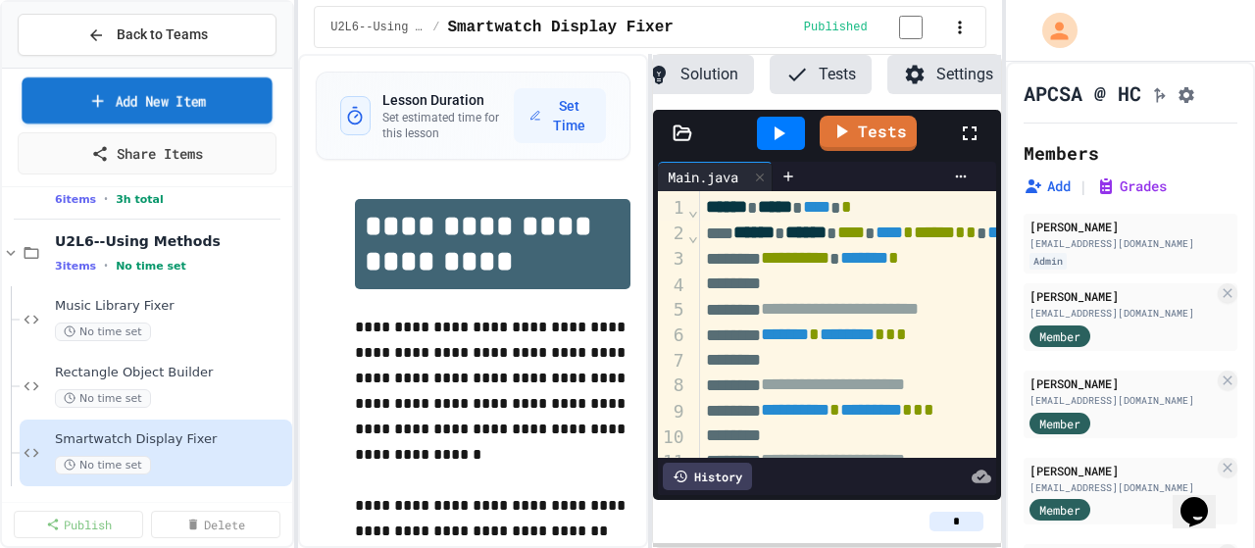
click at [180, 103] on link "Add New Item" at bounding box center [147, 100] width 251 height 46
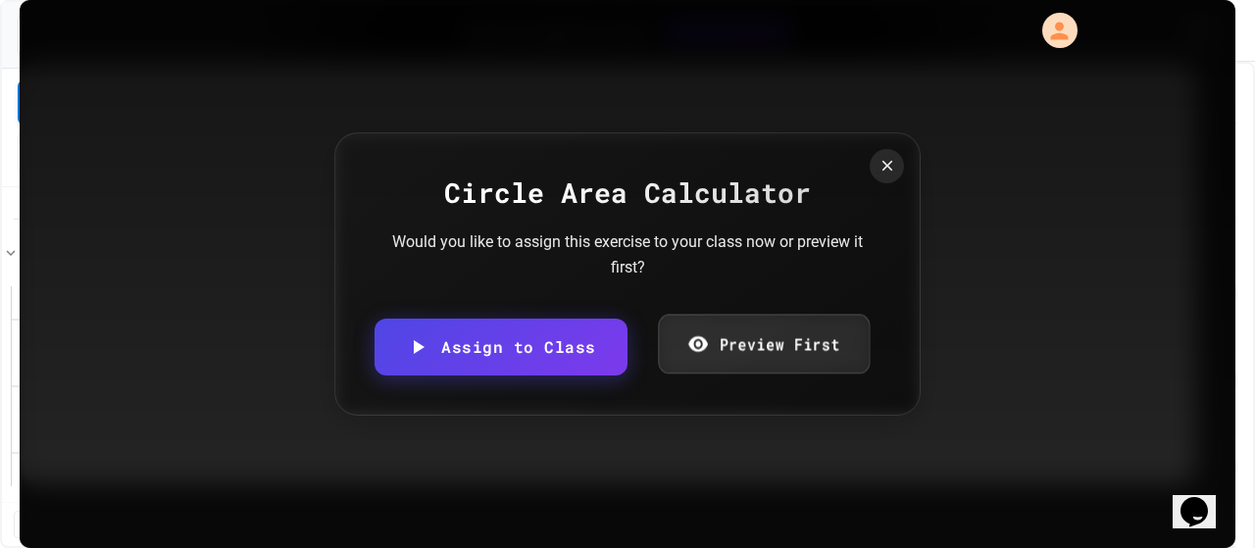
click at [758, 354] on link "Preview First" at bounding box center [764, 345] width 212 height 60
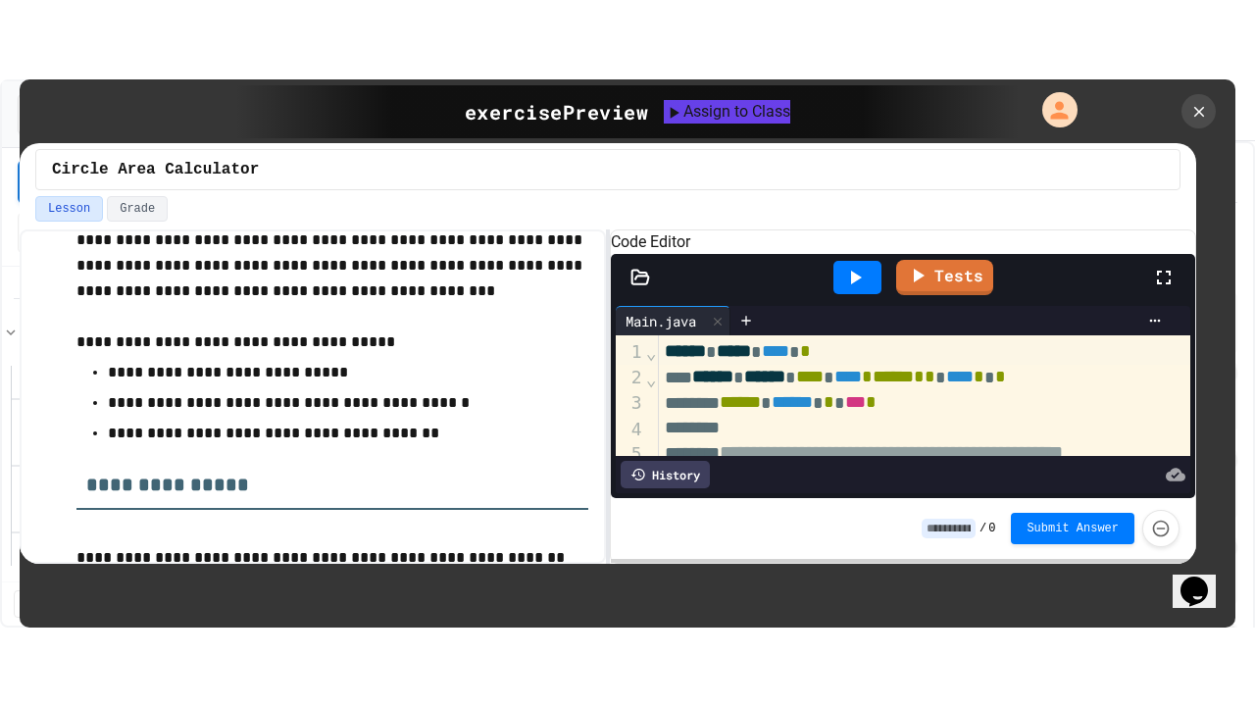
scroll to position [144, 0]
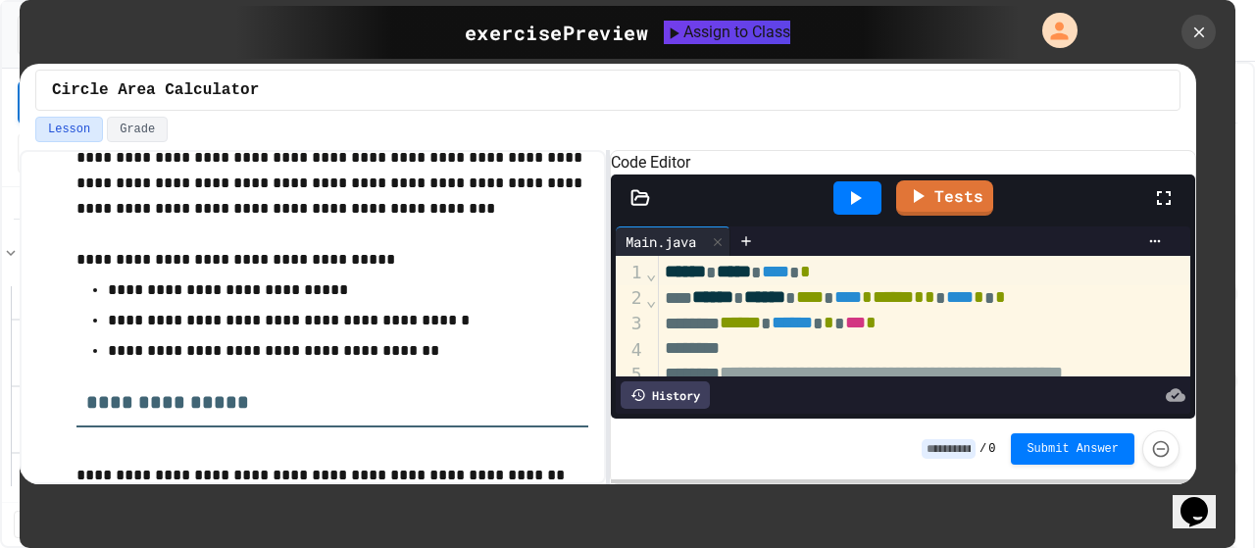
click at [1169, 205] on icon at bounding box center [1164, 198] width 14 height 14
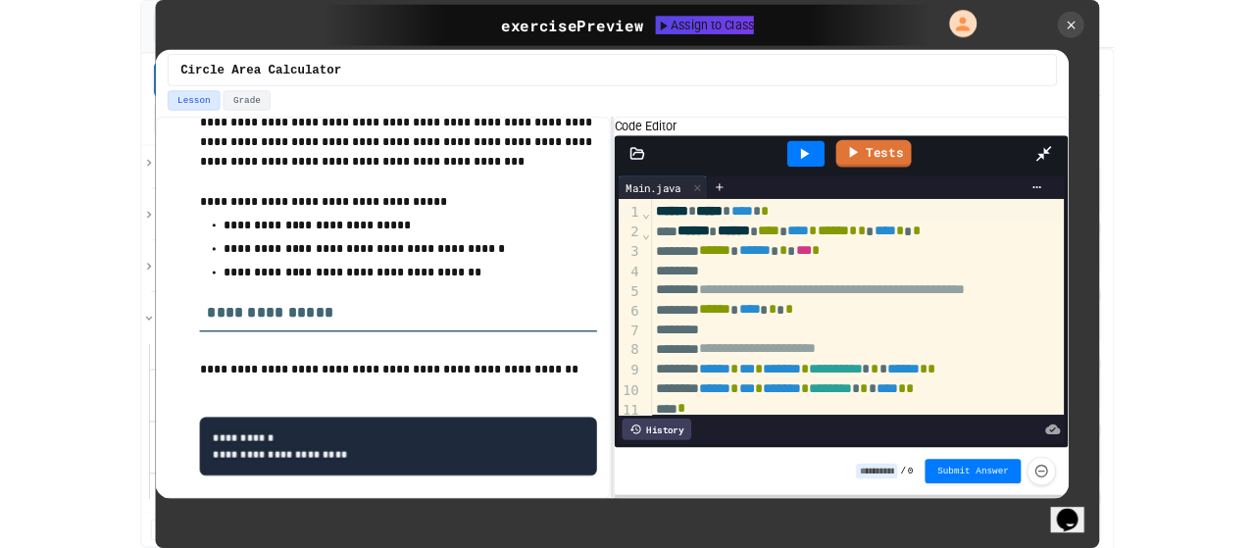
scroll to position [896, 0]
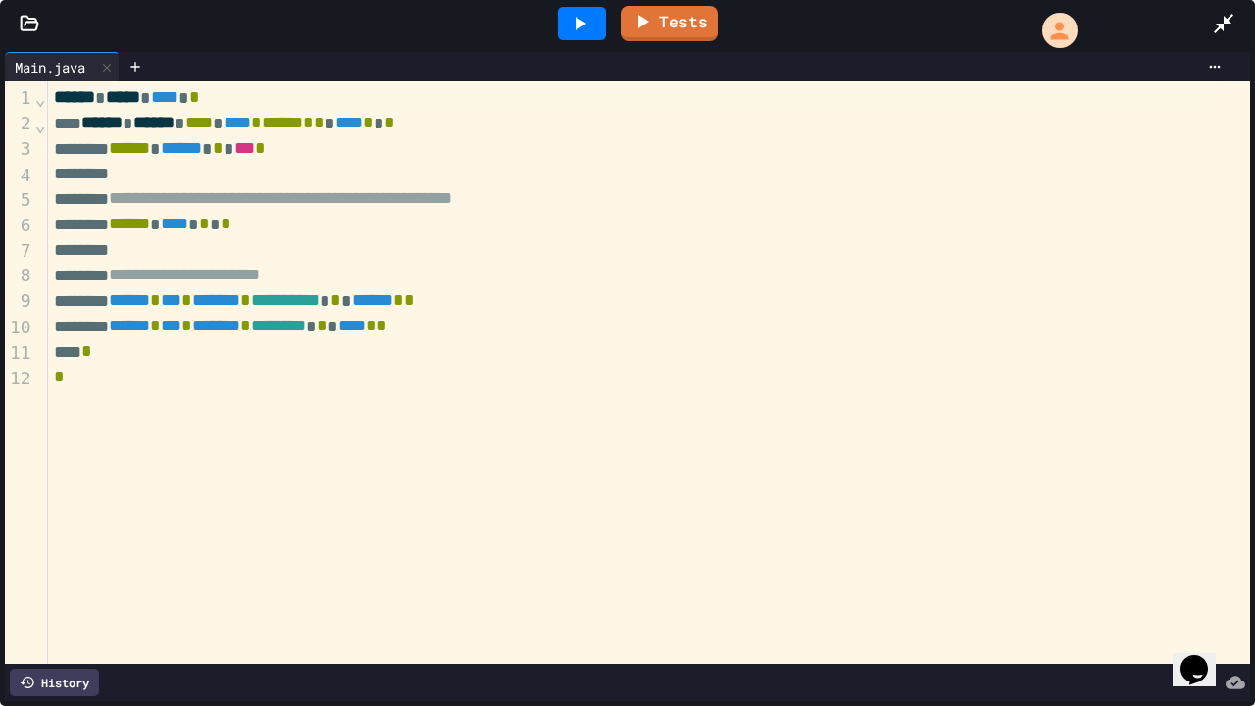
click at [1232, 18] on icon at bounding box center [1224, 24] width 24 height 24
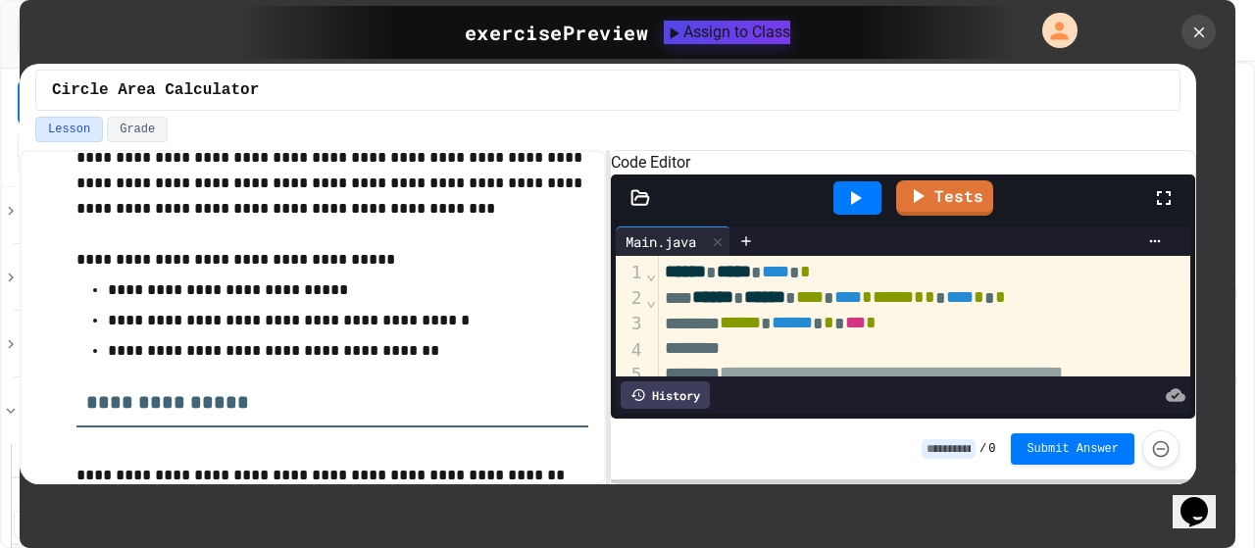
click at [757, 59] on div "exercise Preview Assign to Class" at bounding box center [627, 32] width 785 height 53
click at [763, 39] on div "Assign to Class" at bounding box center [728, 33] width 126 height 24
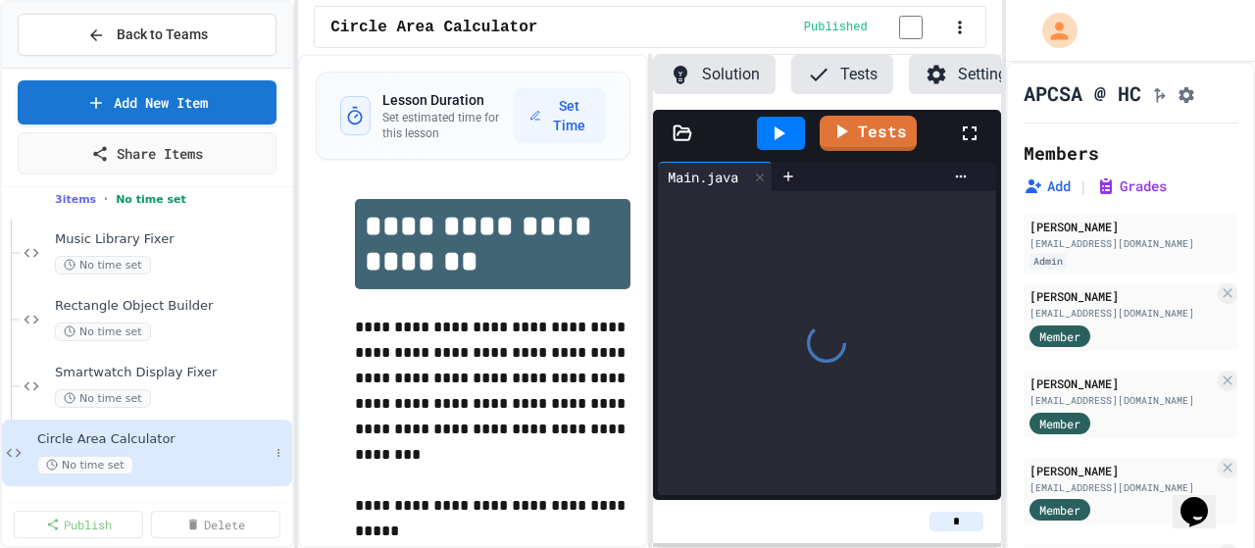
scroll to position [0, 141]
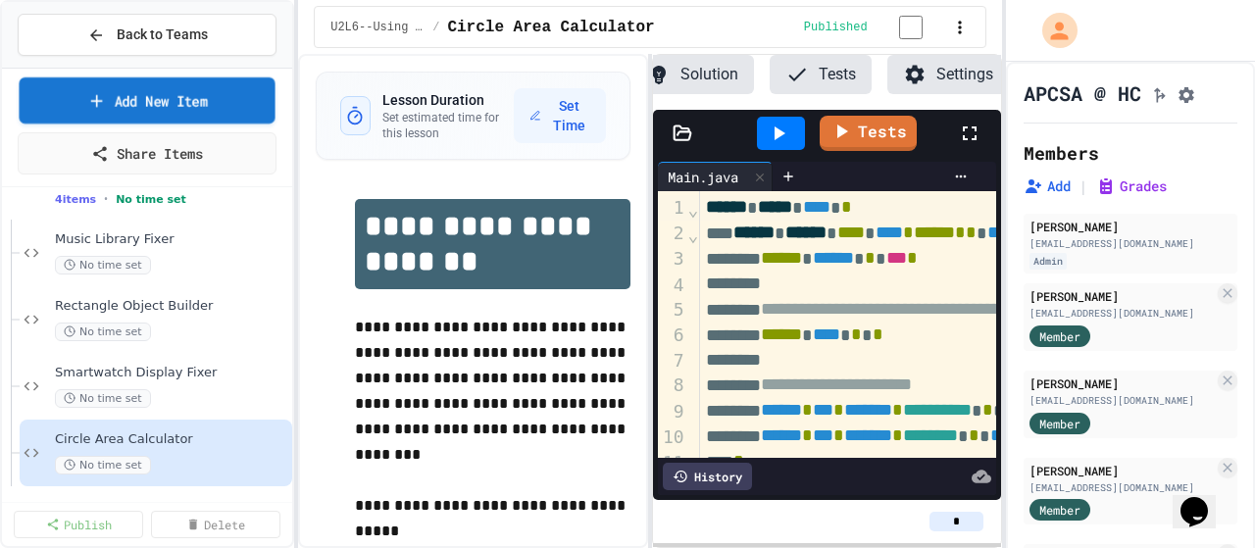
click at [182, 99] on link "Add New Item" at bounding box center [147, 100] width 256 height 46
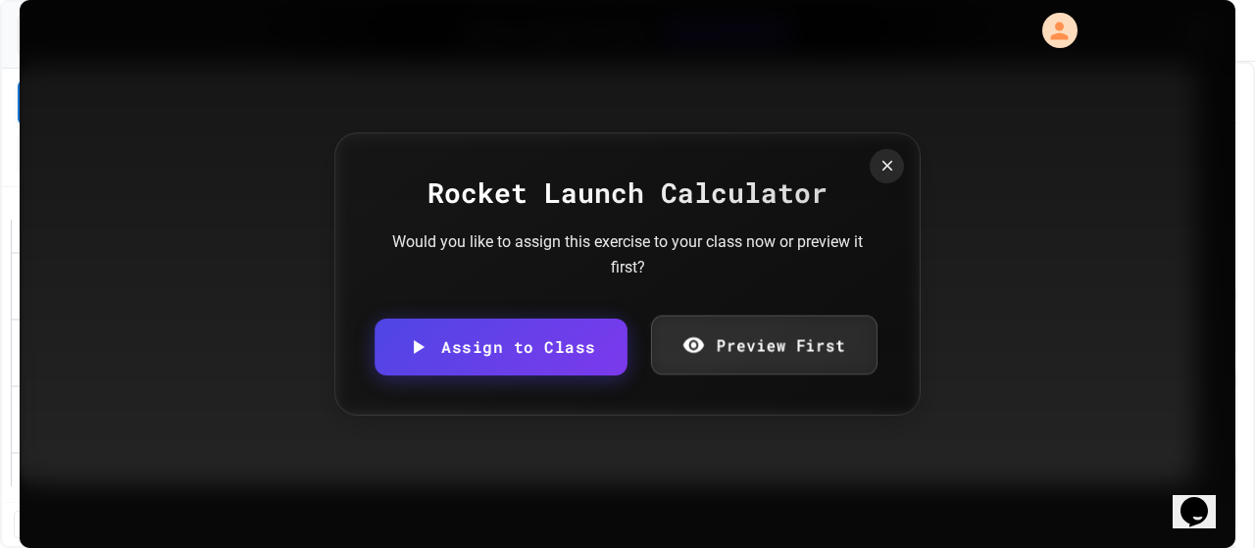
click at [682, 348] on icon at bounding box center [693, 344] width 23 height 25
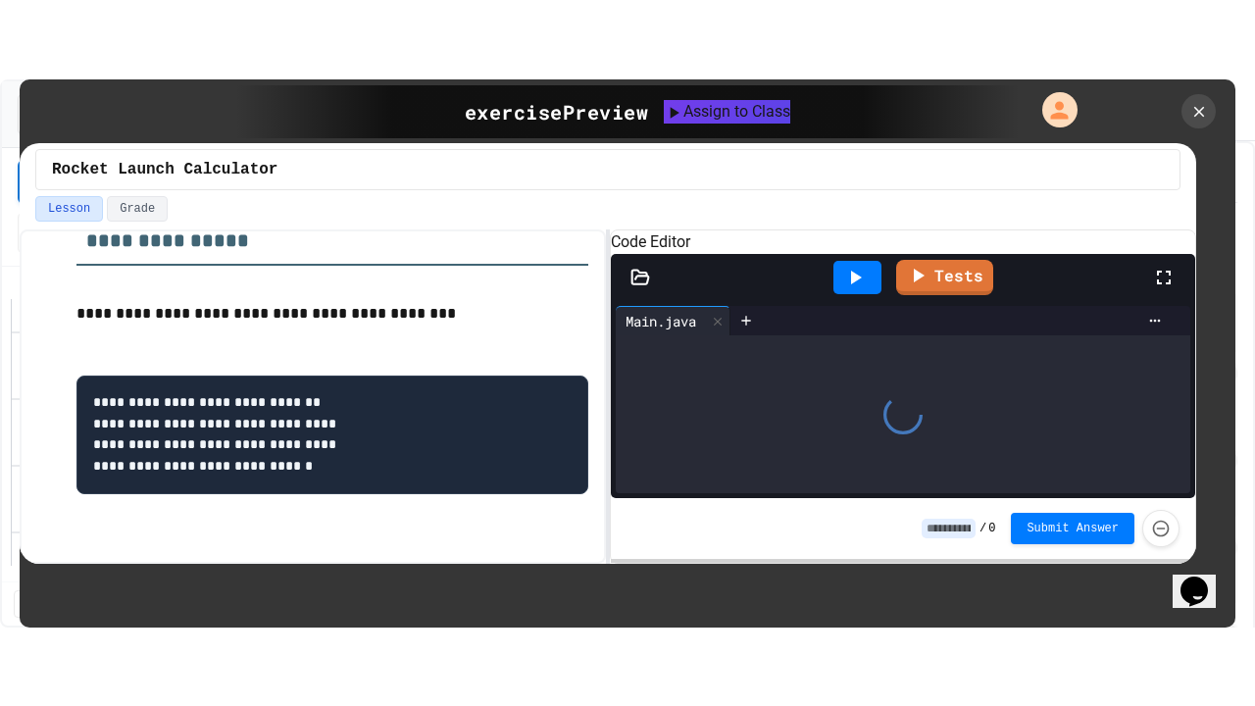
scroll to position [520, 0]
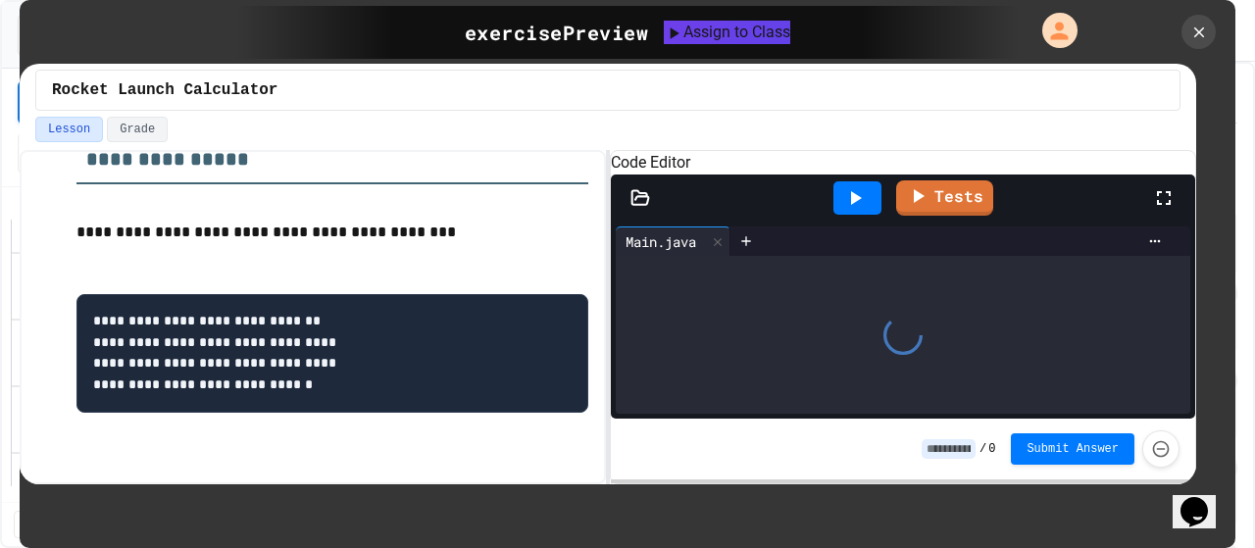
click at [1166, 210] on icon at bounding box center [1164, 198] width 24 height 24
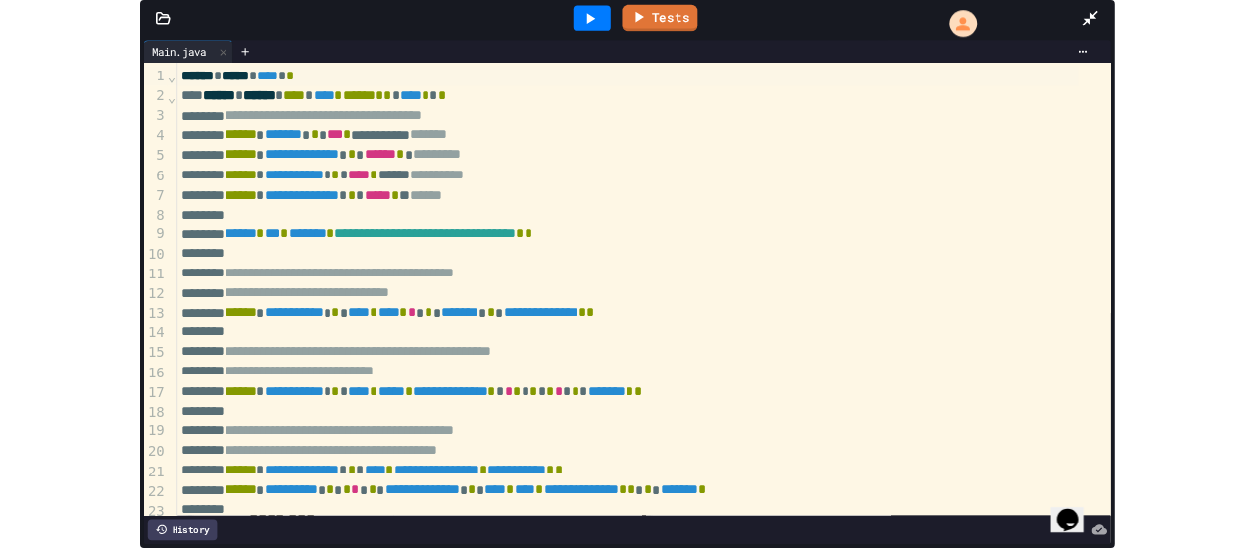
scroll to position [194, 0]
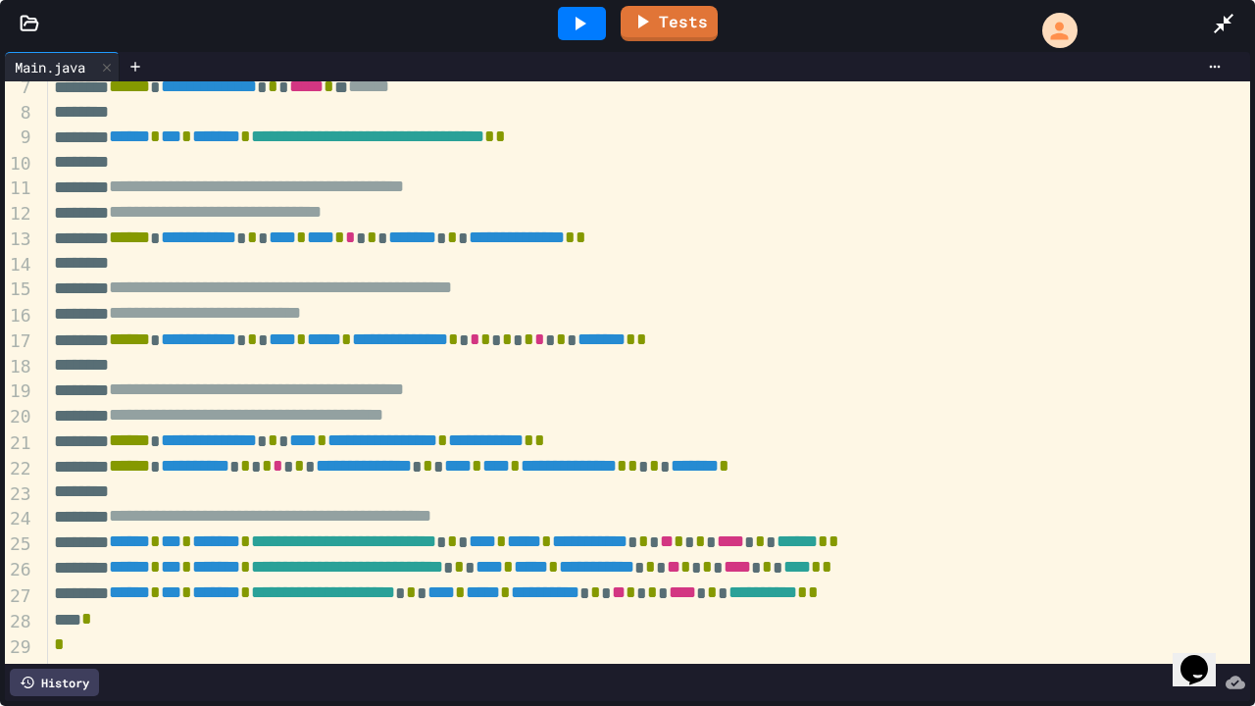
click at [1232, 21] on icon at bounding box center [1224, 24] width 24 height 24
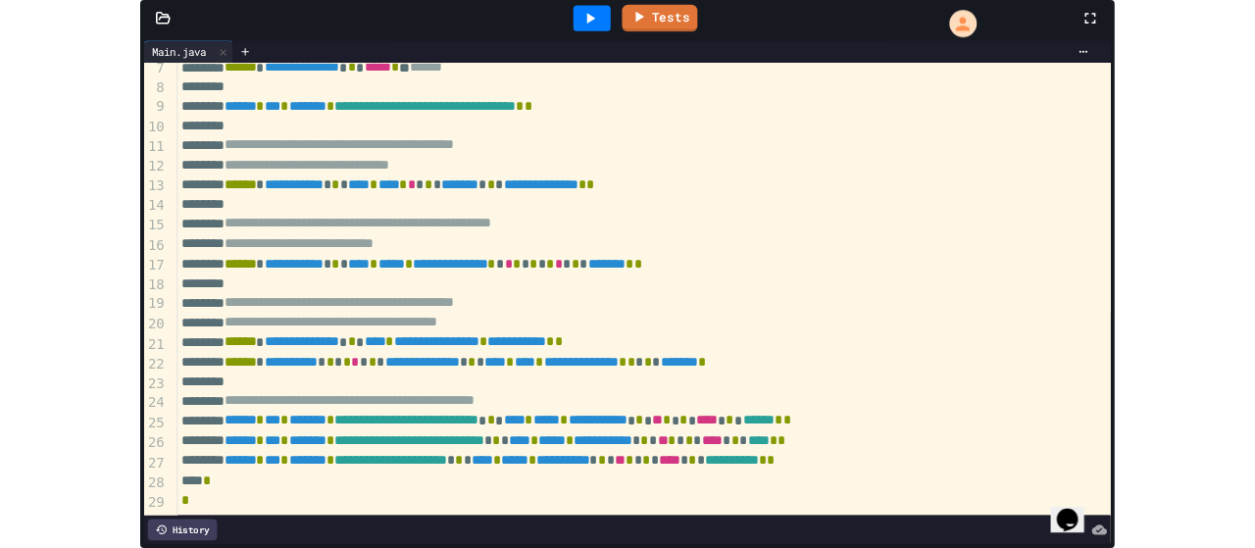
scroll to position [520, 0]
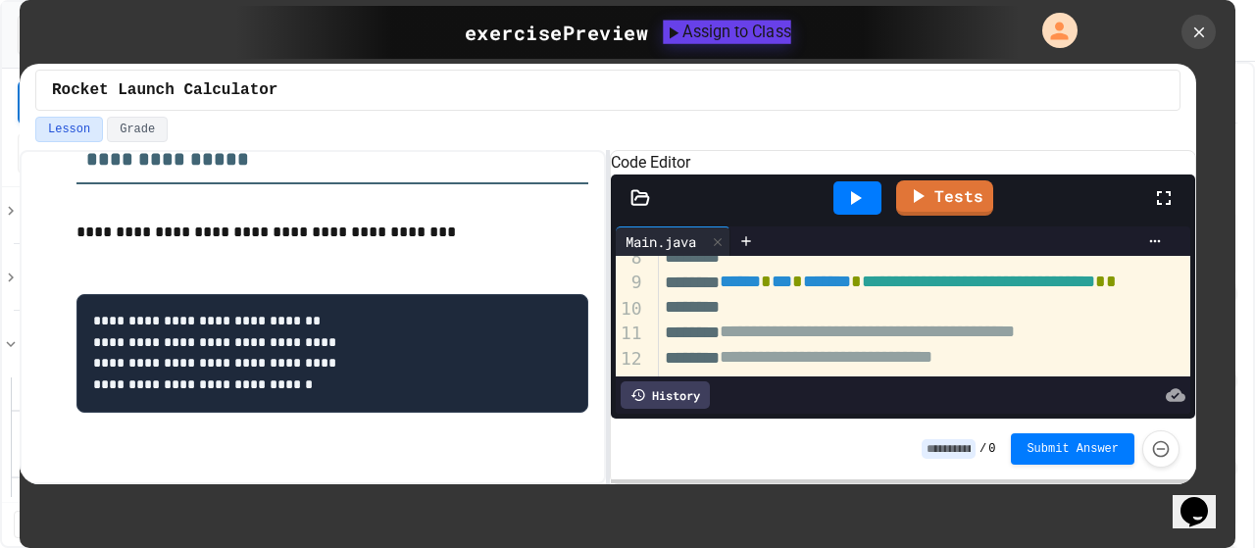
click at [791, 40] on div "Assign to Class" at bounding box center [727, 32] width 127 height 24
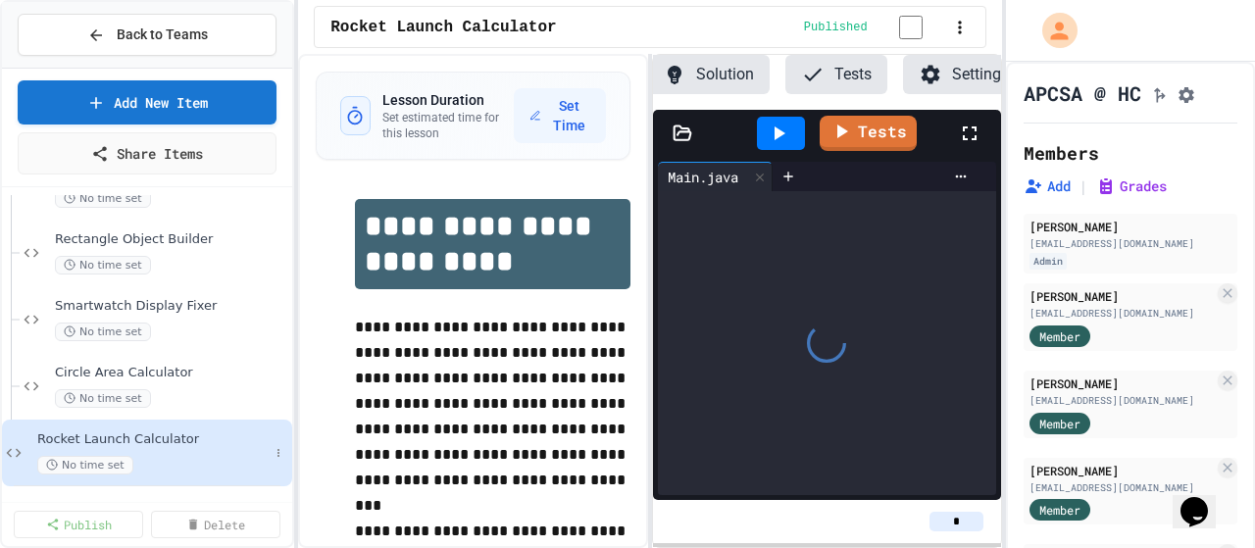
scroll to position [0, 141]
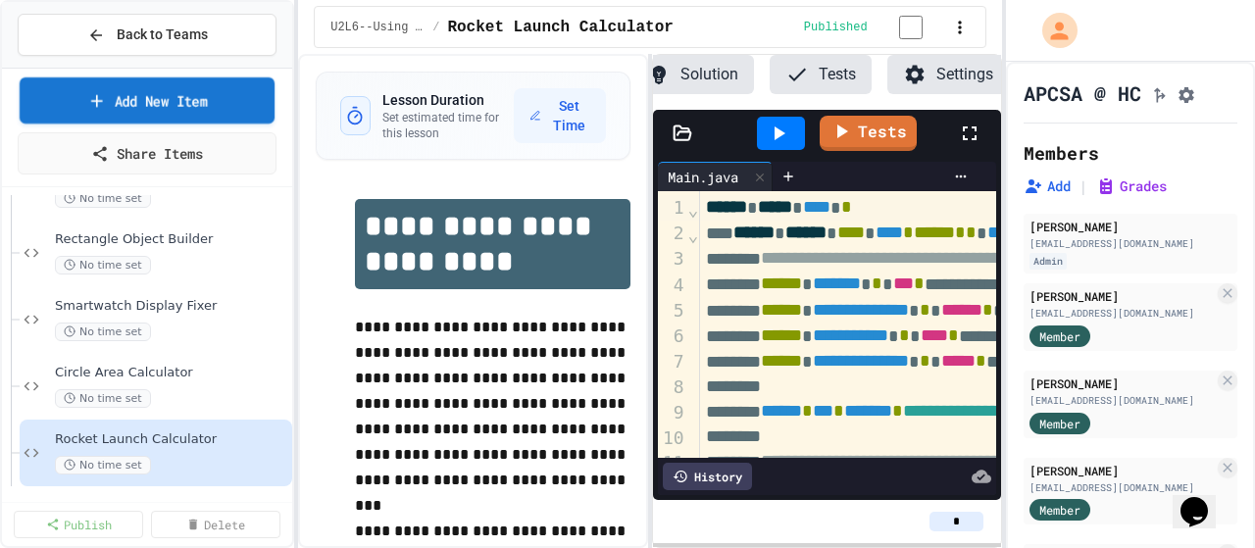
click at [218, 92] on link "Add New Item" at bounding box center [147, 100] width 255 height 46
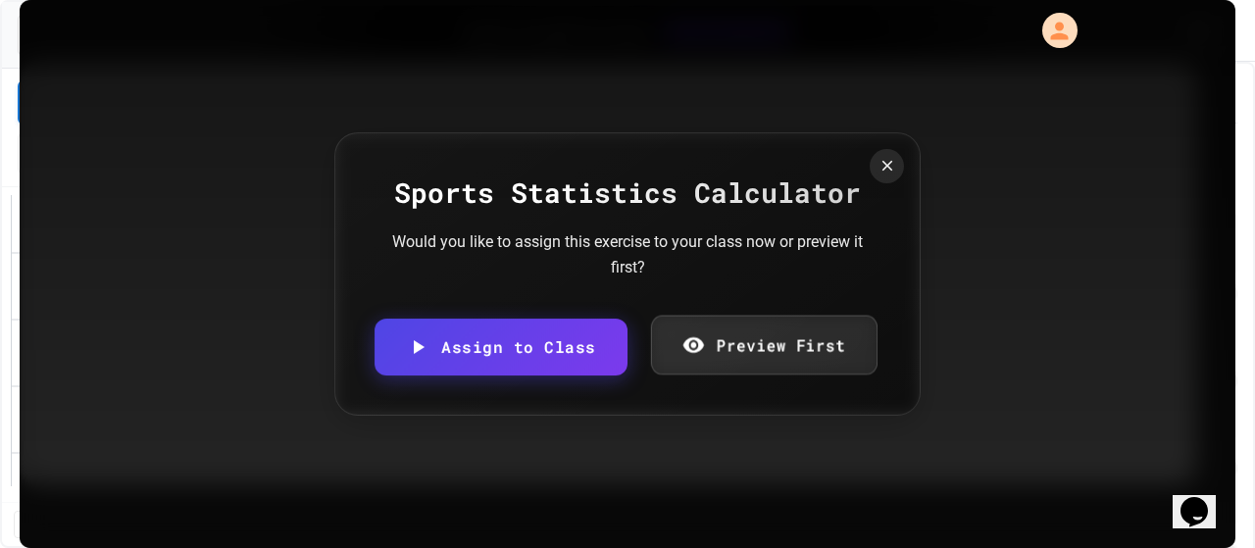
click at [837, 322] on link "Preview First" at bounding box center [763, 346] width 227 height 60
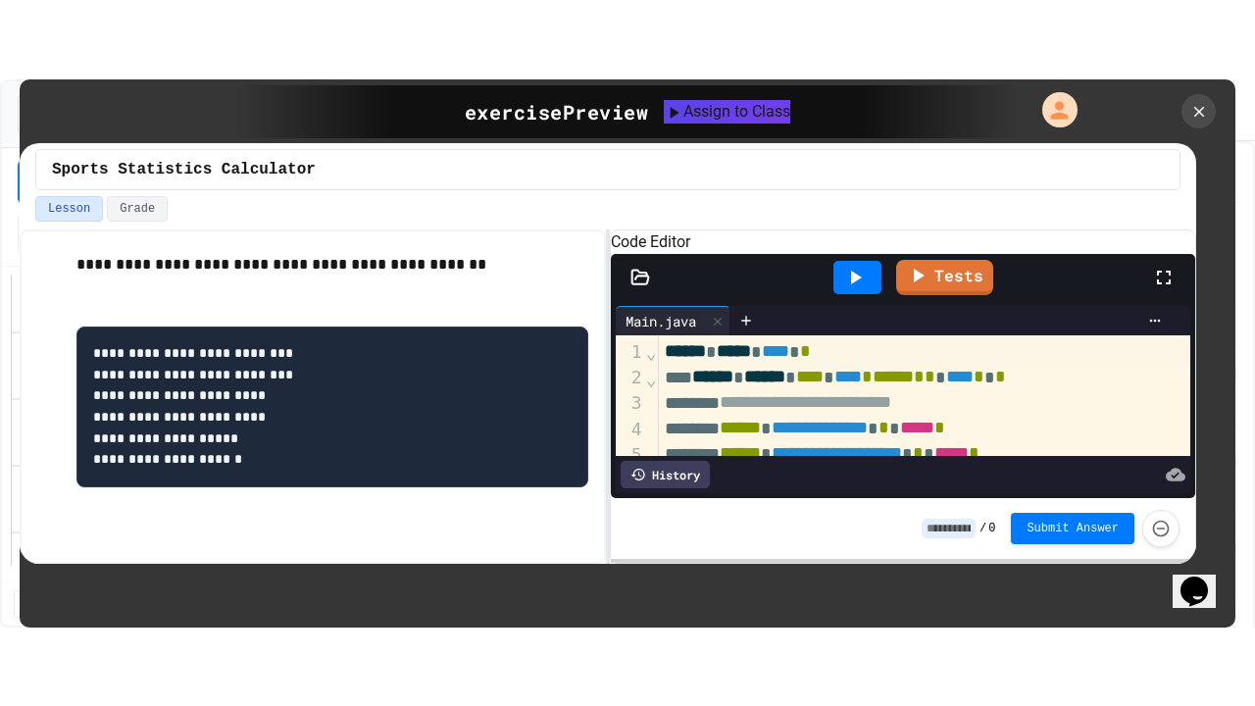
scroll to position [517, 0]
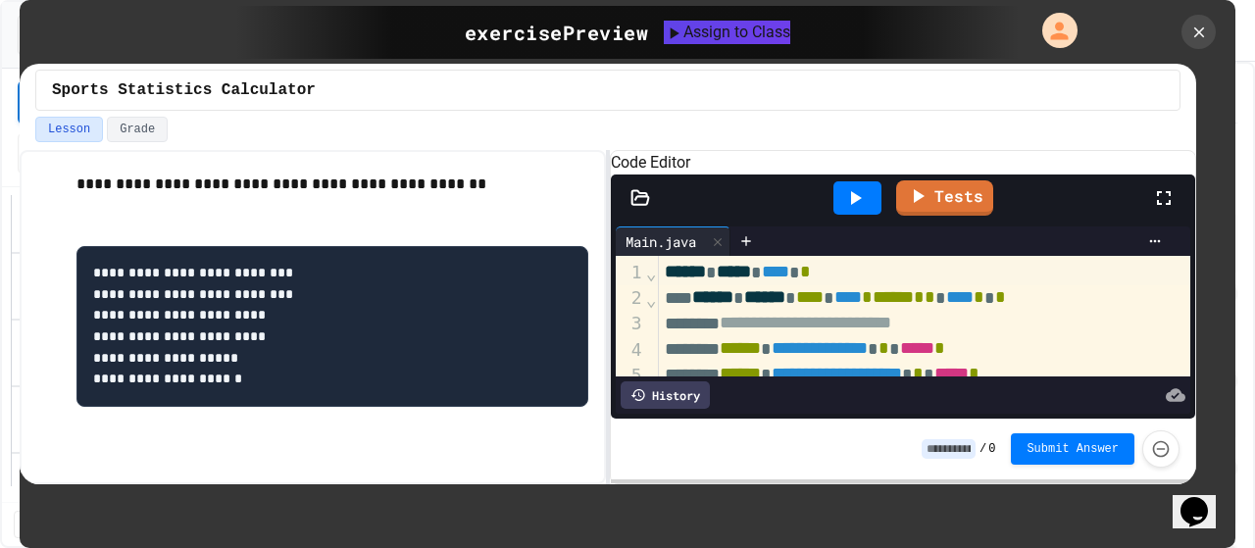
click at [1164, 210] on icon at bounding box center [1164, 198] width 24 height 24
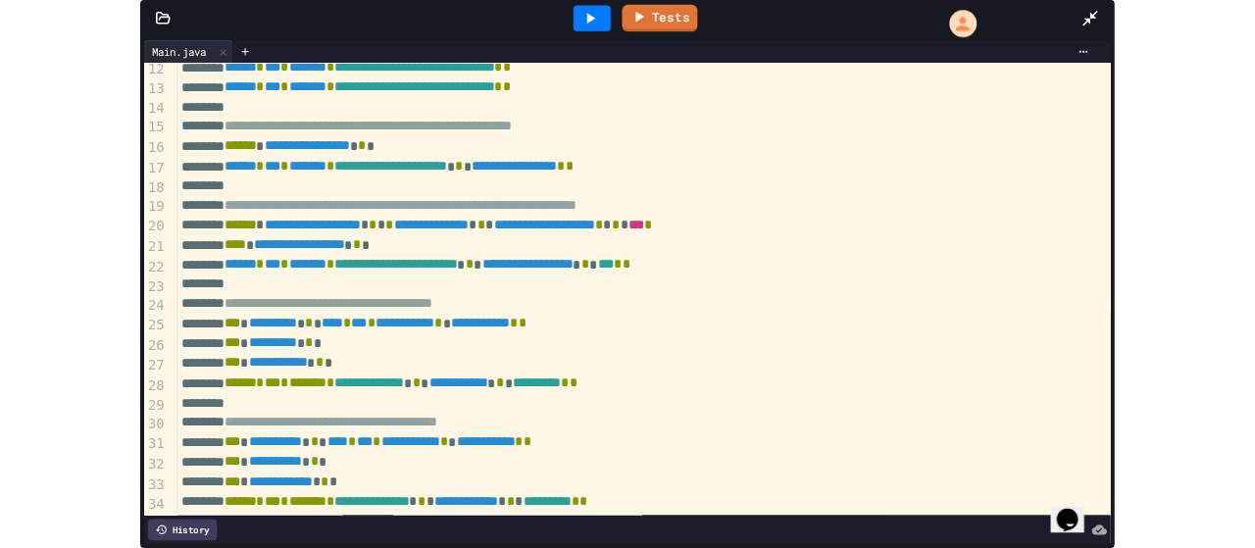
scroll to position [375, 0]
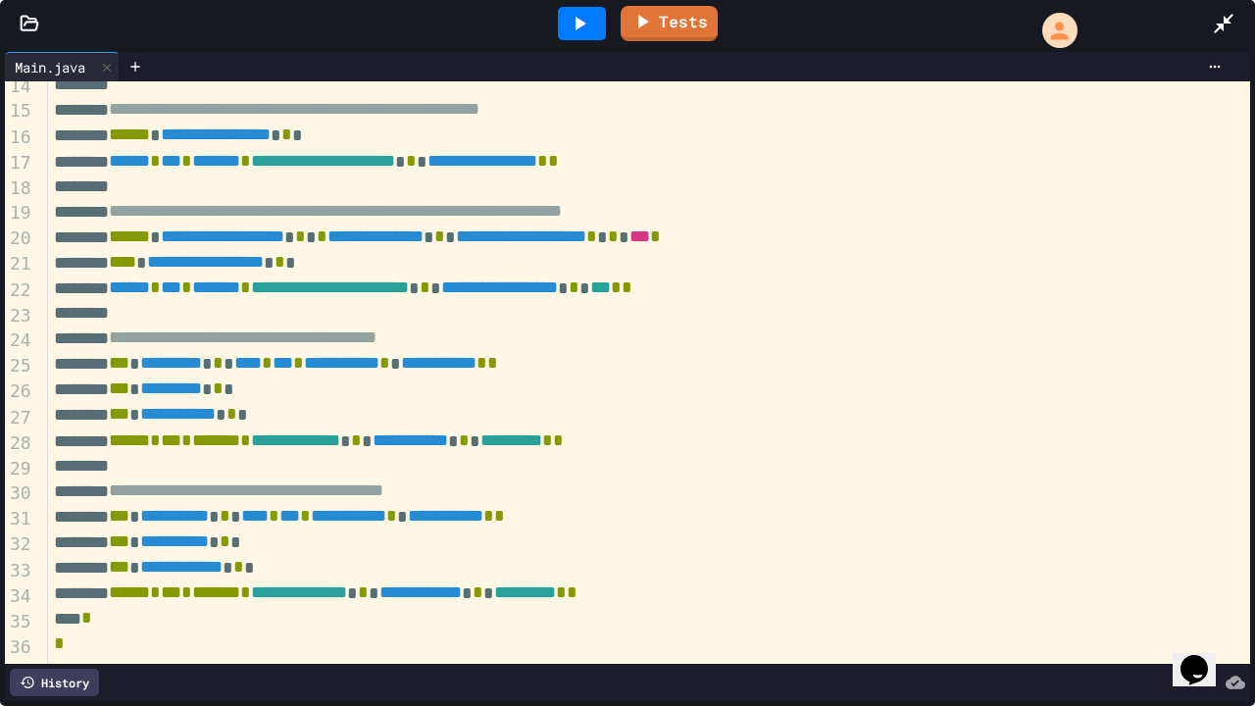
click at [1224, 19] on icon at bounding box center [1224, 24] width 20 height 20
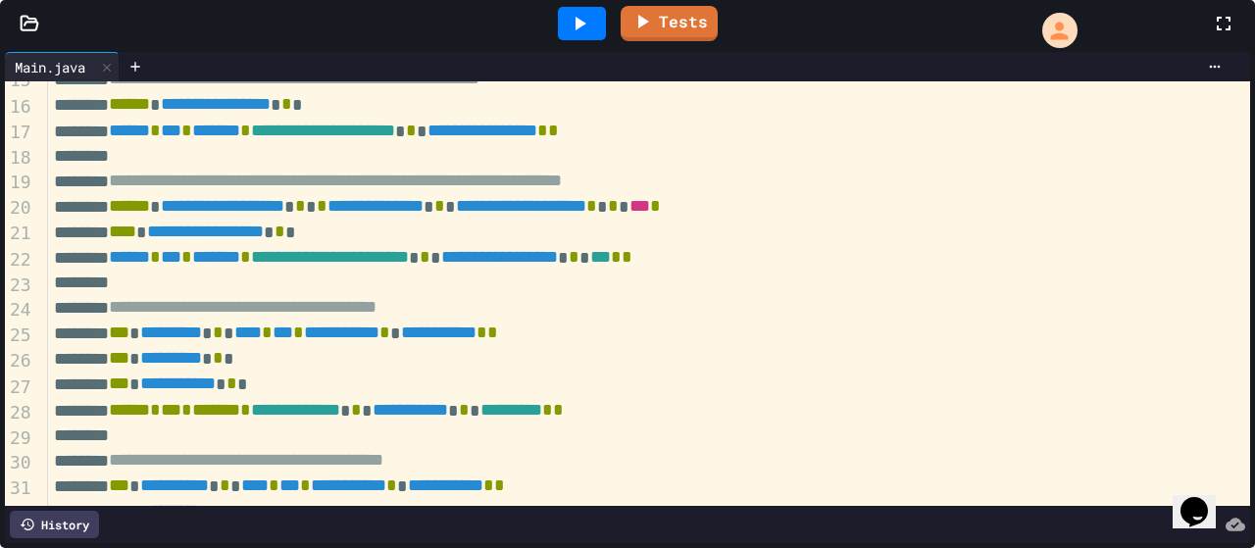
scroll to position [517, 0]
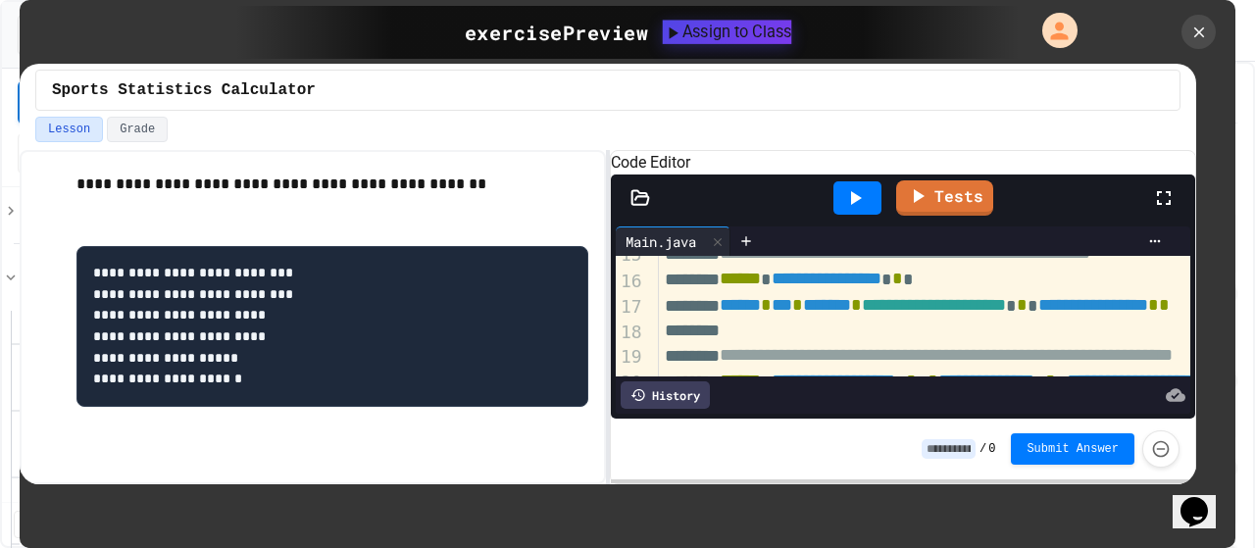
click at [743, 20] on div "Assign to Class" at bounding box center [727, 32] width 129 height 24
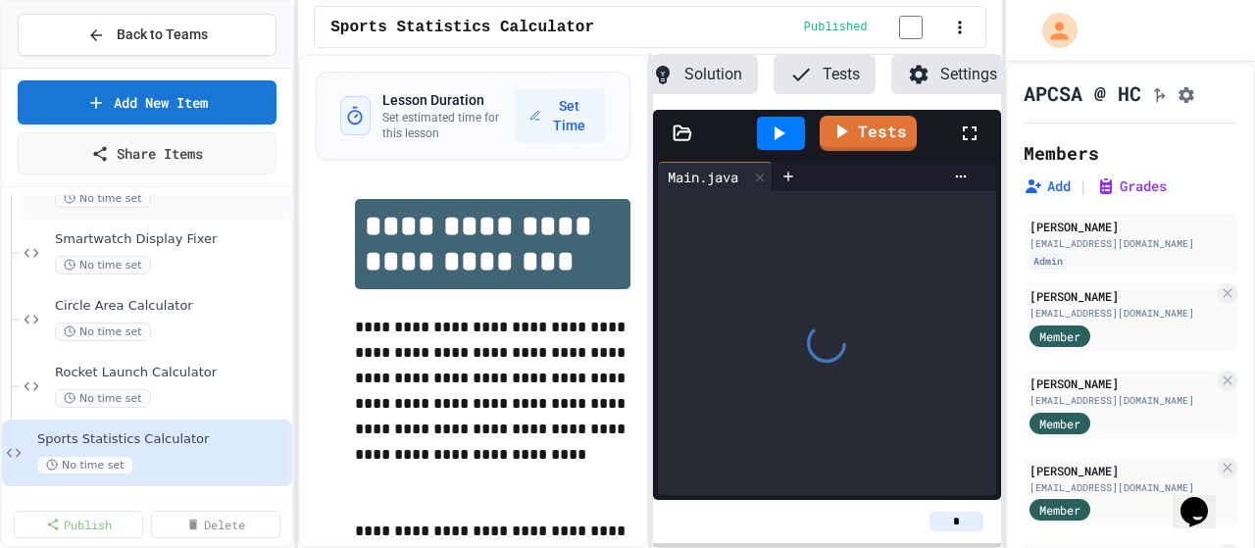
scroll to position [0, 141]
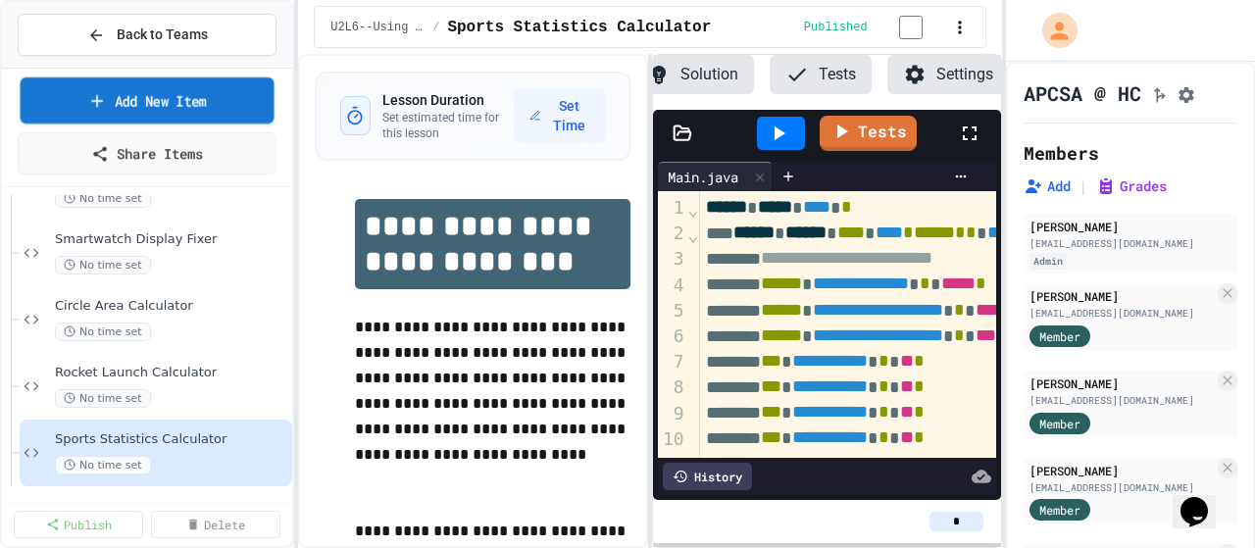
click at [187, 102] on link "Add New Item" at bounding box center [148, 100] width 254 height 46
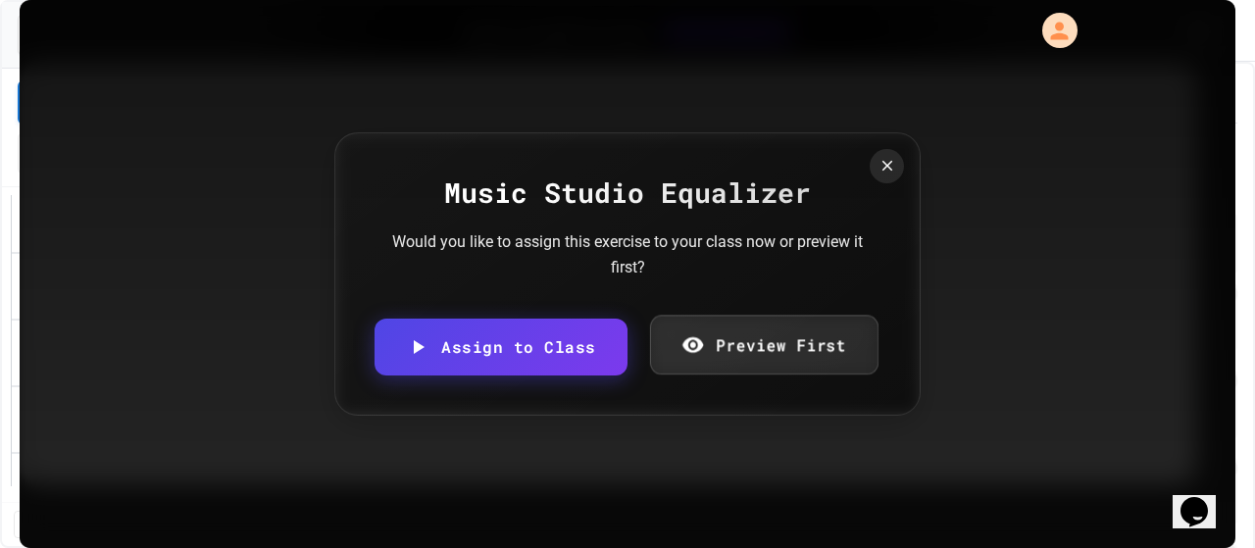
click at [706, 336] on link "Preview First" at bounding box center [763, 345] width 228 height 60
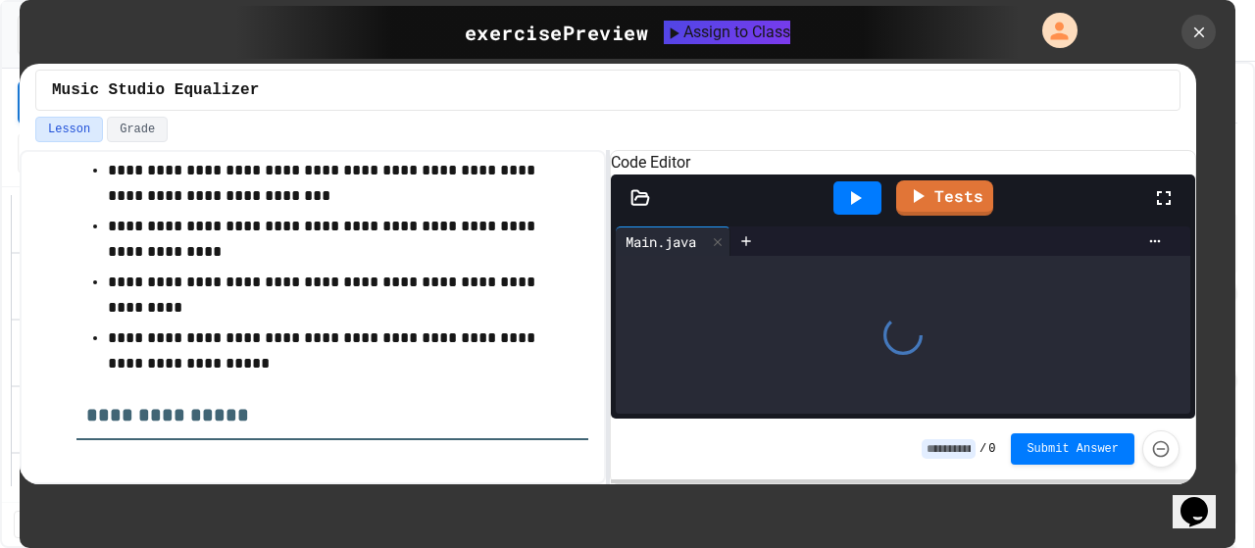
scroll to position [290, 0]
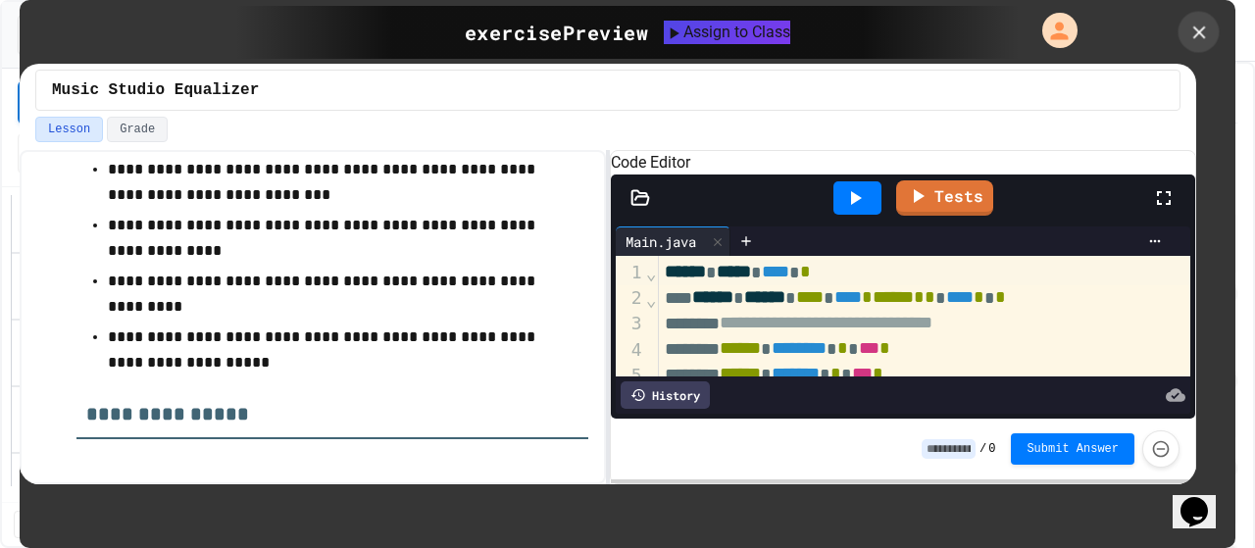
click at [1194, 38] on icon at bounding box center [1200, 33] width 22 height 22
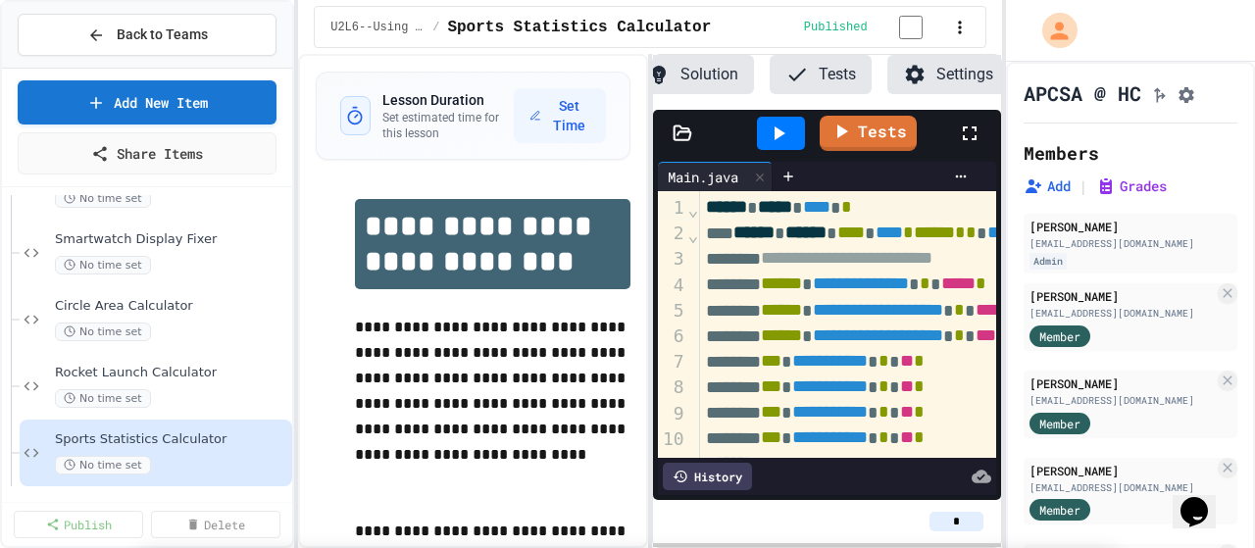
scroll to position [0, 0]
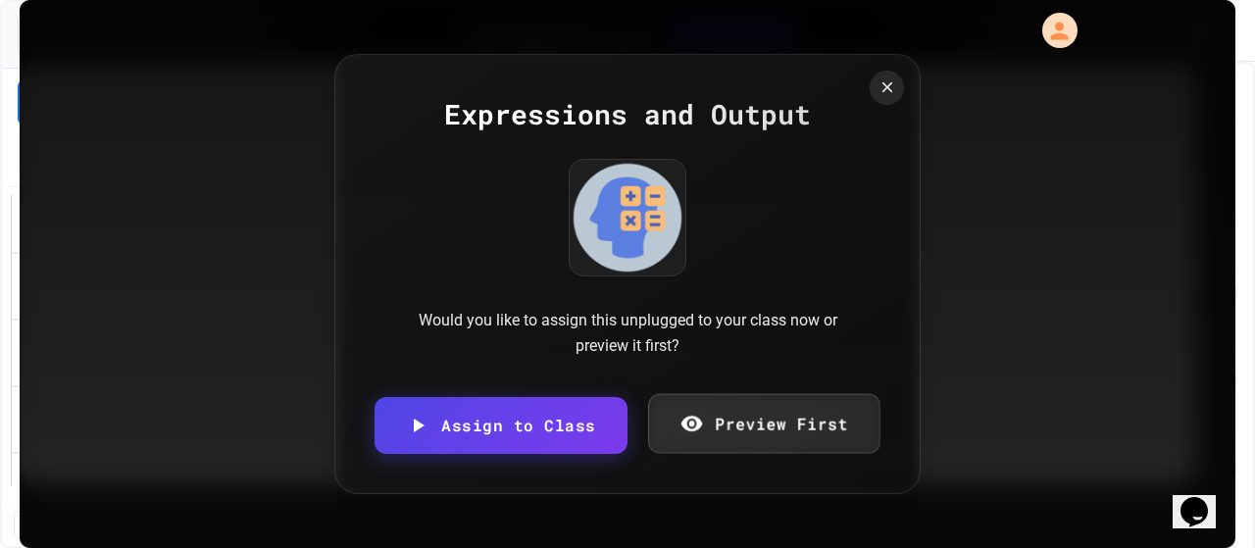
click at [802, 417] on link "Preview First" at bounding box center [763, 424] width 232 height 60
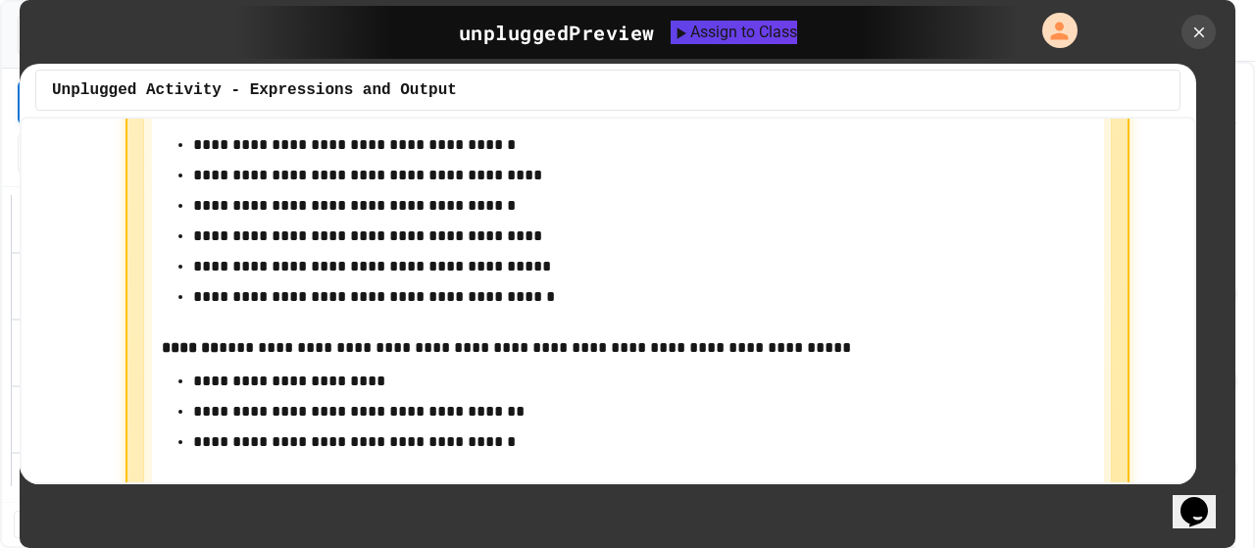
scroll to position [1771, 0]
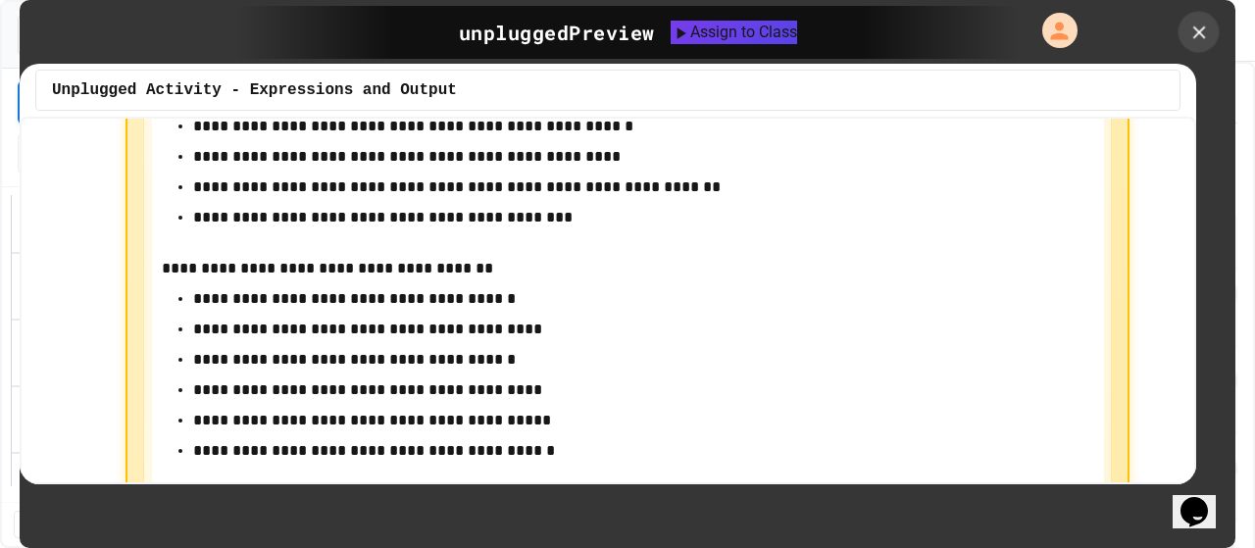
click at [1196, 28] on icon at bounding box center [1198, 31] width 13 height 13
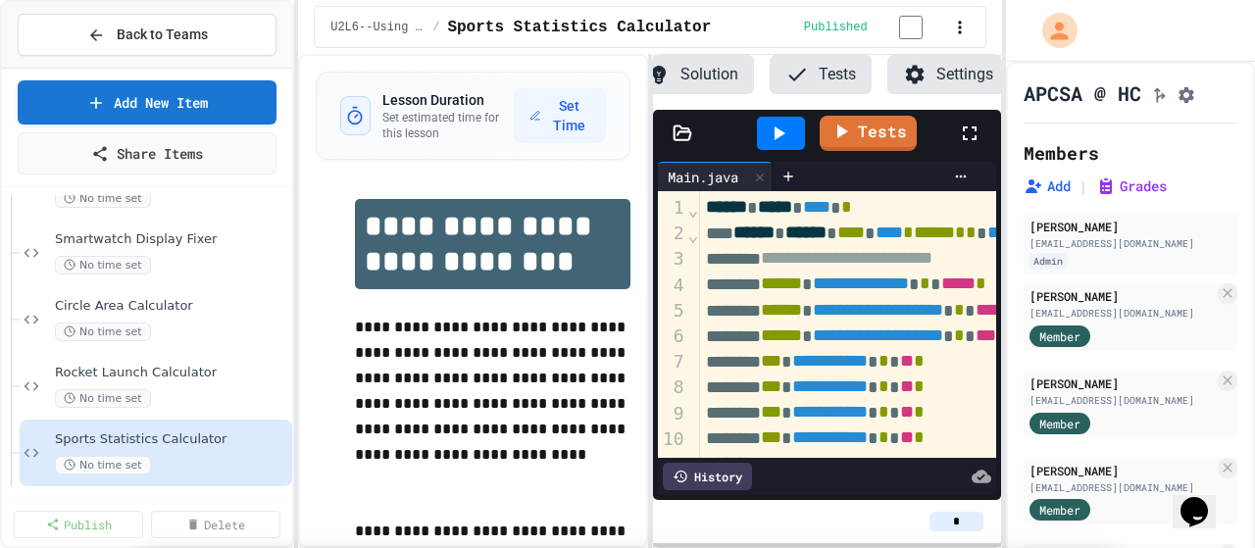
click at [618, 365] on div "</>" at bounding box center [721, 427] width 206 height 124
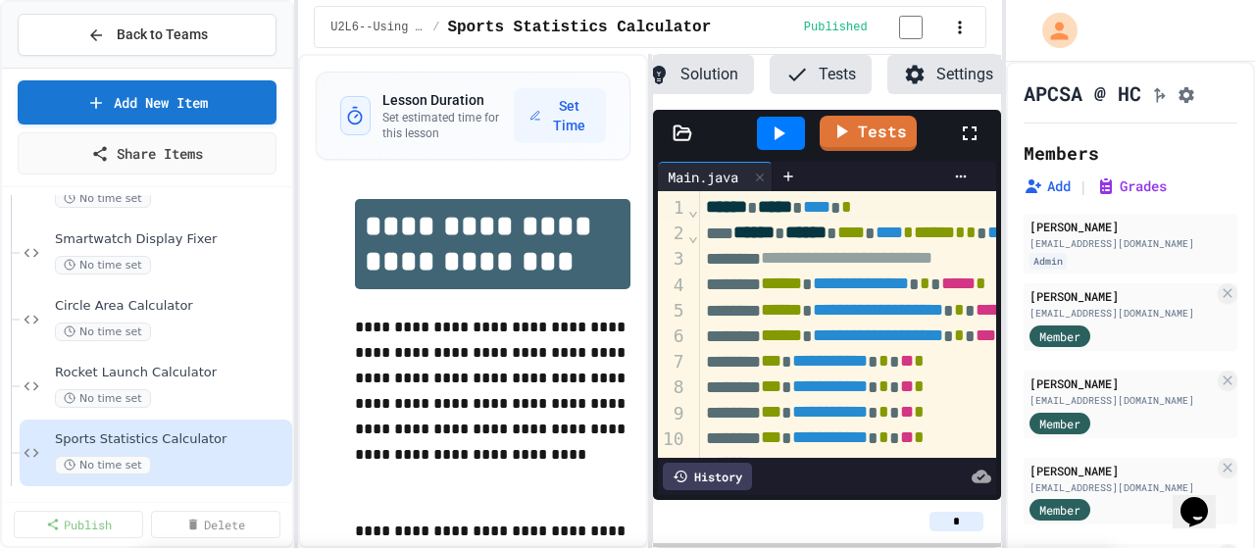
scroll to position [100, 0]
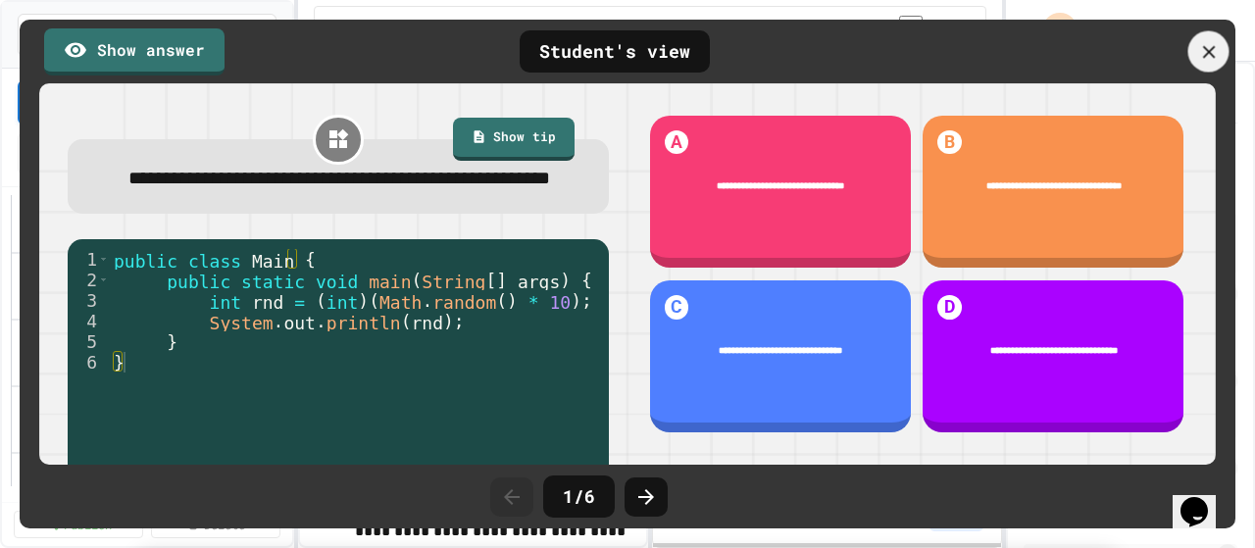
click at [1210, 41] on icon at bounding box center [1209, 52] width 22 height 22
